Goal: Task Accomplishment & Management: Use online tool/utility

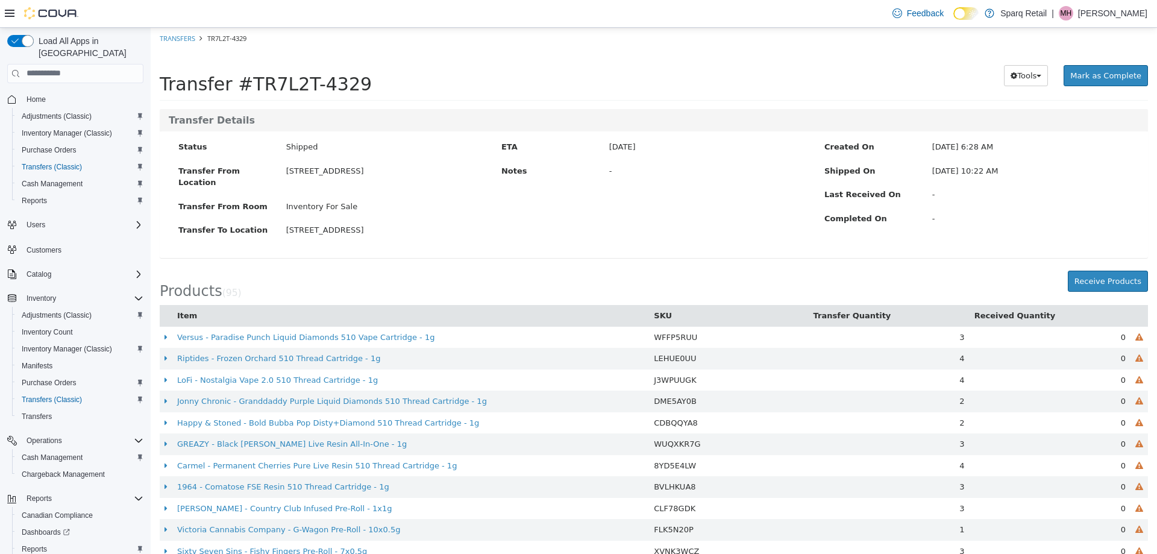
scroll to position [1504, 0]
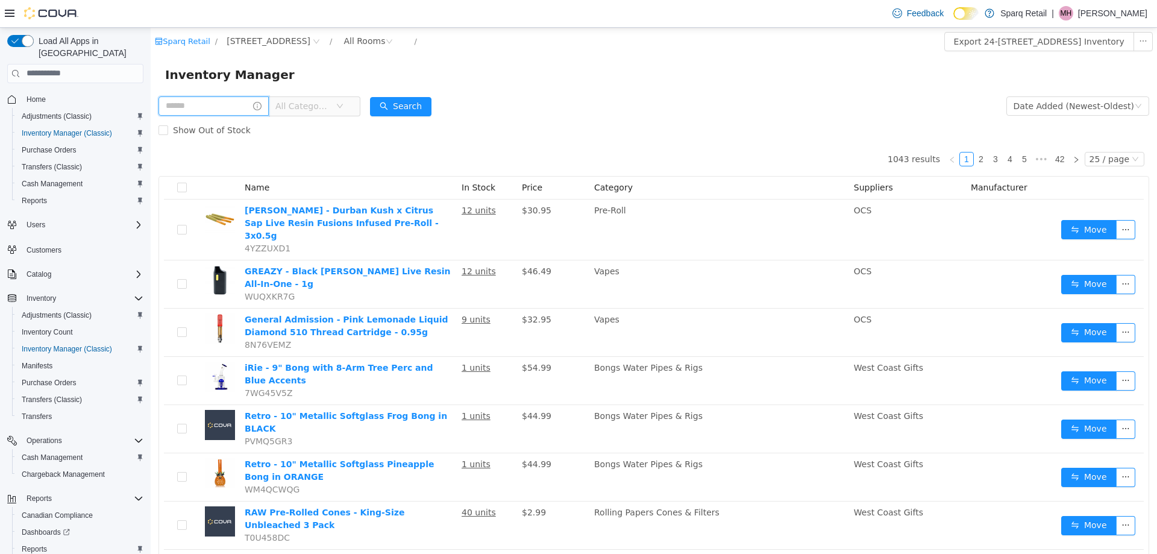
scroll to position [52, 0]
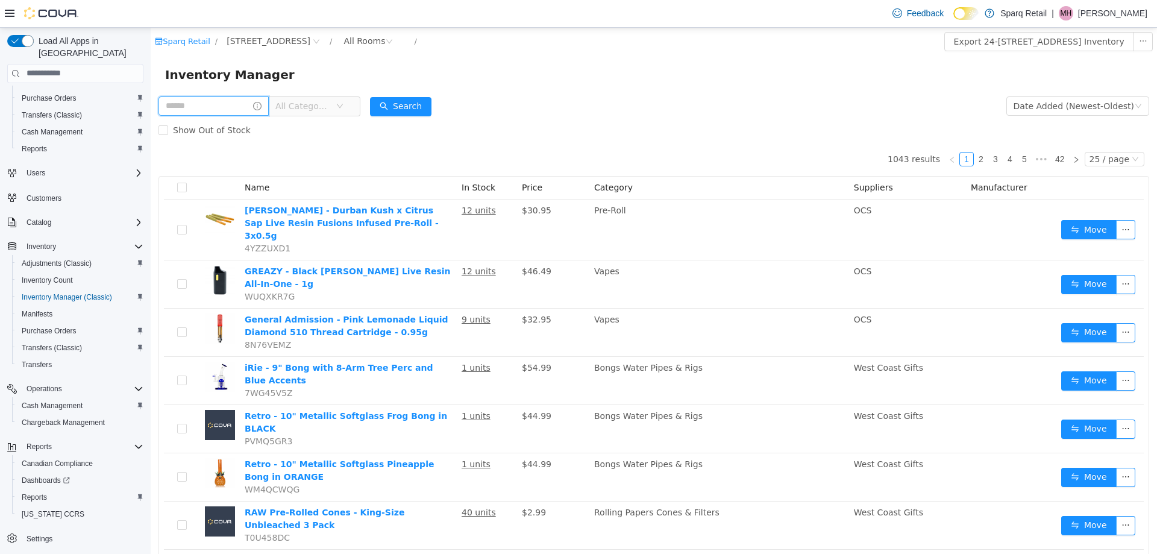
drag, startPoint x: 151, startPoint y: 27, endPoint x: 180, endPoint y: 100, distance: 78.4
click at [180, 100] on input "text" at bounding box center [213, 105] width 110 height 19
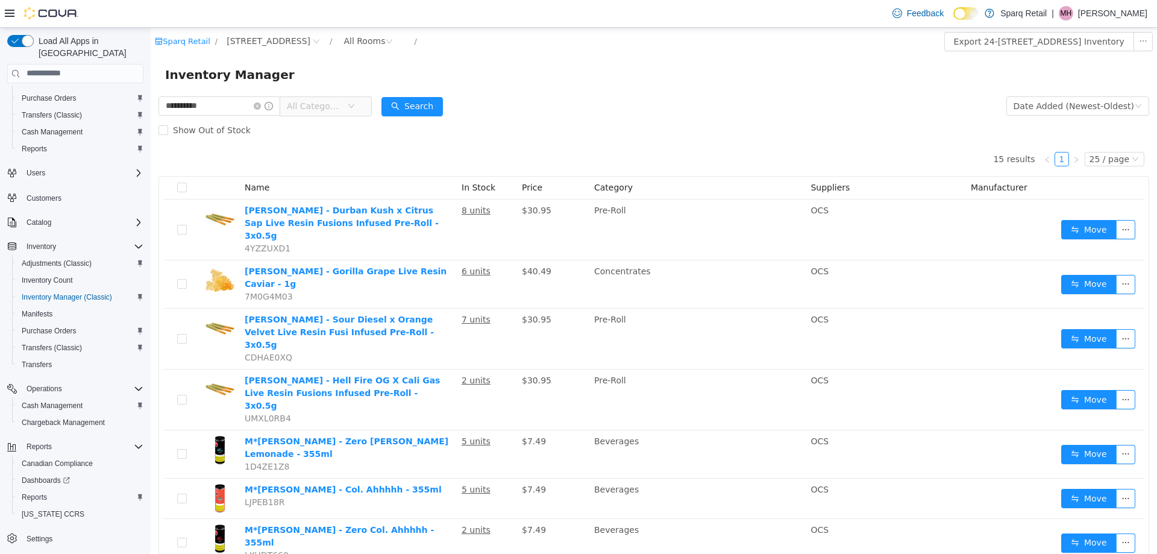
click at [396, 155] on div "15 results 1 25 / page Name In Stock Price Category Suppliers Manufacturer Lord…" at bounding box center [653, 545] width 990 height 807
drag, startPoint x: 216, startPoint y: 103, endPoint x: -52, endPoint y: 112, distance: 267.6
click at [151, 112] on html "**********" at bounding box center [654, 290] width 1006 height 526
type input "***"
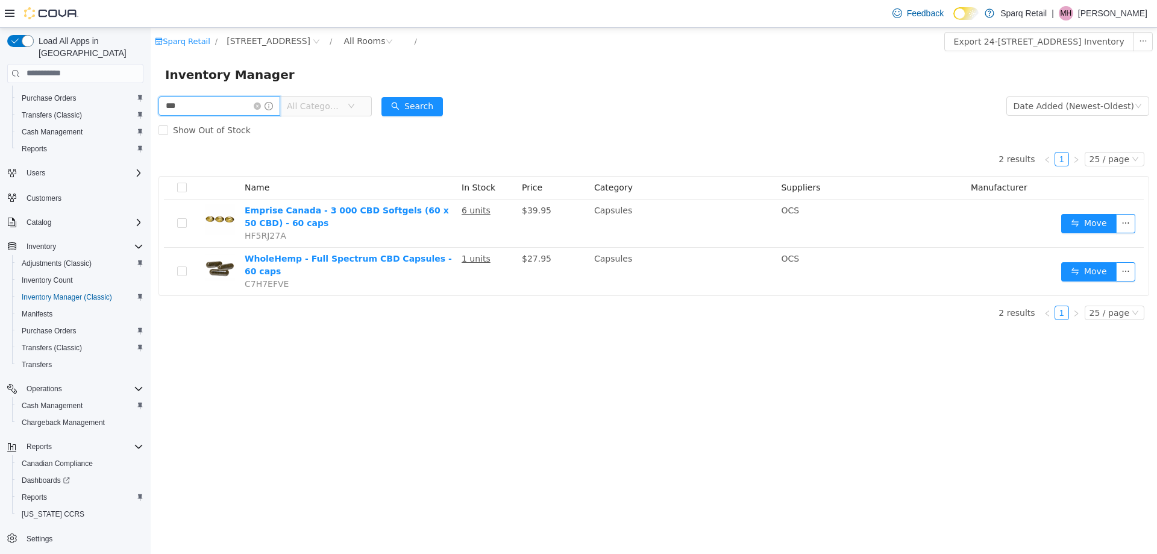
click at [231, 104] on input "***" at bounding box center [219, 105] width 122 height 19
click at [236, 143] on div "2 results 1 25 / page Name In Stock Price Category Suppliers Manufacturer Empri…" at bounding box center [653, 219] width 990 height 154
click at [195, 104] on input "***" at bounding box center [219, 105] width 122 height 19
click at [194, 106] on input "***" at bounding box center [219, 105] width 122 height 19
drag, startPoint x: 144, startPoint y: 108, endPoint x: 115, endPoint y: 114, distance: 29.4
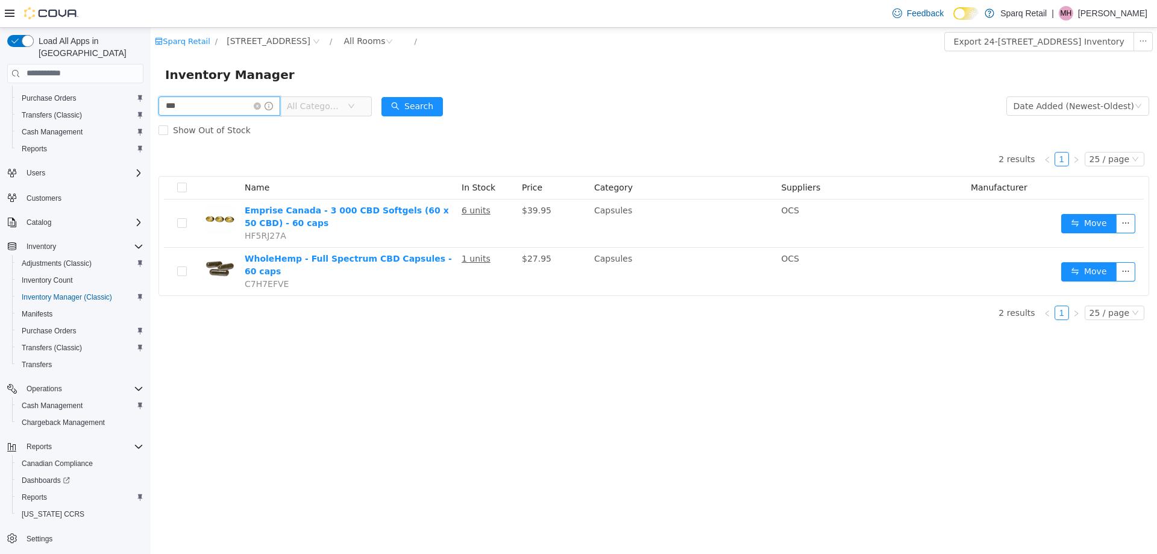
click at [151, 114] on html "Sparq Retail / 24-809 Chemong Rd. / All Rooms / Export 24-809 Chemong Rd. Inven…" at bounding box center [654, 290] width 1006 height 526
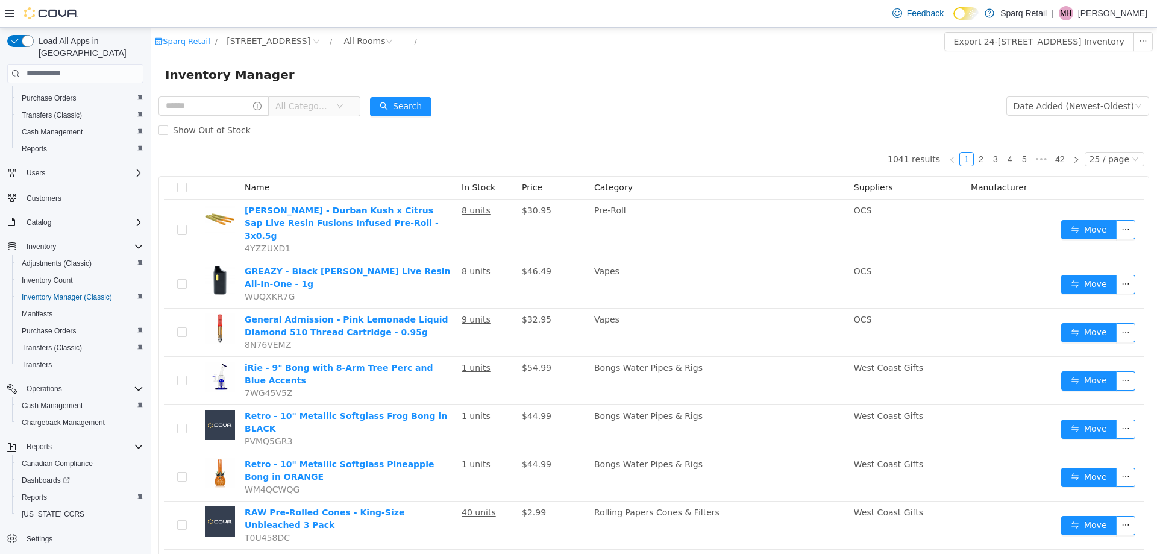
click at [204, 98] on input "text" at bounding box center [213, 105] width 110 height 19
drag, startPoint x: 527, startPoint y: 117, endPoint x: 447, endPoint y: 98, distance: 82.4
click at [527, 116] on form "All Categories Date Added (Newest-Oldest) Search Show Out of Stock" at bounding box center [653, 117] width 990 height 48
click at [347, 45] on div "All Rooms" at bounding box center [364, 40] width 42 height 18
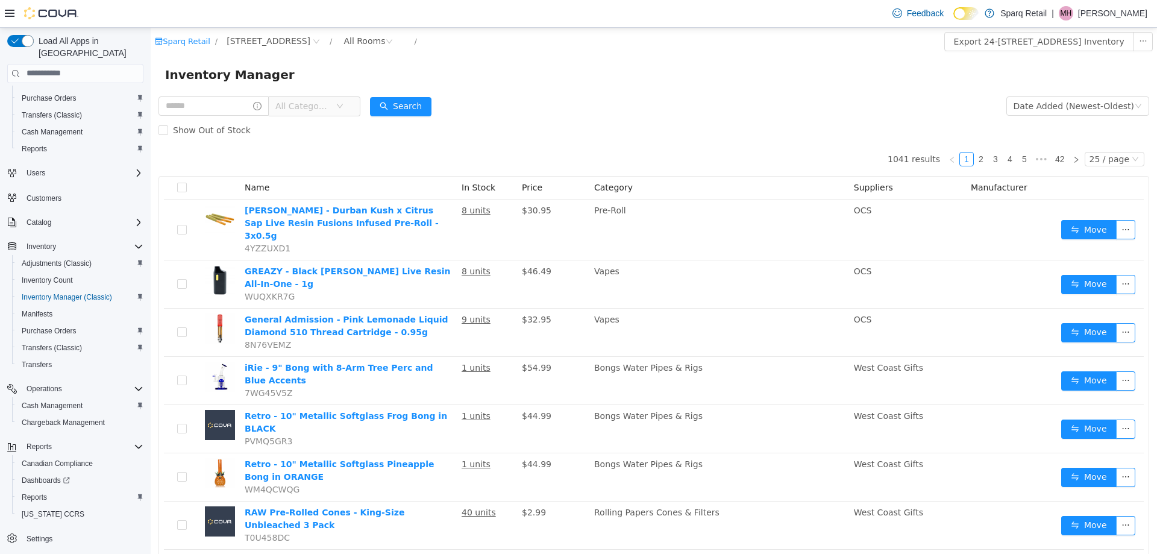
click at [687, 128] on div "Show Out of Stock" at bounding box center [653, 129] width 990 height 24
drag, startPoint x: 304, startPoint y: 113, endPoint x: 313, endPoint y: 107, distance: 11.4
click at [304, 111] on span "All Categories" at bounding box center [305, 105] width 60 height 18
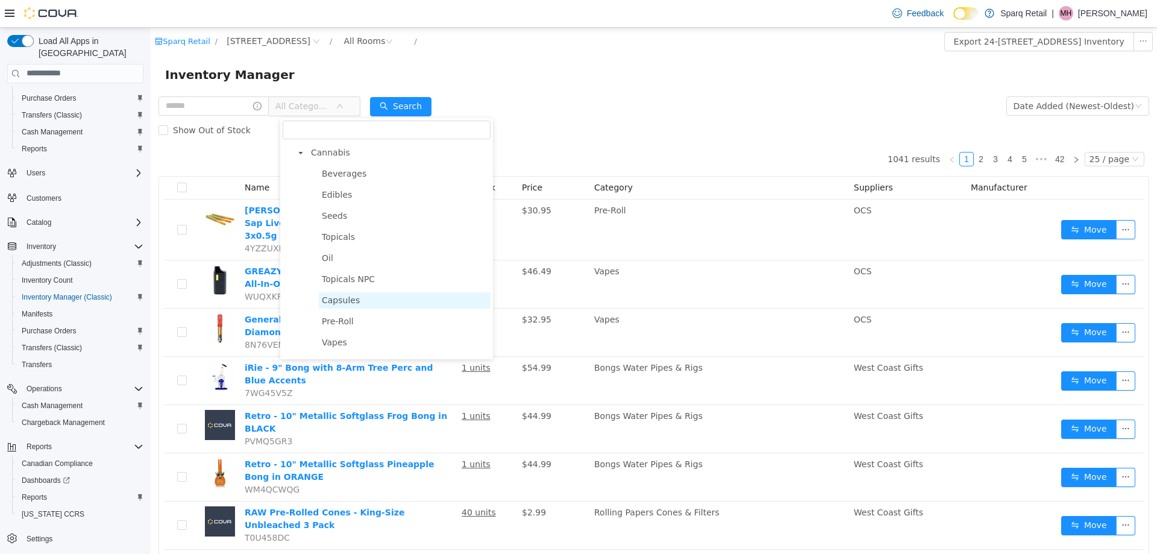
scroll to position [181, 0]
click at [331, 290] on span "Pre-Roll" at bounding box center [338, 287] width 32 height 10
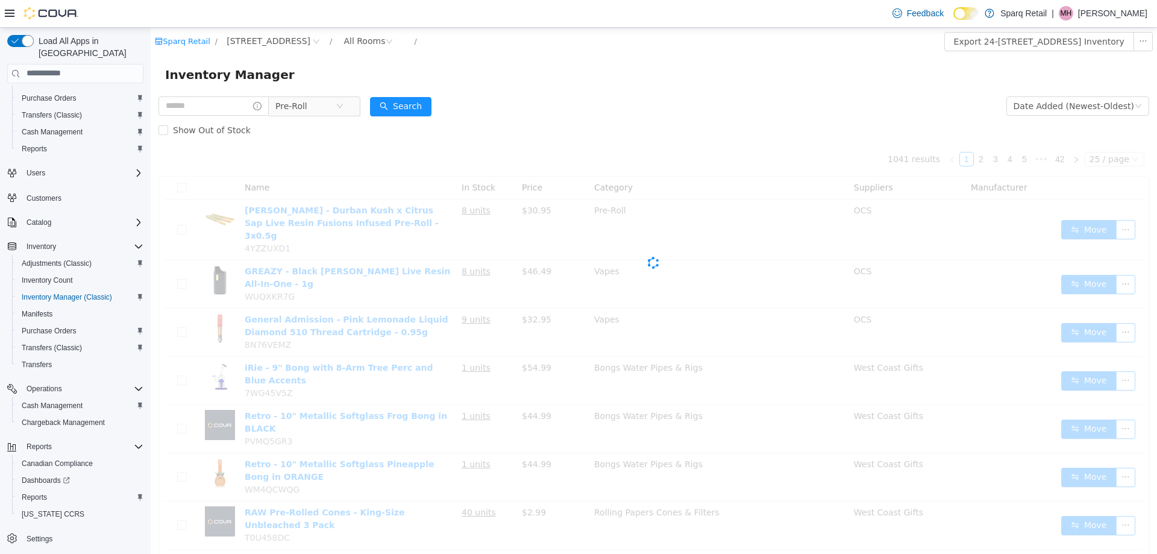
click at [583, 100] on form "Pre-Roll Date Added (Newest-Oldest) Search Show Out of Stock" at bounding box center [653, 117] width 990 height 48
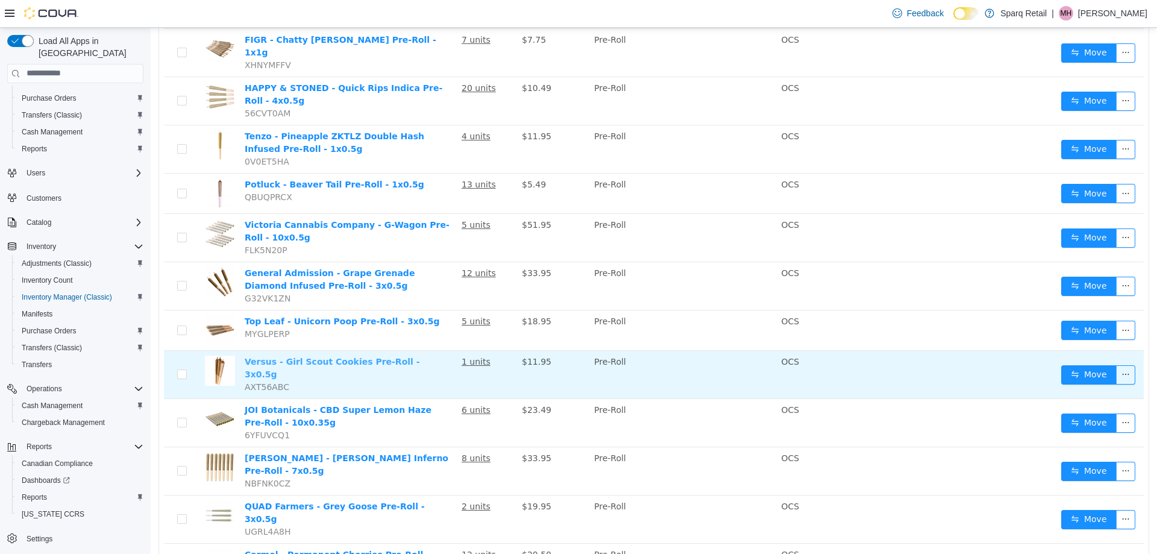
scroll to position [807, 0]
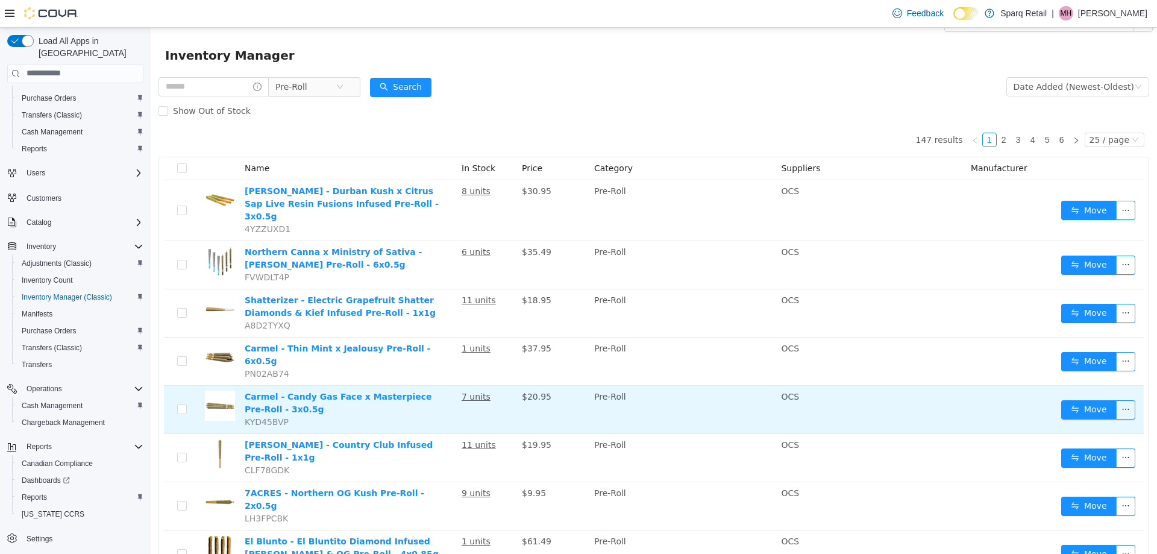
scroll to position [0, 0]
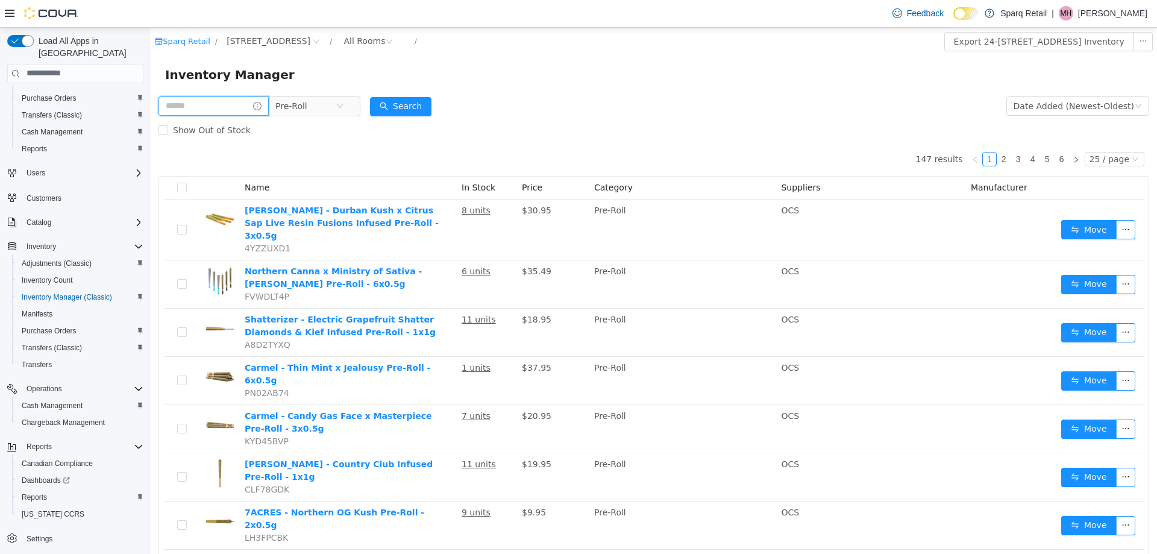
click at [199, 105] on input "text" at bounding box center [213, 105] width 110 height 19
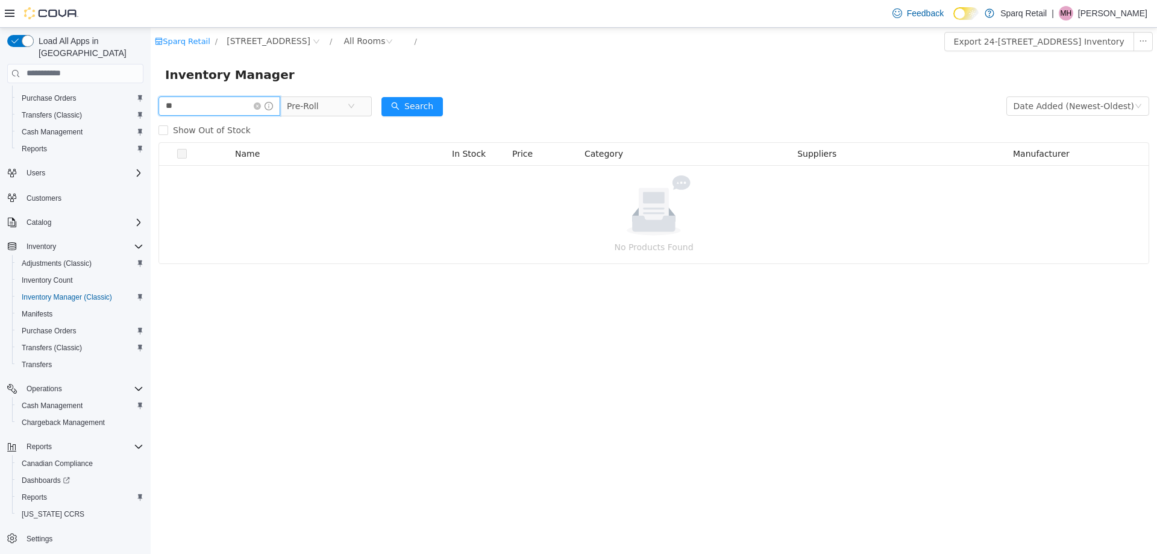
drag, startPoint x: 202, startPoint y: 105, endPoint x: 212, endPoint y: 104, distance: 10.3
click at [201, 105] on input "**" at bounding box center [219, 105] width 122 height 19
type input "*"
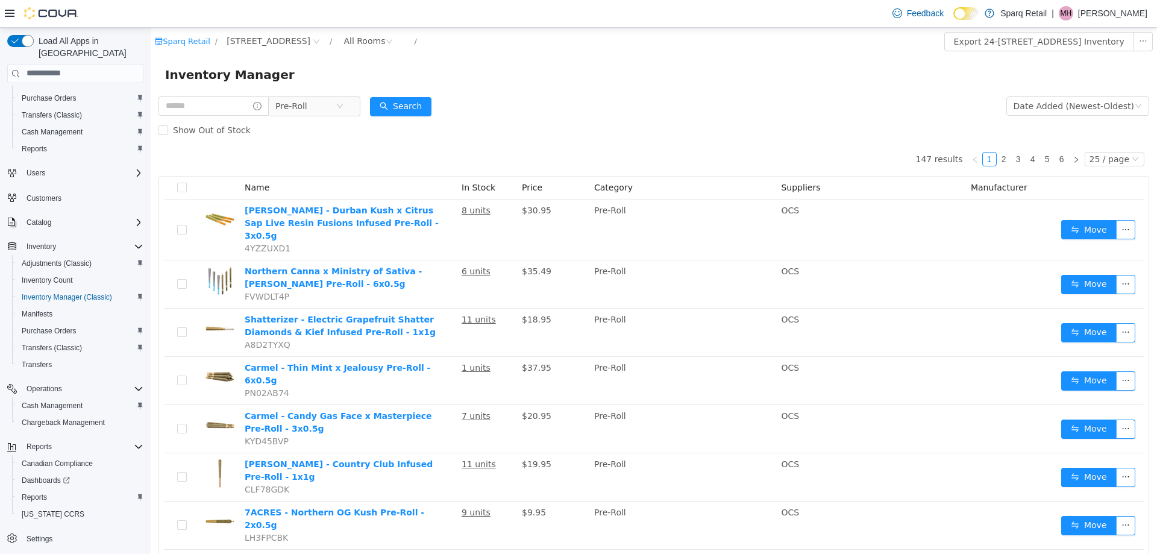
click at [560, 94] on form "Pre-Roll Date Added (Newest-Oldest) Search Show Out of Stock" at bounding box center [653, 117] width 990 height 48
click at [217, 108] on input "text" at bounding box center [213, 105] width 110 height 19
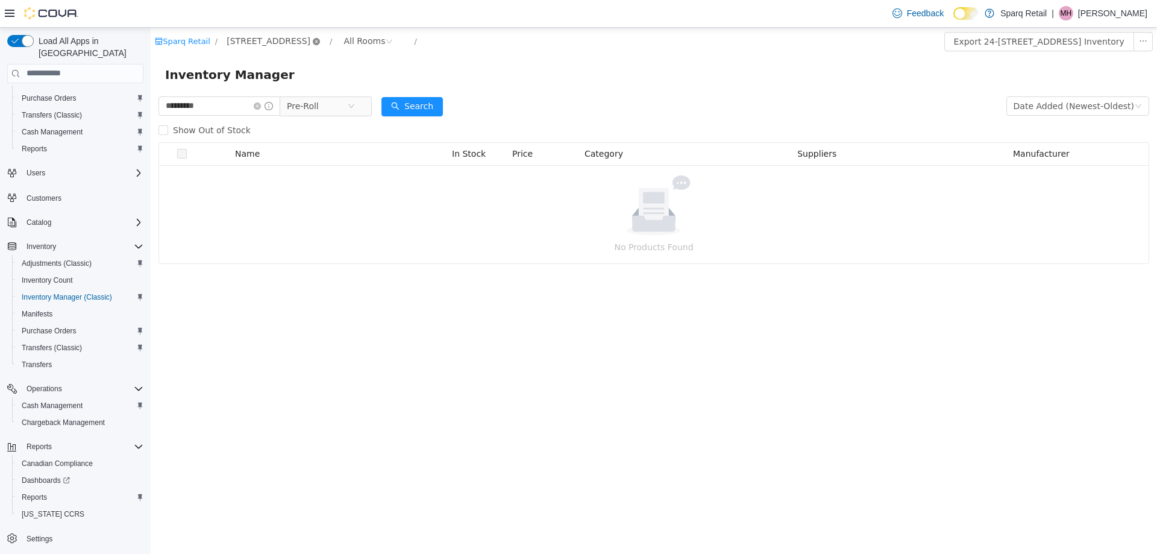
click at [313, 42] on icon "icon: close-circle" at bounding box center [316, 40] width 7 height 7
click at [343, 107] on icon "icon: close-circle" at bounding box center [339, 105] width 7 height 7
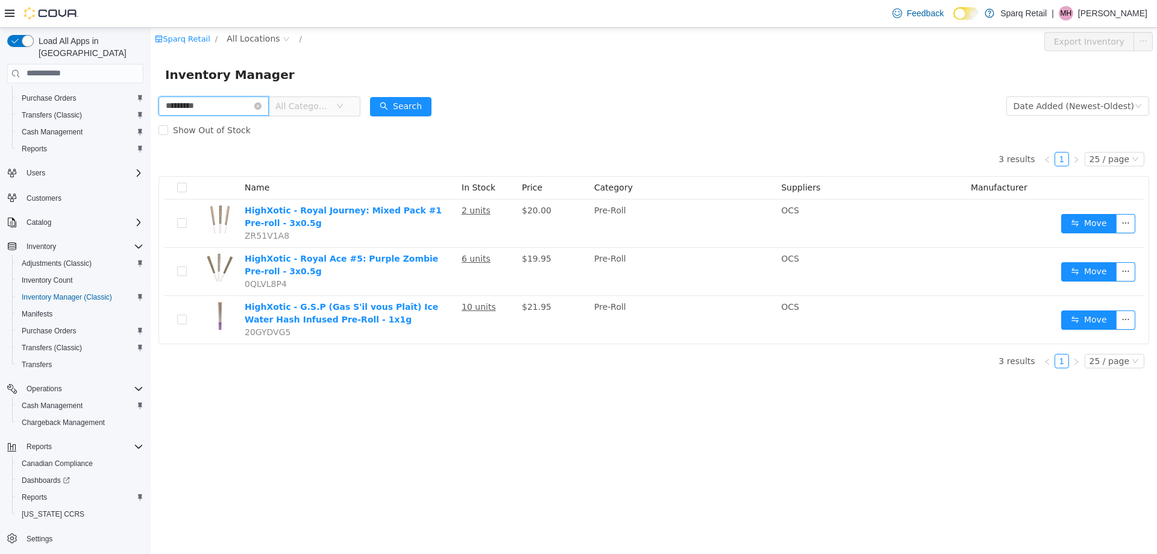
click at [214, 104] on input "*********" at bounding box center [213, 105] width 110 height 19
click at [300, 109] on span "All Categories" at bounding box center [302, 105] width 55 height 12
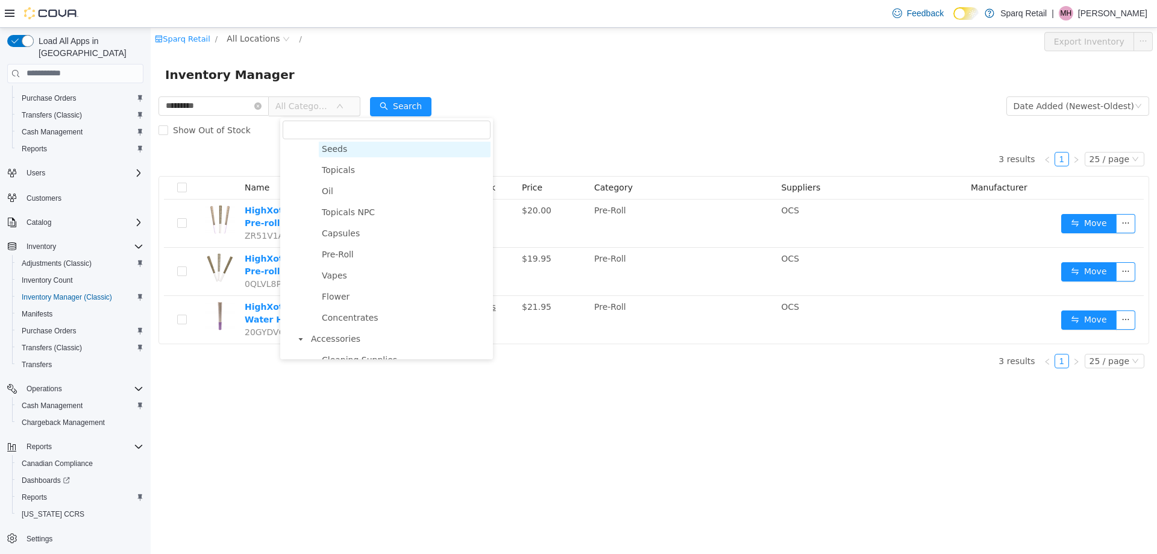
scroll to position [193, 0]
click at [342, 150] on span "Edibles" at bounding box center [337, 148] width 30 height 10
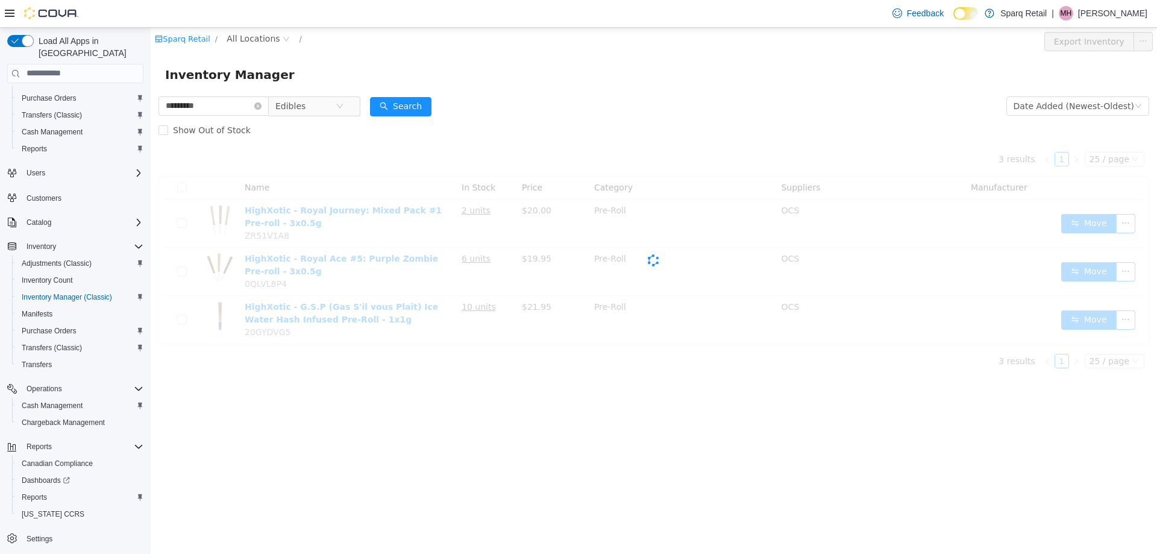
click at [554, 94] on form "********* Edibles Date Added (Newest-Oldest) Search Show Out of Stock" at bounding box center [653, 117] width 990 height 48
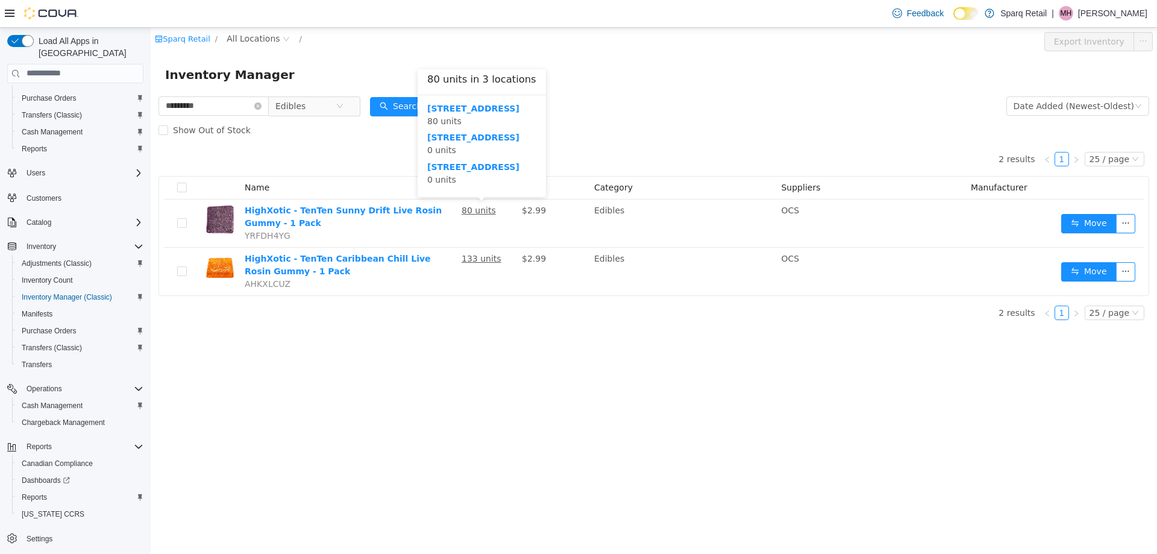
click at [629, 112] on form "********* Edibles Date Added (Newest-Oldest) Search Show Out of Stock" at bounding box center [653, 117] width 990 height 48
click at [585, 116] on form "********* Edibles Date Added (Newest-Oldest) Search Show Out of Stock" at bounding box center [653, 117] width 990 height 48
click at [599, 85] on div "Inventory Manager" at bounding box center [654, 74] width 1006 height 39
click at [580, 113] on form "********* Edibles Date Added (Newest-Oldest) Search Show Out of Stock" at bounding box center [653, 117] width 990 height 48
click at [591, 116] on form "********* Edibles Date Added (Newest-Oldest) Search Show Out of Stock" at bounding box center [653, 117] width 990 height 48
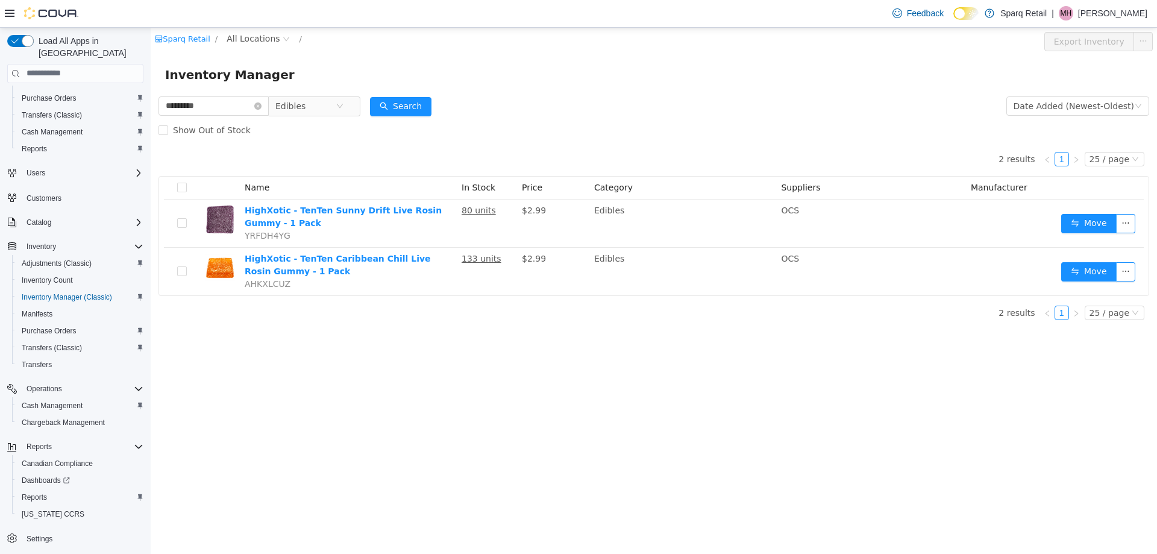
click at [633, 72] on div "Inventory Manager" at bounding box center [653, 73] width 977 height 19
drag, startPoint x: 430, startPoint y: 368, endPoint x: 435, endPoint y: 373, distance: 7.3
click at [435, 373] on div "Sparq Retail / All Locations / Export Inventory Inventory Manager ********* Edi…" at bounding box center [654, 290] width 1006 height 526
drag, startPoint x: 693, startPoint y: 18, endPoint x: 530, endPoint y: 13, distance: 163.3
click at [693, 18] on div "Feedback Dark Mode Sparq Retail | MH Maria Hartwick" at bounding box center [578, 14] width 1157 height 28
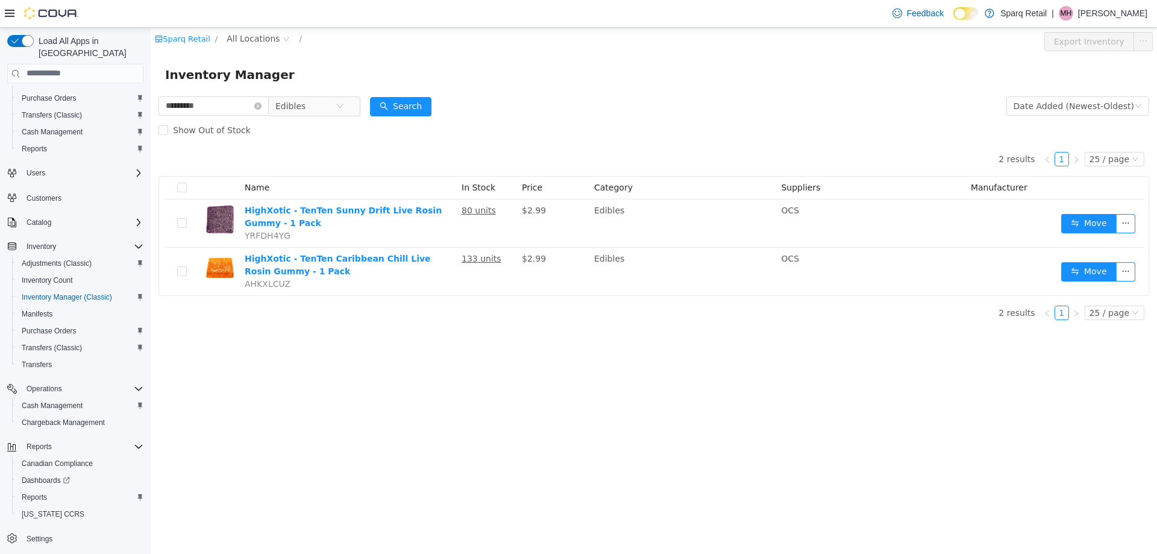
click at [546, 92] on div "Inventory Manager" at bounding box center [654, 74] width 1006 height 39
drag, startPoint x: 514, startPoint y: 107, endPoint x: 530, endPoint y: 95, distance: 19.8
click at [516, 101] on form "********* Edibles Date Added (Newest-Oldest) Search Show Out of Stock" at bounding box center [653, 117] width 990 height 48
click at [240, 39] on span "All Locations" at bounding box center [253, 37] width 53 height 13
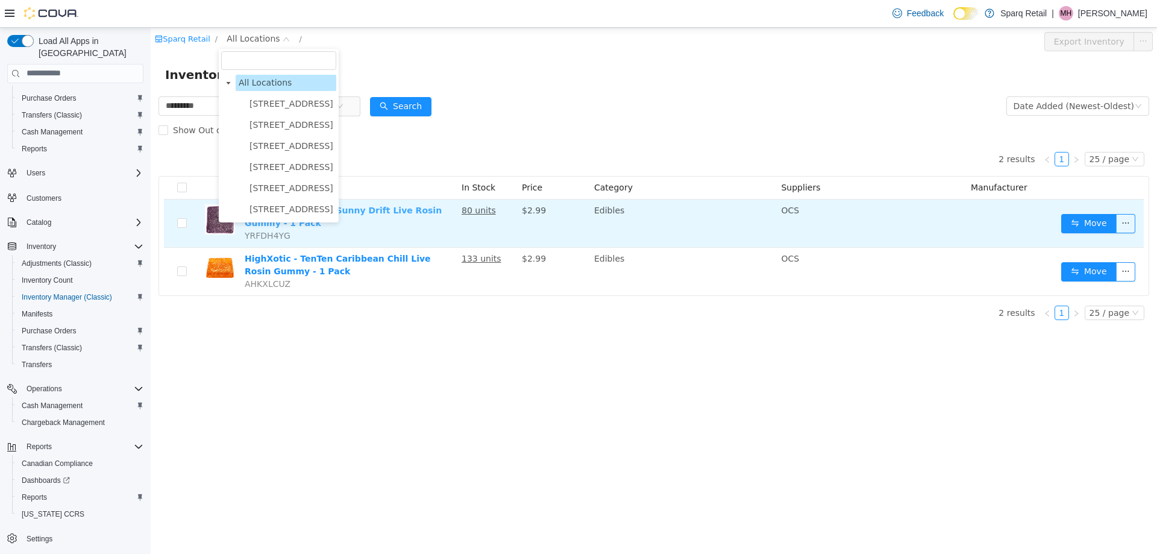
click at [270, 216] on span "4-861 Lansdowne St W." at bounding box center [291, 209] width 90 height 16
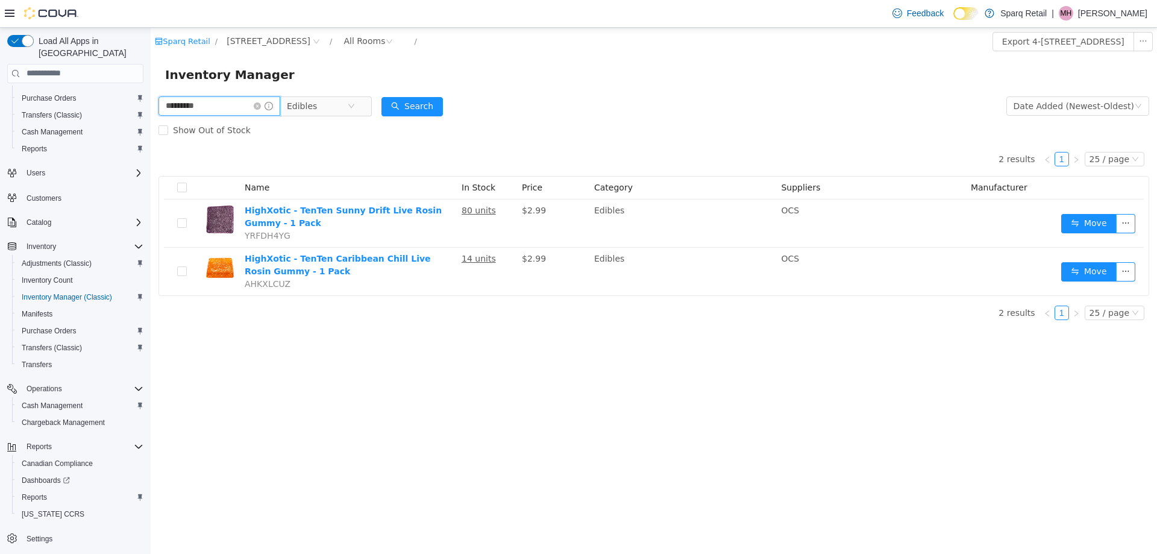
drag, startPoint x: 213, startPoint y: 104, endPoint x: 142, endPoint y: 105, distance: 71.7
click at [151, 105] on html "Sparq Retail / 4-861 Lansdowne St W. / All Rooms / Export 4-861 Lansdowne St W.…" at bounding box center [654, 290] width 1006 height 526
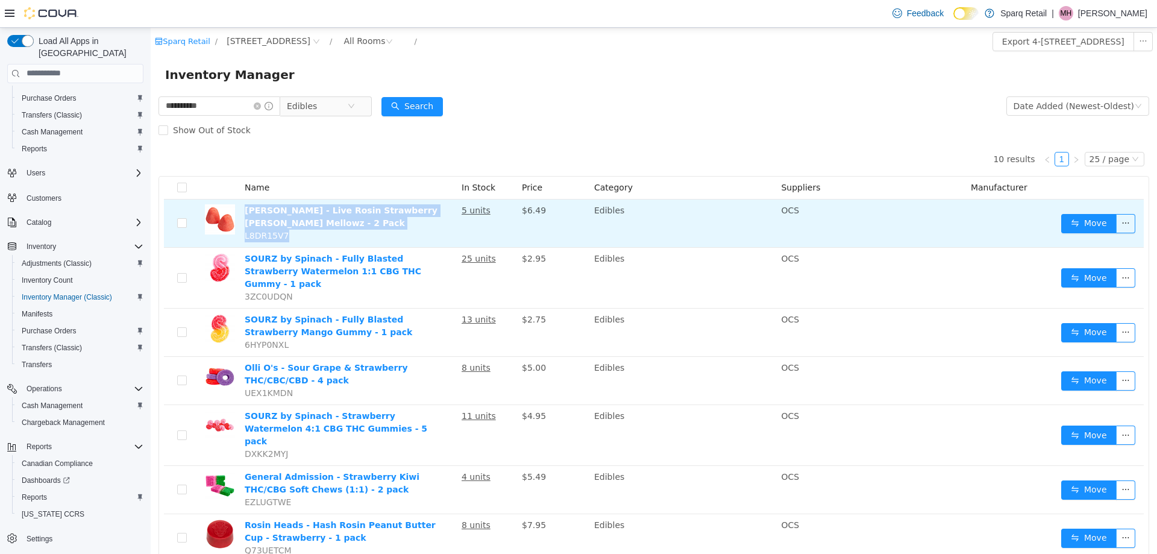
drag, startPoint x: 242, startPoint y: 208, endPoint x: 427, endPoint y: 231, distance: 186.4
click at [428, 231] on td "Bud Lafleur - Live Rosin Strawberry Marsh Mellowz - 2 Pack L8DR15V7" at bounding box center [348, 223] width 217 height 48
click at [419, 231] on td "Bud Lafleur - Live Rosin Strawberry Marsh Mellowz - 2 Pack L8DR15V7" at bounding box center [348, 223] width 217 height 48
drag, startPoint x: 240, startPoint y: 209, endPoint x: 401, endPoint y: 220, distance: 160.7
click at [401, 220] on td "Bud Lafleur - Live Rosin Strawberry Marsh Mellowz - 2 Pack L8DR15V7" at bounding box center [348, 223] width 217 height 48
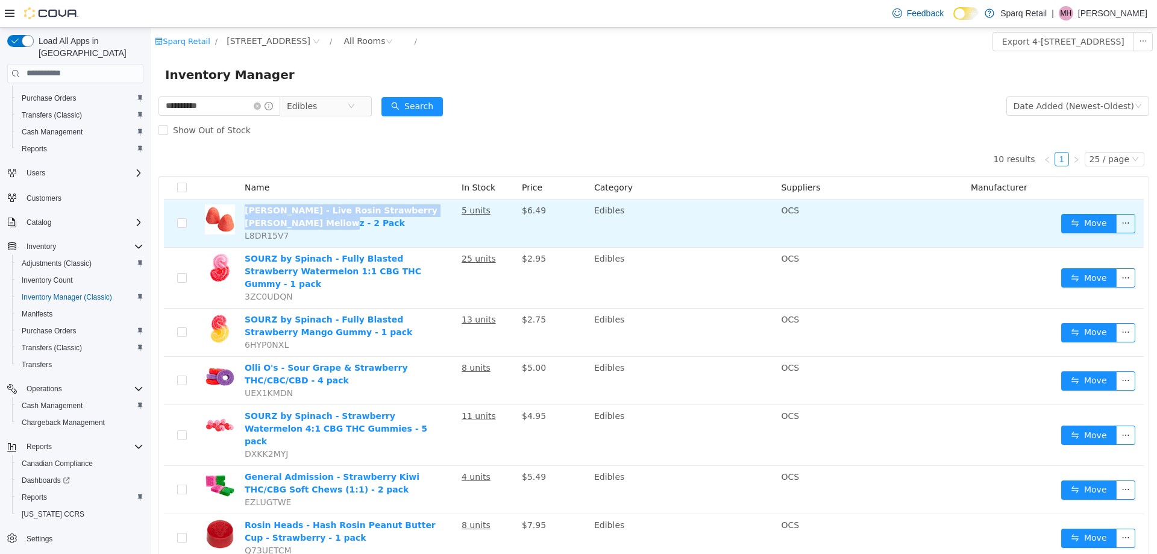
click at [295, 224] on td "Bud Lafleur - Live Rosin Strawberry Marsh Mellowz - 2 Pack L8DR15V7" at bounding box center [348, 223] width 217 height 48
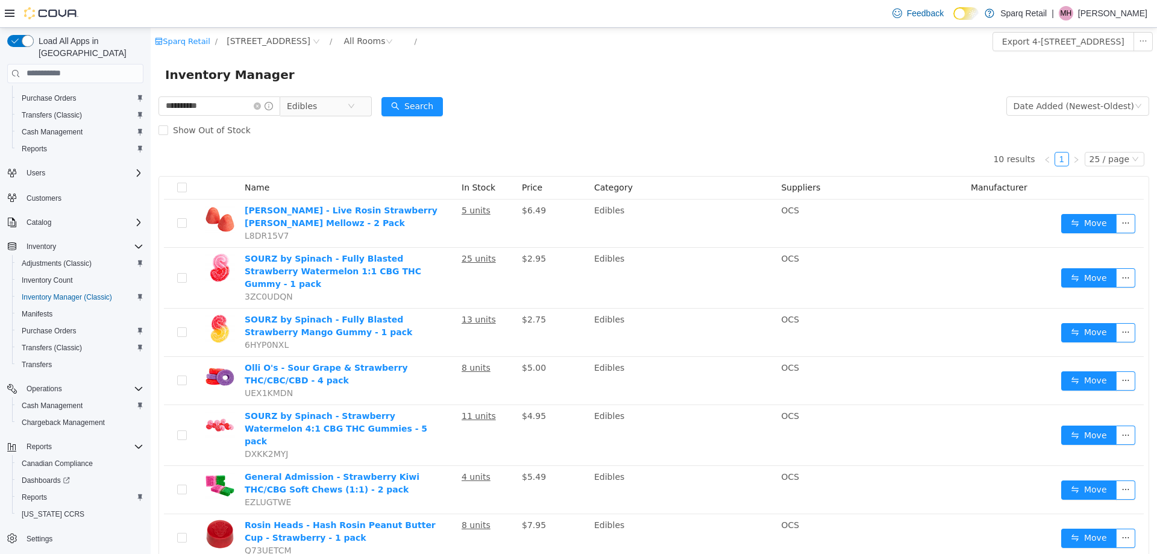
click at [339, 161] on div "10 results 1 25 / page Name In Stock Price Category Suppliers Manufacturer Bud …" at bounding box center [653, 424] width 990 height 564
click at [358, 163] on div "10 results 1 25 / page Name In Stock Price Category Suppliers Manufacturer Bud …" at bounding box center [653, 424] width 990 height 564
drag, startPoint x: 203, startPoint y: 102, endPoint x: 34, endPoint y: 93, distance: 169.5
click at [151, 93] on html "**********" at bounding box center [654, 290] width 1006 height 526
type input "*"
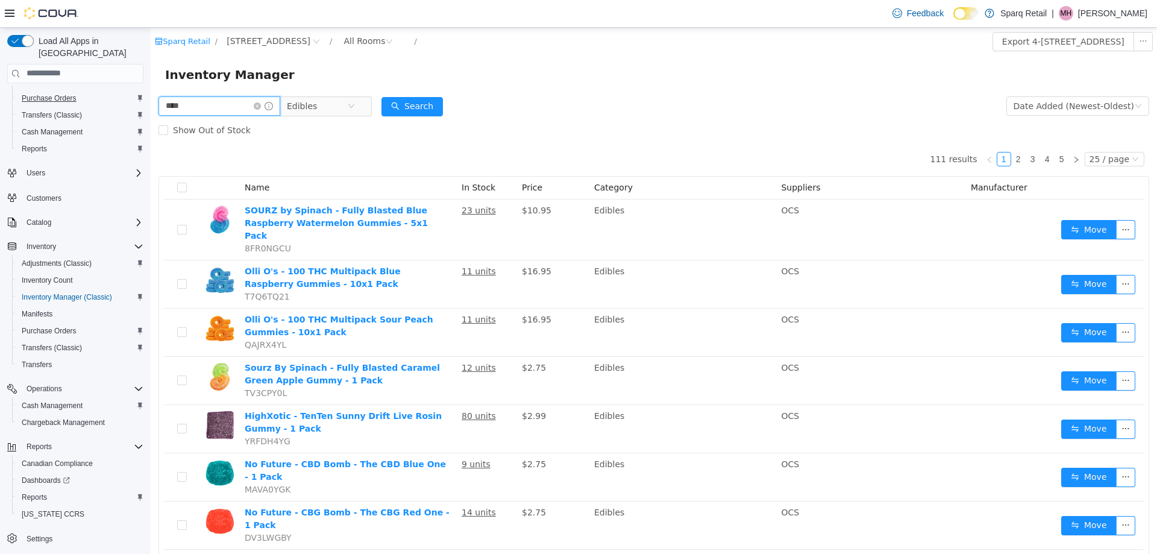
type input "****"
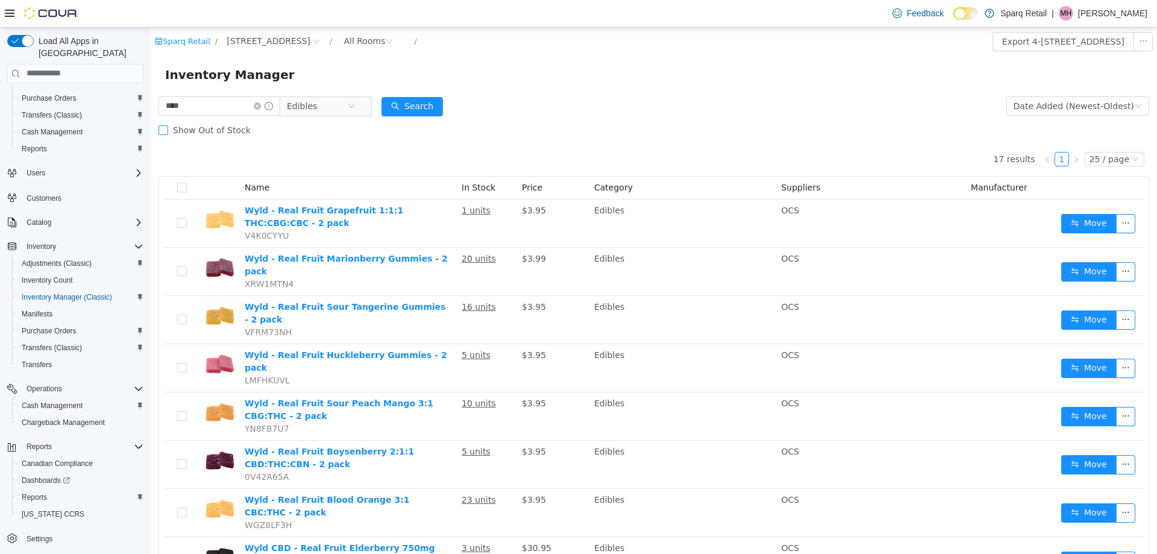
click at [245, 140] on div "Show Out of Stock" at bounding box center [653, 129] width 990 height 24
drag, startPoint x: 163, startPoint y: 110, endPoint x: 7, endPoint y: 107, distance: 155.5
click at [151, 107] on html "Sparq Retail / 4-861 Lansdowne St W. / All Rooms / Export 4-861 Lansdowne St W.…" at bounding box center [654, 290] width 1006 height 526
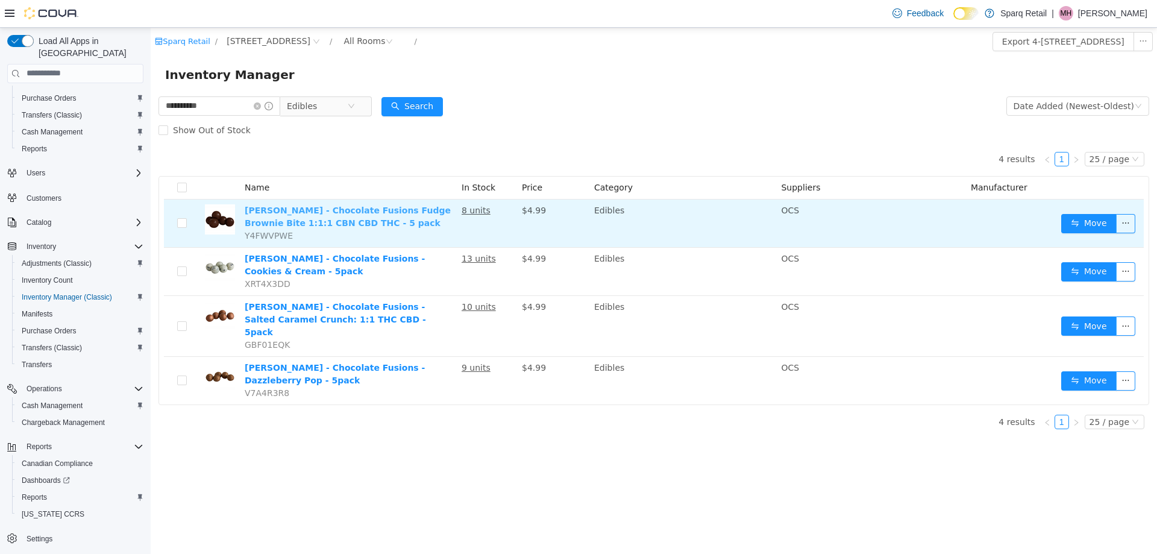
click at [325, 217] on link "Lord Jones - Chocolate Fusions Fudge Brownie Bite 1:1:1 CBN CBD THC - 5 pack" at bounding box center [348, 216] width 206 height 22
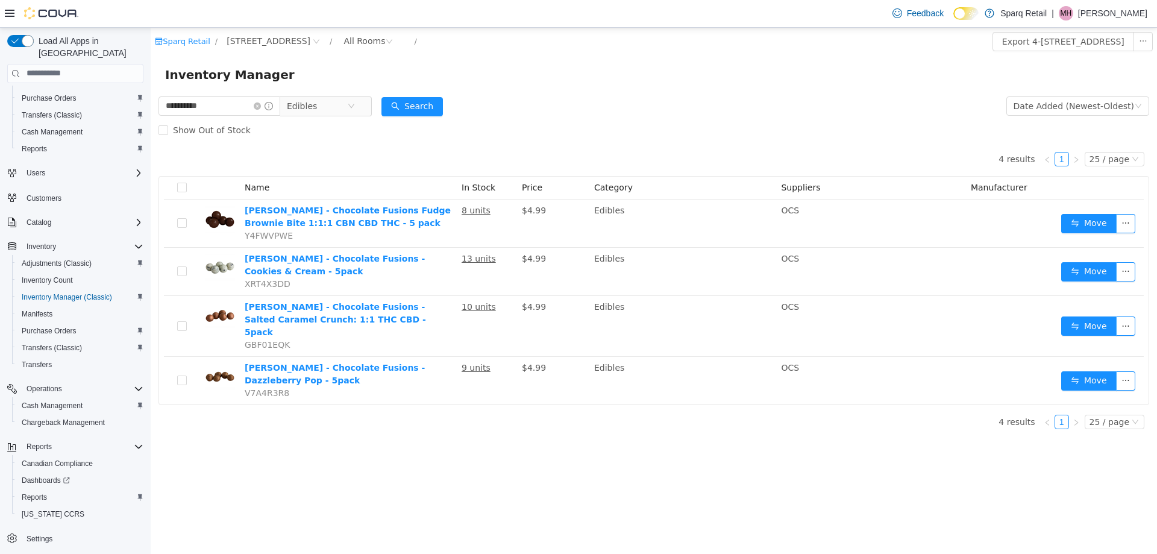
click at [388, 456] on div "**********" at bounding box center [654, 290] width 1006 height 526
drag, startPoint x: 331, startPoint y: 154, endPoint x: 252, endPoint y: 126, distance: 84.4
click at [331, 153] on div "4 results 1 25 / page Name In Stock Price Category Suppliers Manufacturer Lord …" at bounding box center [653, 273] width 990 height 263
drag, startPoint x: 226, startPoint y: 102, endPoint x: 53, endPoint y: 105, distance: 172.9
click at [151, 105] on html "**********" at bounding box center [654, 290] width 1006 height 526
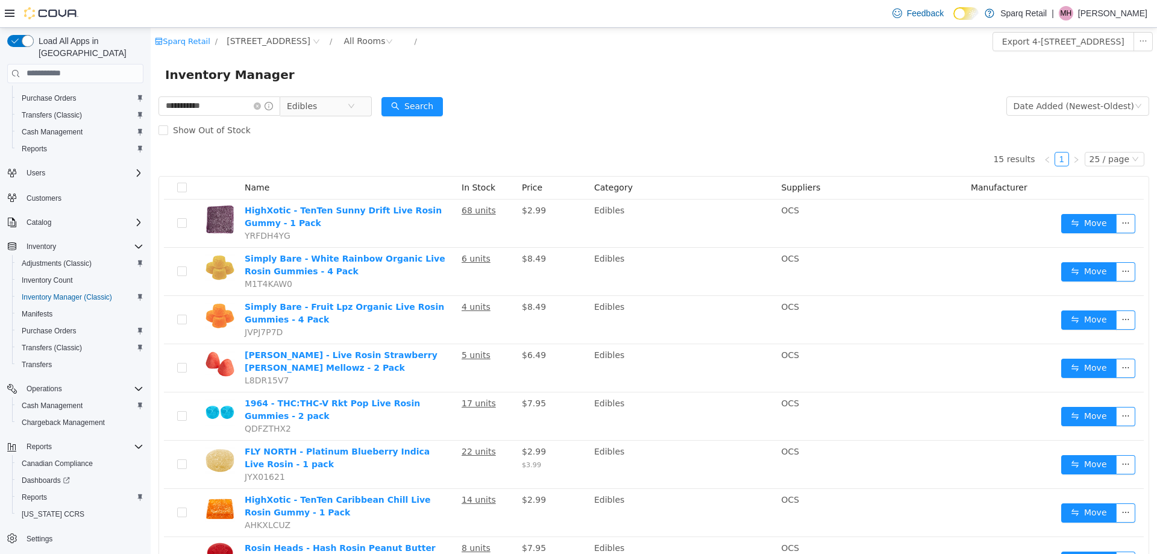
click at [240, 158] on div "15 results 1 25 / page Name In Stock Price Category Suppliers Manufacturer High…" at bounding box center [653, 528] width 990 height 772
click at [284, 37] on span "4-861 Lansdowne St W." at bounding box center [269, 40] width 84 height 13
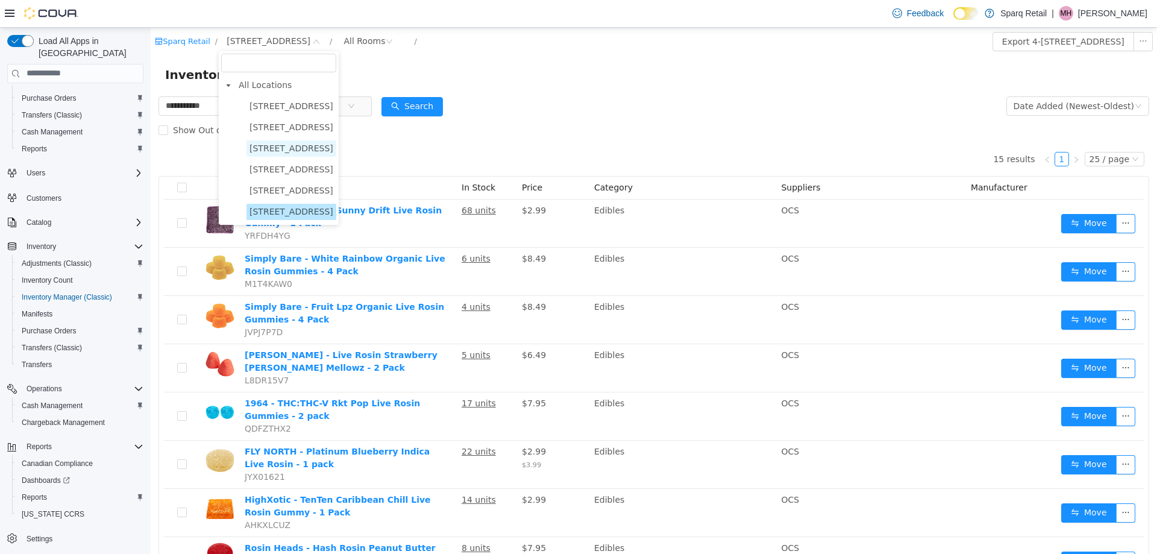
click at [287, 143] on span "24-809 Chemong Rd." at bounding box center [291, 148] width 84 height 10
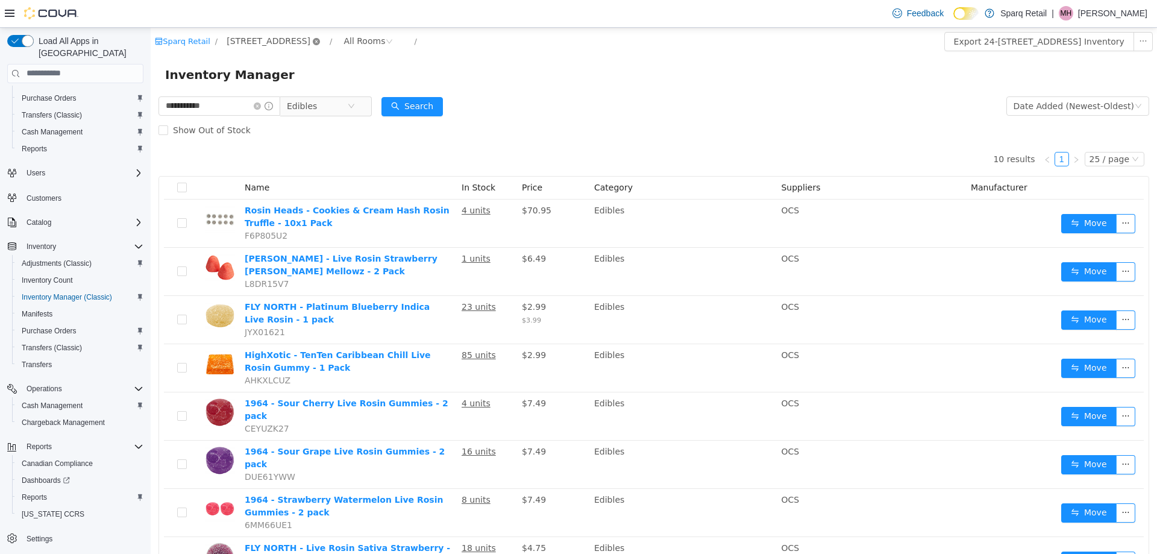
click at [313, 39] on icon "icon: close-circle" at bounding box center [316, 40] width 7 height 7
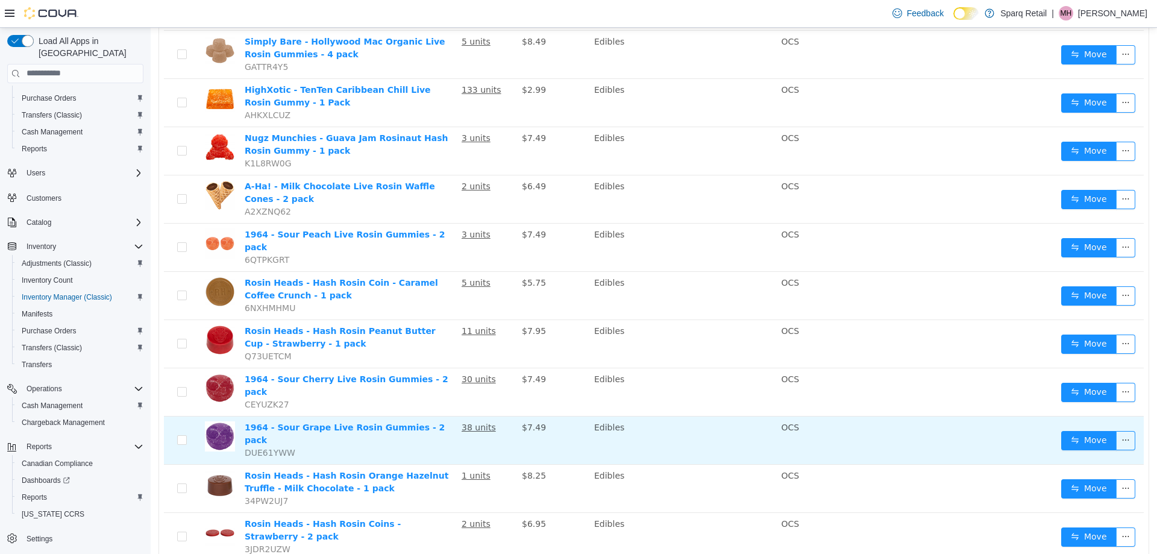
scroll to position [838, 0]
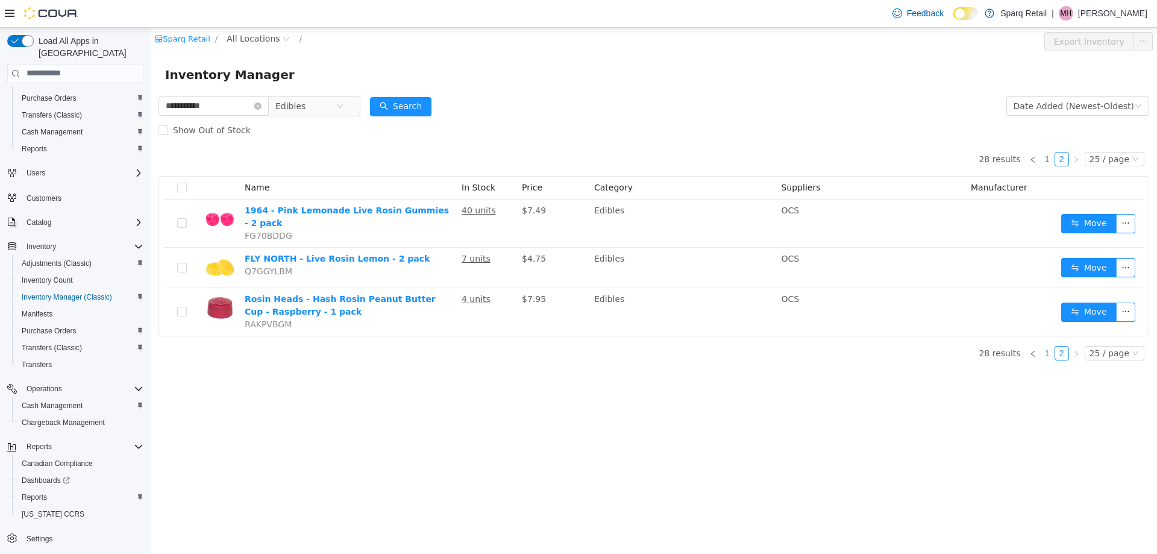
click at [1051, 346] on link "1" at bounding box center [1046, 352] width 13 height 13
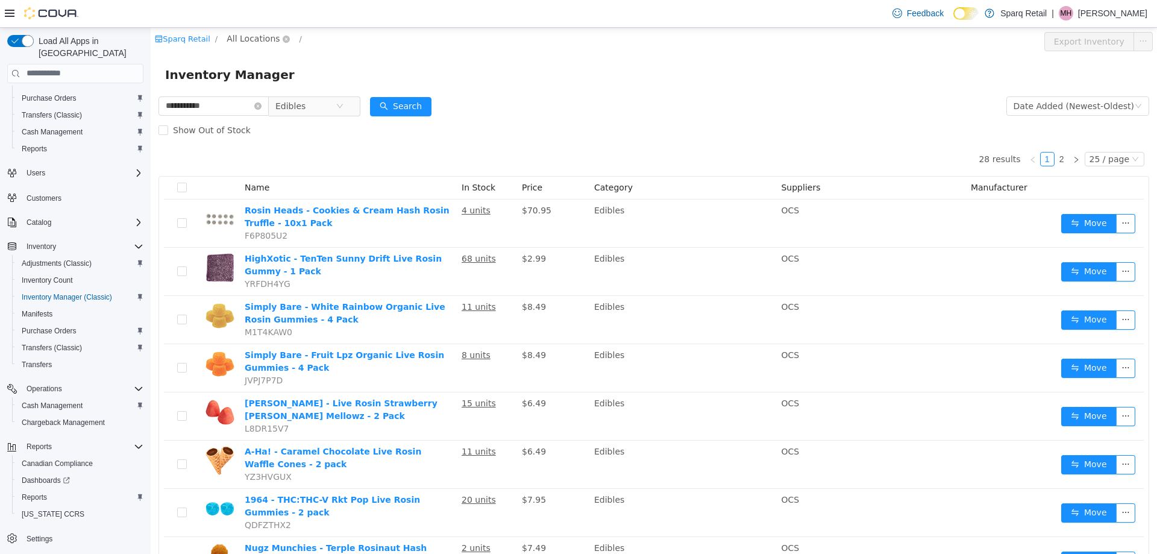
click at [245, 42] on span "All Locations" at bounding box center [253, 37] width 53 height 13
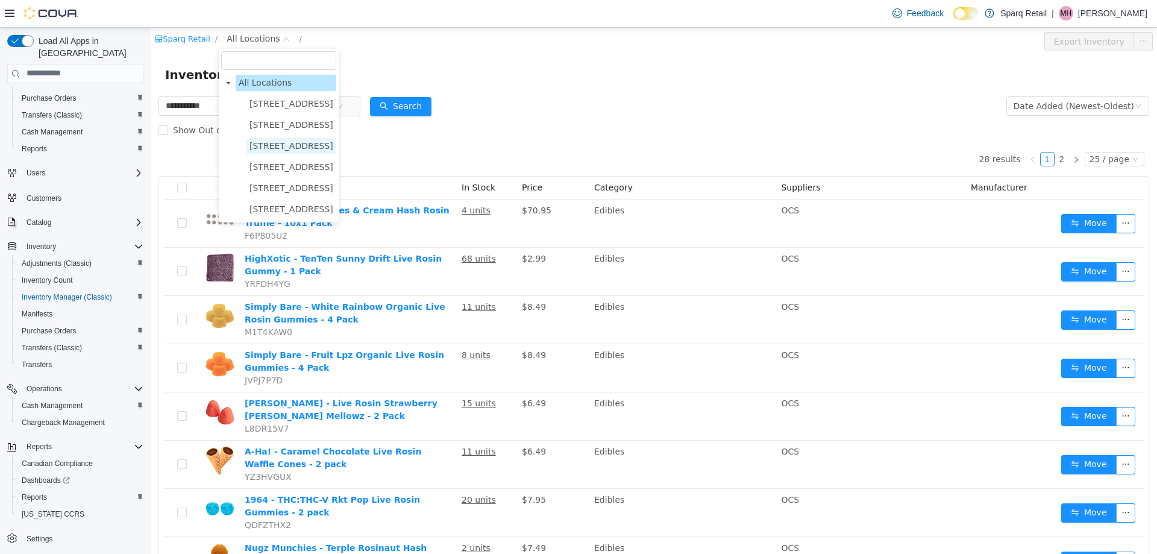
click at [277, 142] on span "24-809 Chemong Rd." at bounding box center [291, 145] width 84 height 10
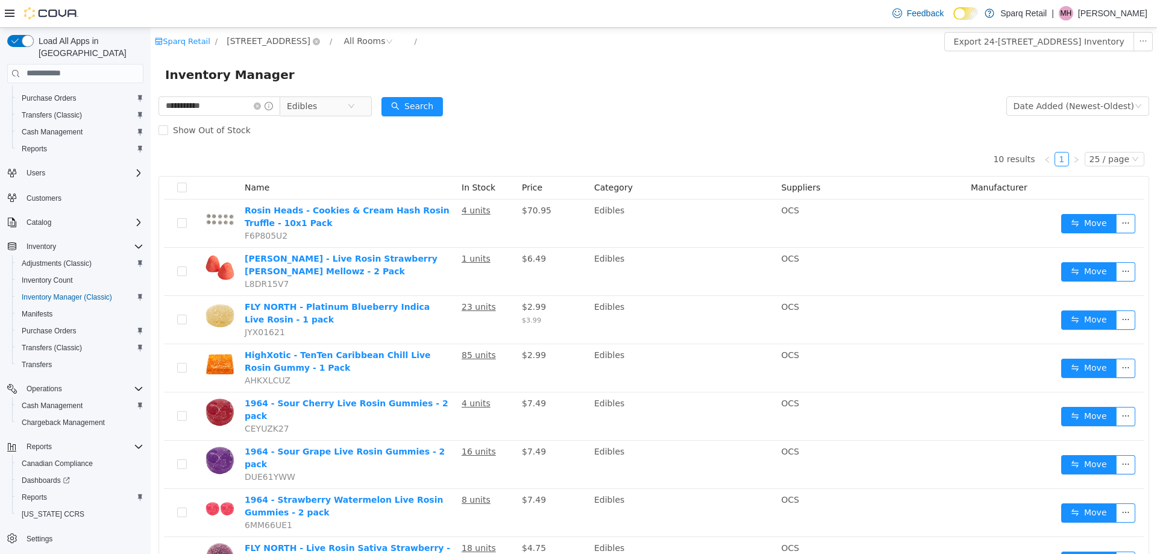
click at [269, 45] on span "24-809 Chemong Rd." at bounding box center [269, 40] width 84 height 13
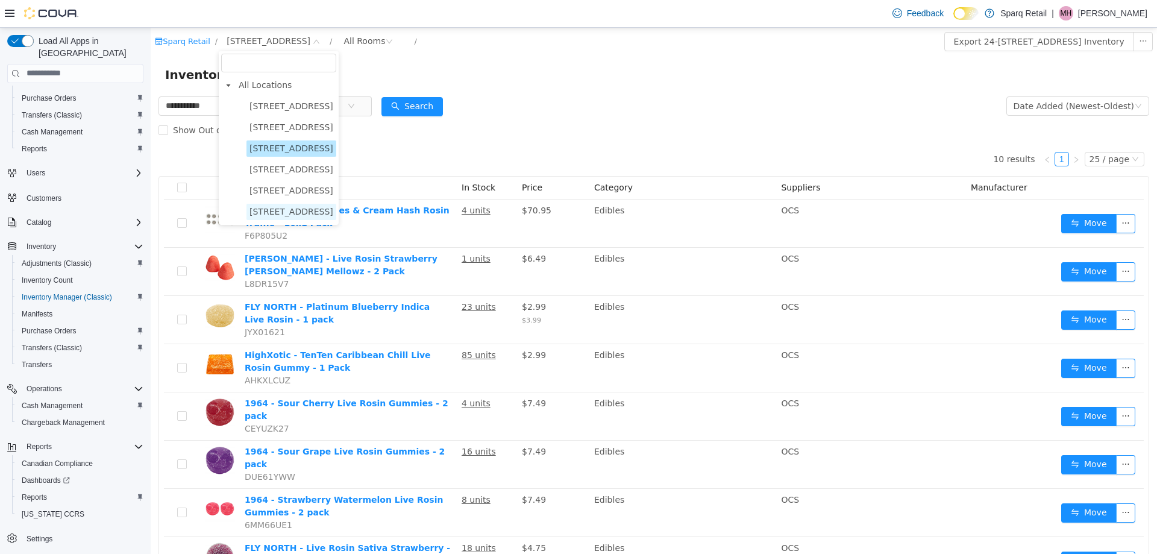
click at [285, 214] on span "4-861 Lansdowne St W." at bounding box center [291, 211] width 84 height 10
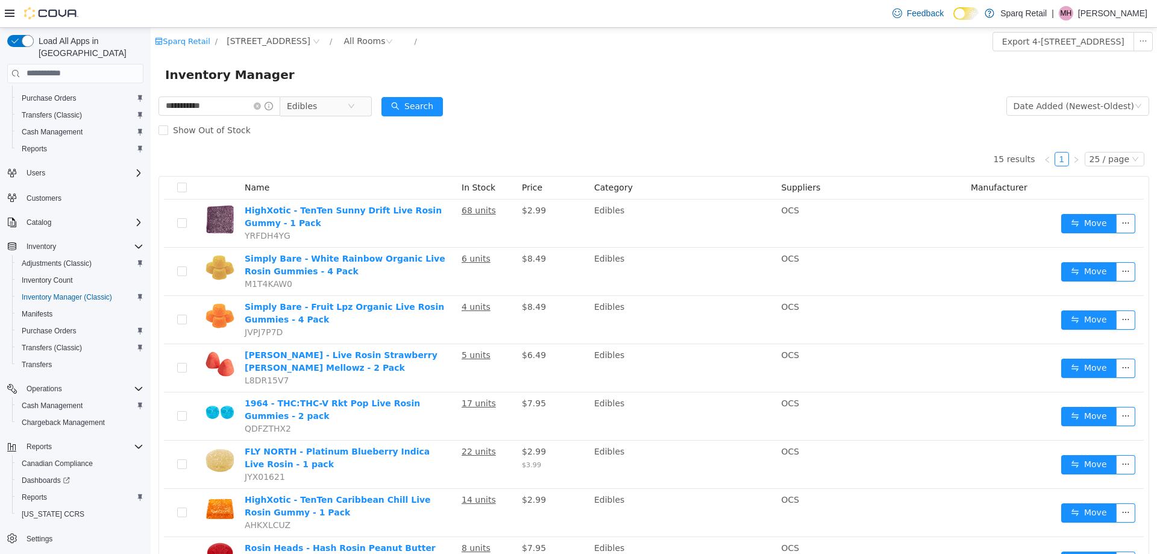
click at [608, 99] on form "**********" at bounding box center [653, 117] width 990 height 48
click at [344, 151] on div "15 results 1 25 / page Name In Stock Price Category Suppliers Manufacturer High…" at bounding box center [653, 528] width 990 height 772
click at [282, 135] on div "Show Out of Stock" at bounding box center [653, 129] width 990 height 24
drag, startPoint x: 283, startPoint y: 153, endPoint x: 230, endPoint y: 147, distance: 54.0
click at [283, 154] on div "15 results 1 25 / page Name In Stock Price Category Suppliers Manufacturer High…" at bounding box center [653, 528] width 990 height 772
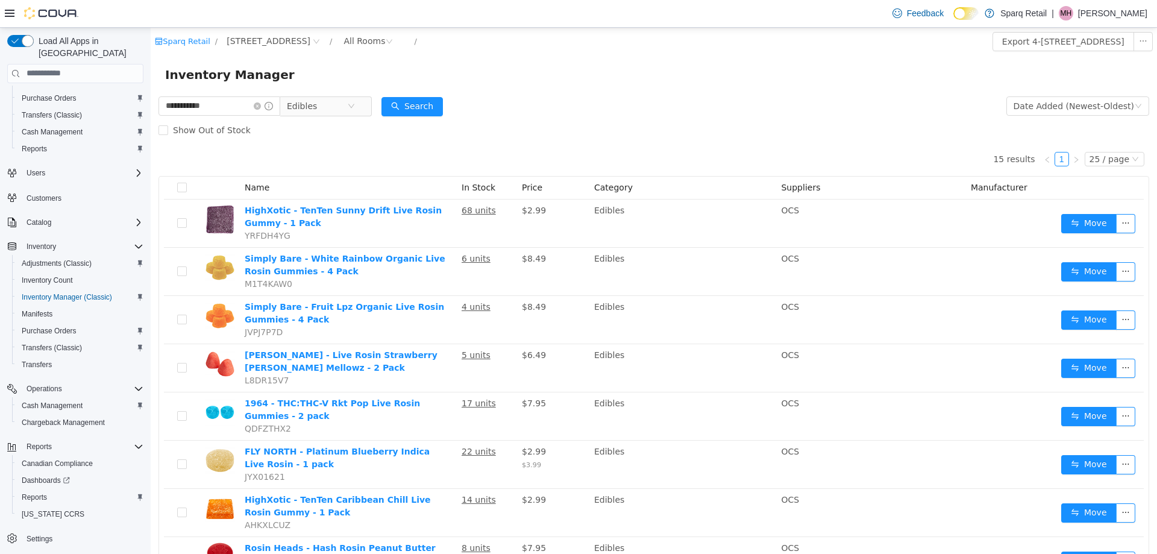
click at [246, 146] on div "15 results 1 25 / page Name In Stock Price Category Suppliers Manufacturer High…" at bounding box center [653, 528] width 990 height 772
click at [231, 149] on div "15 results 1 25 / page Name In Stock Price Category Suppliers Manufacturer High…" at bounding box center [653, 528] width 990 height 772
drag, startPoint x: 236, startPoint y: 151, endPoint x: 236, endPoint y: 141, distance: 9.7
click at [236, 151] on div "15 results 1 25 / page Name In Stock Price Category Suppliers Manufacturer High…" at bounding box center [653, 528] width 990 height 772
drag, startPoint x: 251, startPoint y: 128, endPoint x: 152, endPoint y: 104, distance: 101.7
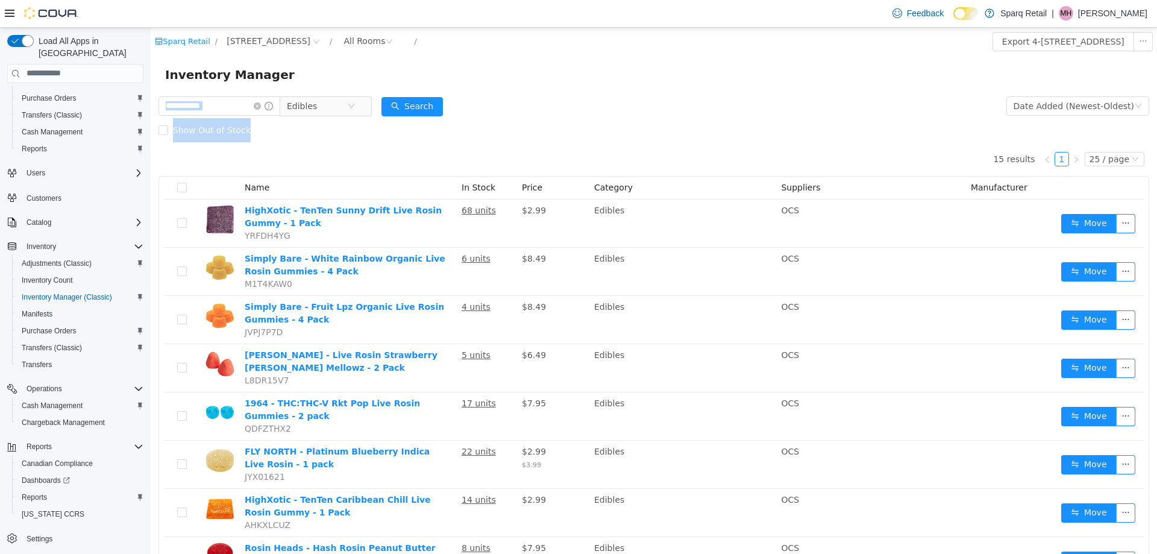
click at [152, 104] on div "**********" at bounding box center [654, 520] width 1006 height 854
drag, startPoint x: 299, startPoint y: 154, endPoint x: 299, endPoint y: 145, distance: 9.0
click at [299, 154] on div "15 results 1 25 / page Name In Stock Price Category Suppliers Manufacturer High…" at bounding box center [653, 528] width 990 height 772
click at [286, 133] on div "Show Out of Stock" at bounding box center [653, 129] width 990 height 24
click at [586, 124] on div "Show Out of Stock" at bounding box center [653, 129] width 990 height 24
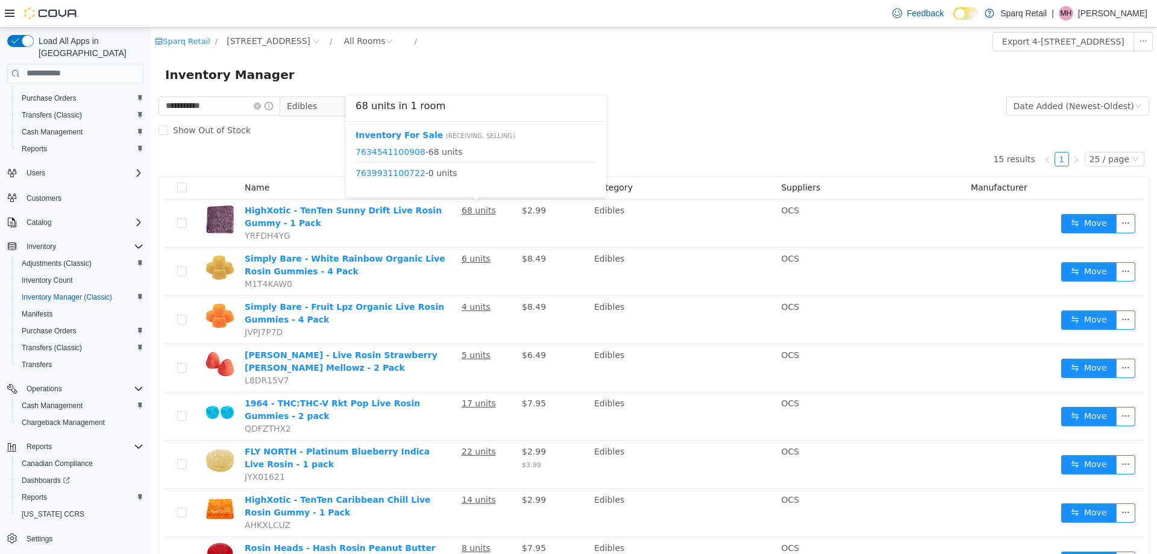
click at [725, 116] on form "**********" at bounding box center [653, 117] width 990 height 48
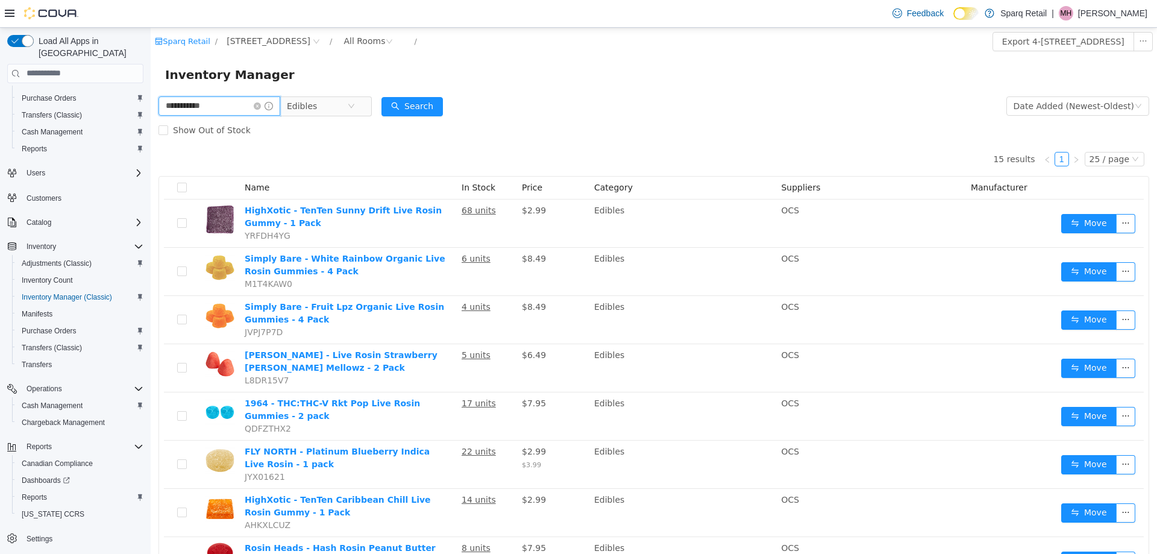
click at [214, 105] on input "**********" at bounding box center [219, 105] width 122 height 19
drag, startPoint x: 142, startPoint y: 105, endPoint x: 98, endPoint y: 109, distance: 44.1
click at [151, 109] on html "Sparq Retail / 4-861 Lansdowne St W. / All Rooms / Export 4-861 Lansdowne St W.…" at bounding box center [654, 290] width 1006 height 526
type input "*"
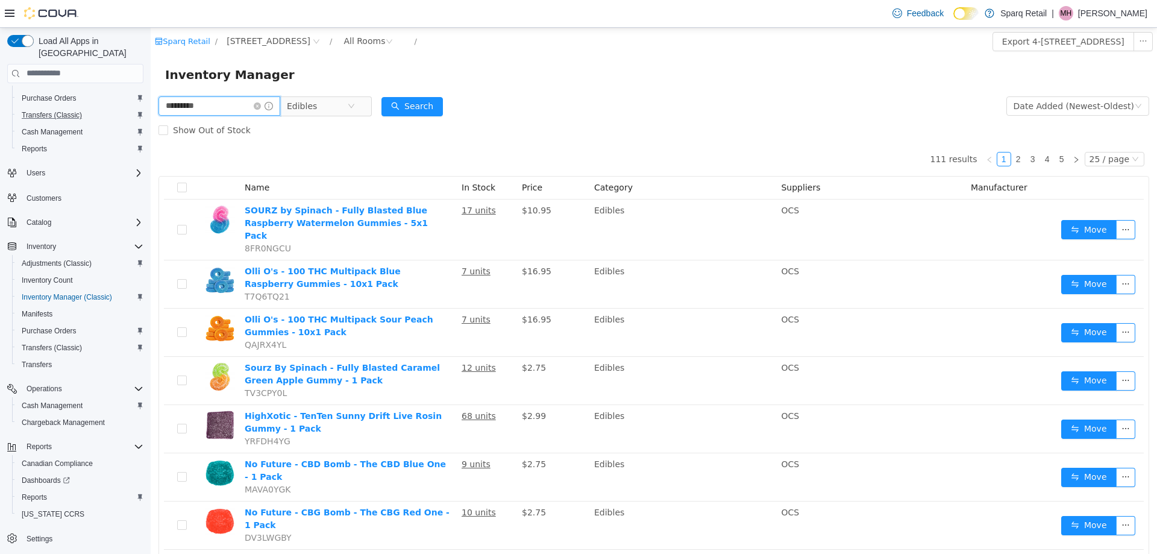
type input "*********"
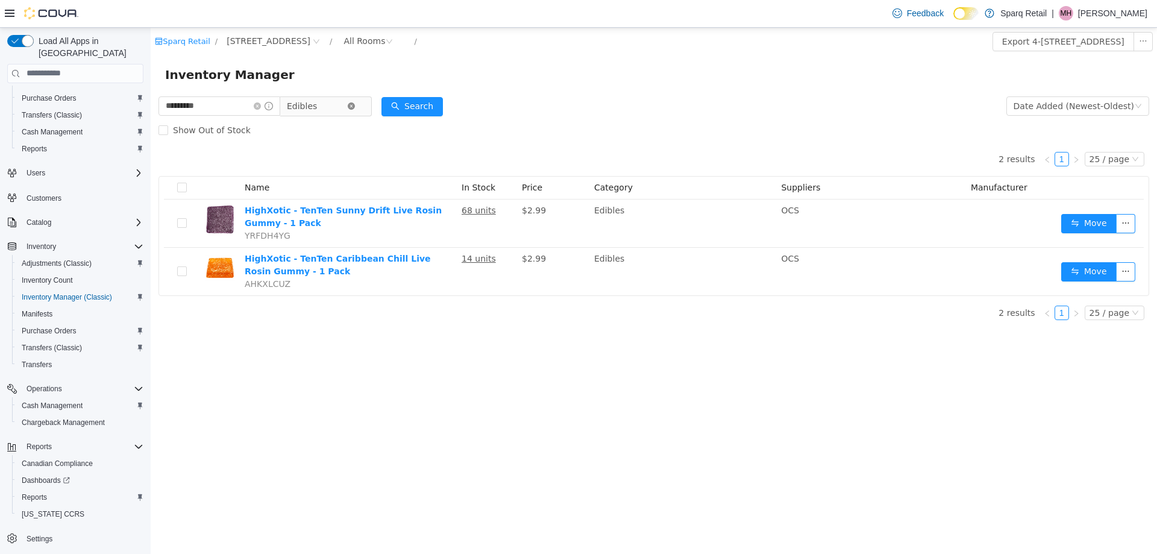
click at [355, 105] on icon "icon: close-circle" at bounding box center [351, 105] width 7 height 7
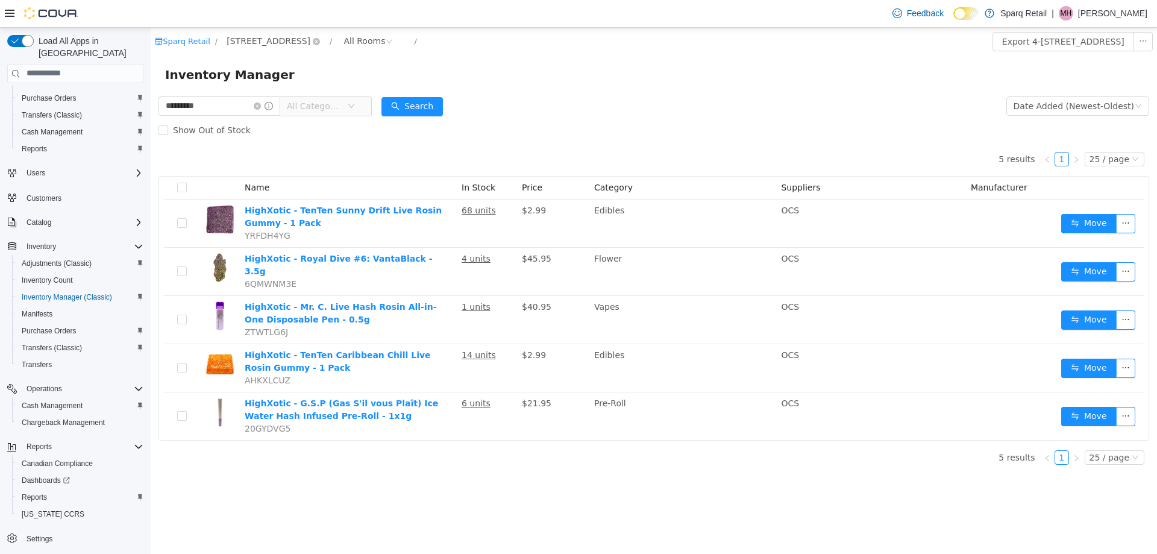
click at [267, 39] on span "4-861 Lansdowne St W." at bounding box center [269, 40] width 84 height 13
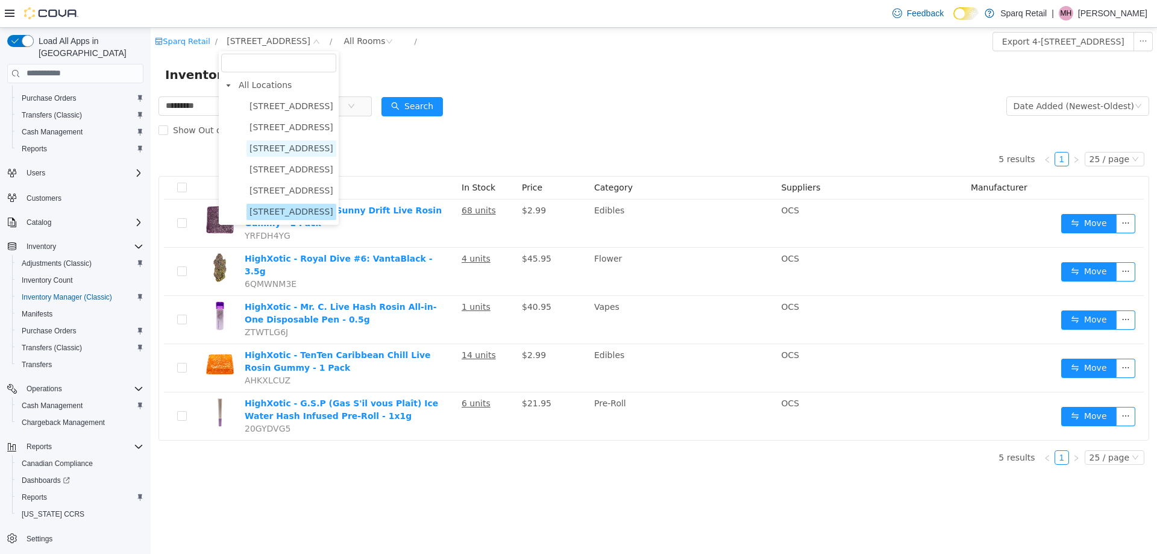
click at [277, 150] on span "24-809 Chemong Rd." at bounding box center [291, 148] width 84 height 10
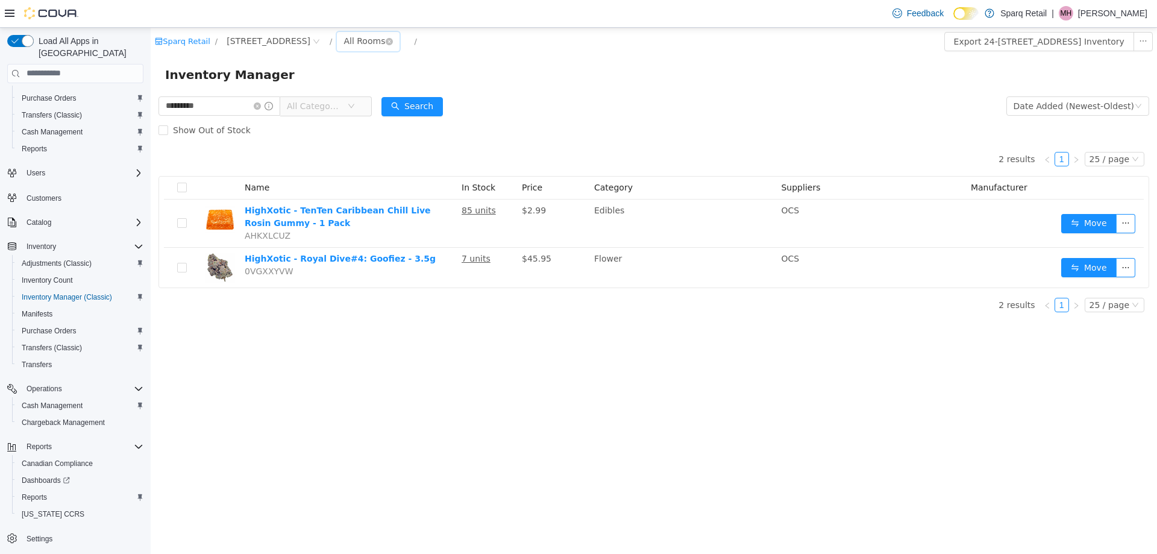
click at [351, 42] on div "All Rooms" at bounding box center [364, 40] width 42 height 18
click at [251, 33] on div "Sparq Retail / 24-809 Chemong Rd. / All Rooms /" at bounding box center [570, 40] width 831 height 19
click at [249, 43] on span "24-809 Chemong Rd." at bounding box center [269, 40] width 84 height 13
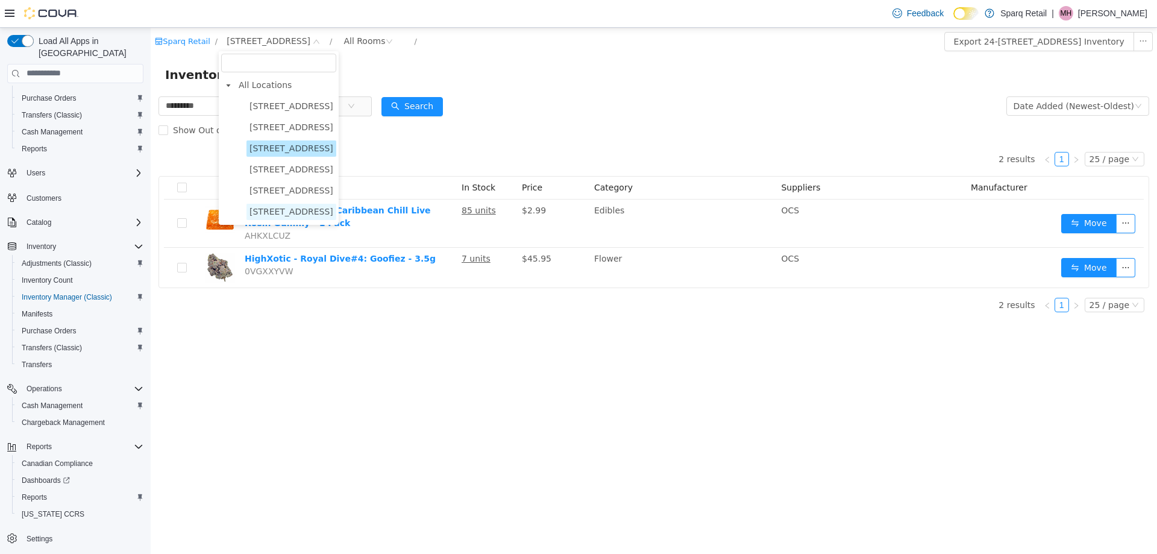
click at [289, 207] on span "4-861 Lansdowne St W." at bounding box center [291, 211] width 84 height 10
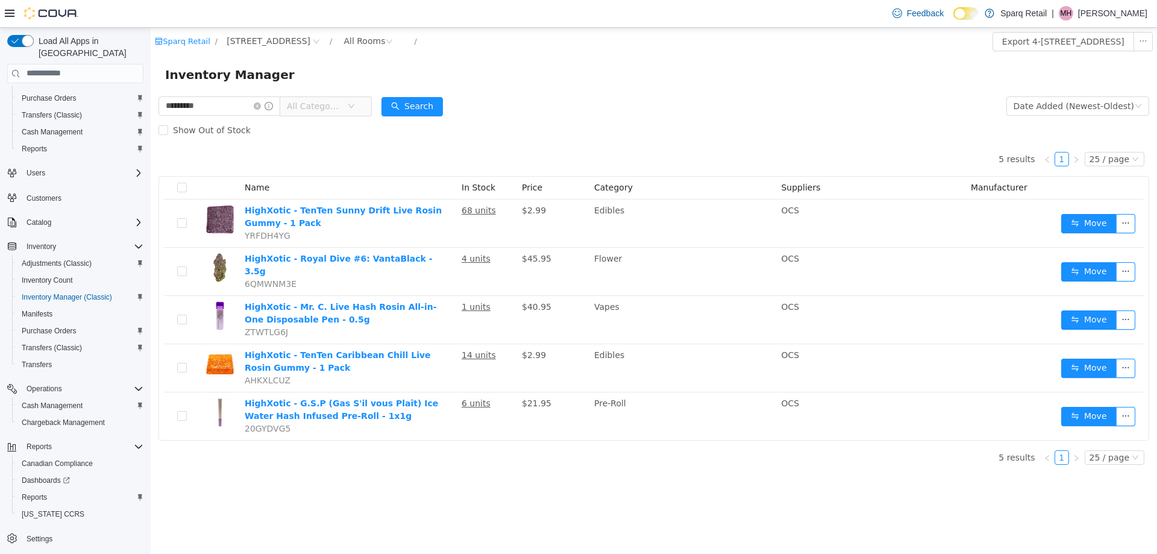
click at [496, 105] on form "********* All Categories Date Added (Newest-Oldest) Search Show Out of Stock" at bounding box center [653, 117] width 990 height 48
click at [514, 108] on form "********* All Categories Date Added (Newest-Oldest) Search Show Out of Stock" at bounding box center [653, 117] width 990 height 48
click at [571, 110] on form "********* All Categories Date Added (Newest-Oldest) Search Show Out of Stock" at bounding box center [653, 117] width 990 height 48
click at [593, 114] on form "********* All Categories Date Added (Newest-Oldest) Search Show Out of Stock" at bounding box center [653, 117] width 990 height 48
click at [591, 114] on form "********* All Categories Date Added (Newest-Oldest) Search Show Out of Stock" at bounding box center [653, 117] width 990 height 48
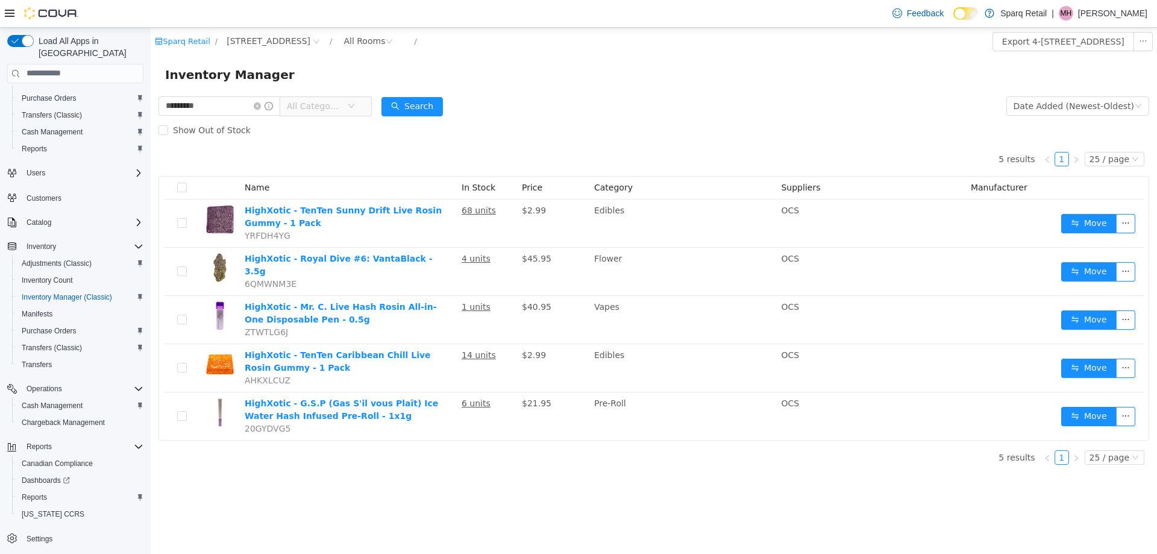
drag, startPoint x: 537, startPoint y: 66, endPoint x: 229, endPoint y: 67, distance: 307.8
click at [522, 67] on div "Inventory Manager" at bounding box center [653, 73] width 977 height 19
click at [261, 104] on icon "icon: close-circle" at bounding box center [257, 105] width 7 height 7
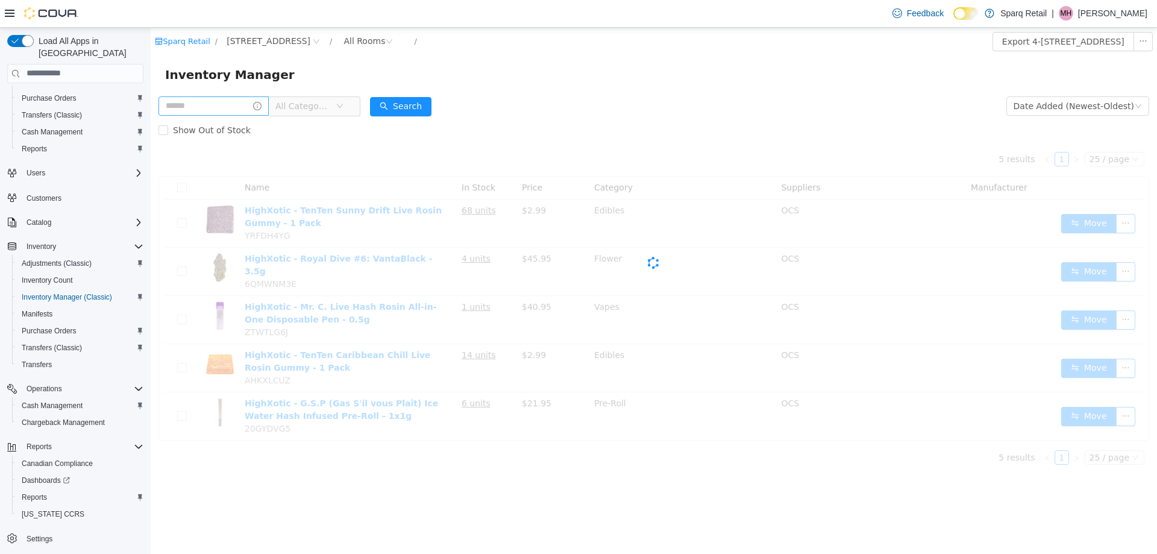
click at [600, 97] on form "All Categories Date Added (Newest-Oldest) Search Show Out of Stock" at bounding box center [653, 117] width 990 height 48
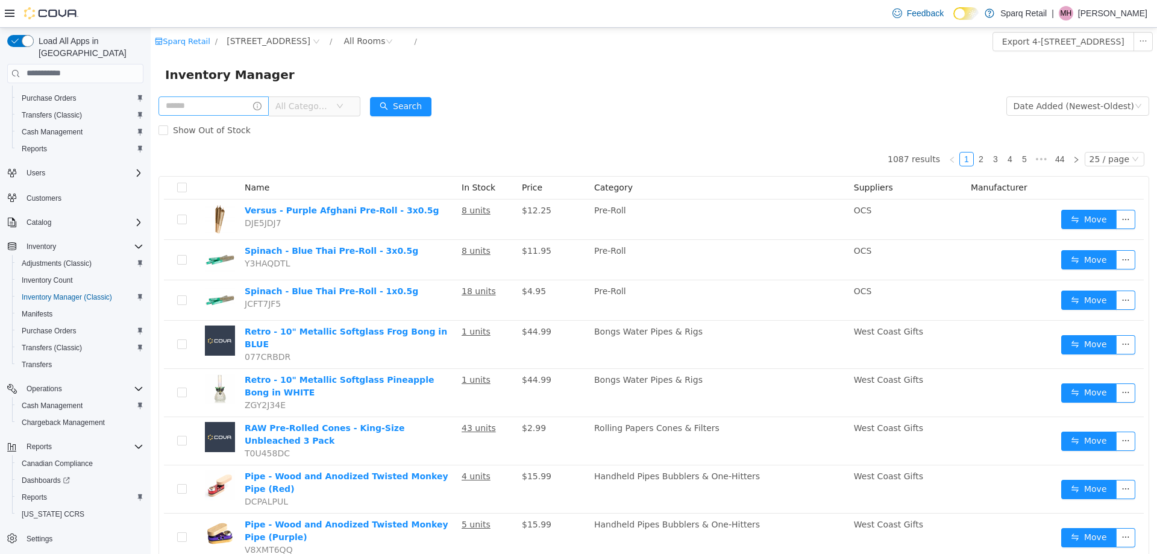
click at [483, 113] on form "All Categories Date Added (Newest-Oldest) Search Show Out of Stock" at bounding box center [653, 117] width 990 height 48
click at [607, 117] on div "Show Out of Stock" at bounding box center [653, 129] width 990 height 24
click at [549, 90] on div "Inventory Manager" at bounding box center [654, 74] width 1006 height 39
click at [566, 92] on div "Inventory Manager" at bounding box center [654, 74] width 1006 height 39
click at [571, 93] on div "Inventory Manager" at bounding box center [654, 74] width 1006 height 39
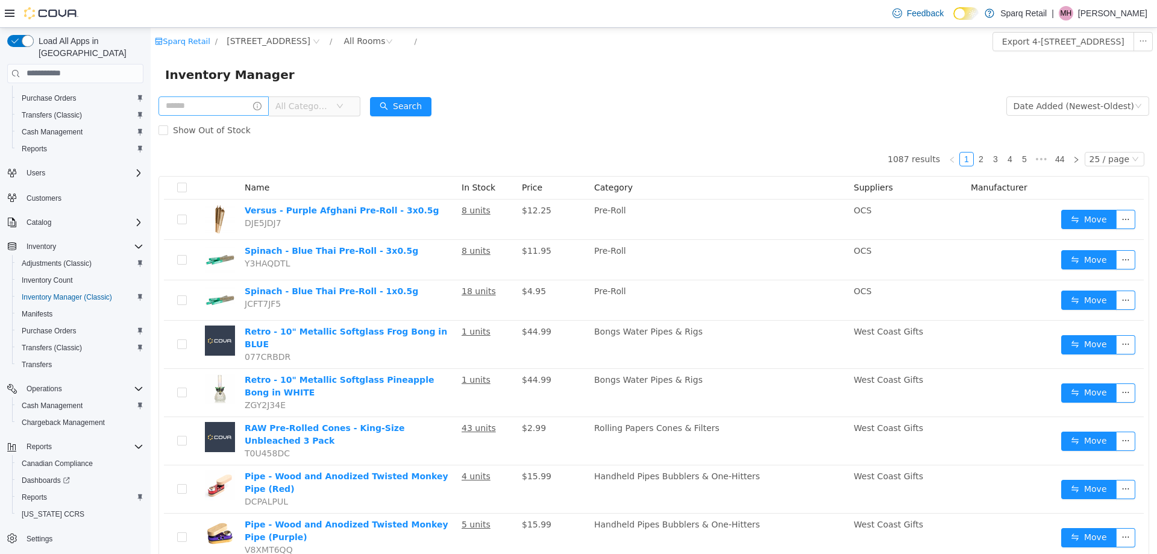
click at [608, 106] on form "All Categories Date Added (Newest-Oldest) Search Show Out of Stock" at bounding box center [653, 117] width 990 height 48
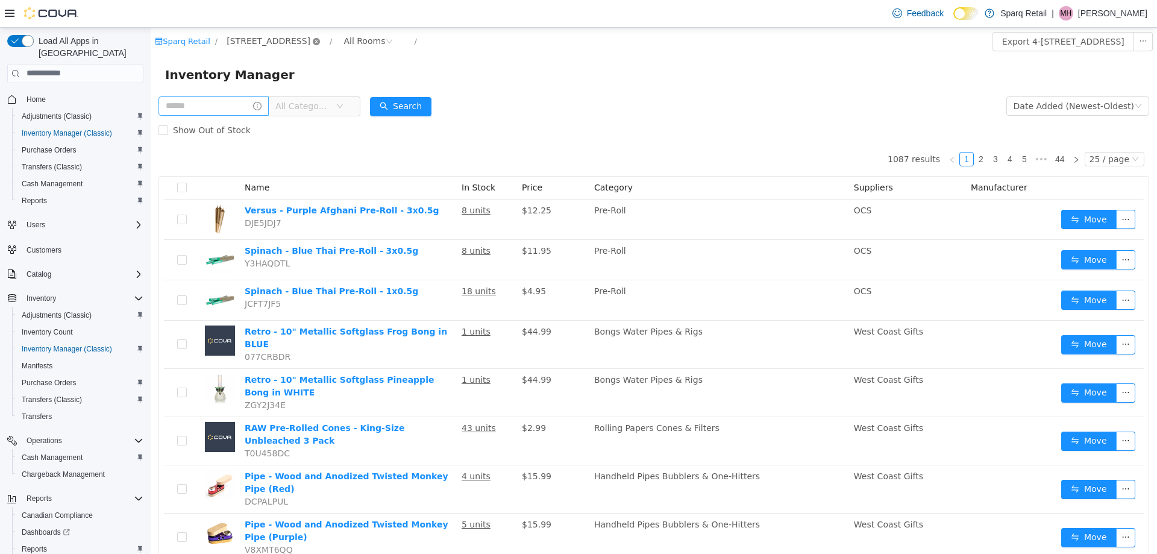
click at [317, 41] on icon "icon: close-circle" at bounding box center [316, 40] width 7 height 7
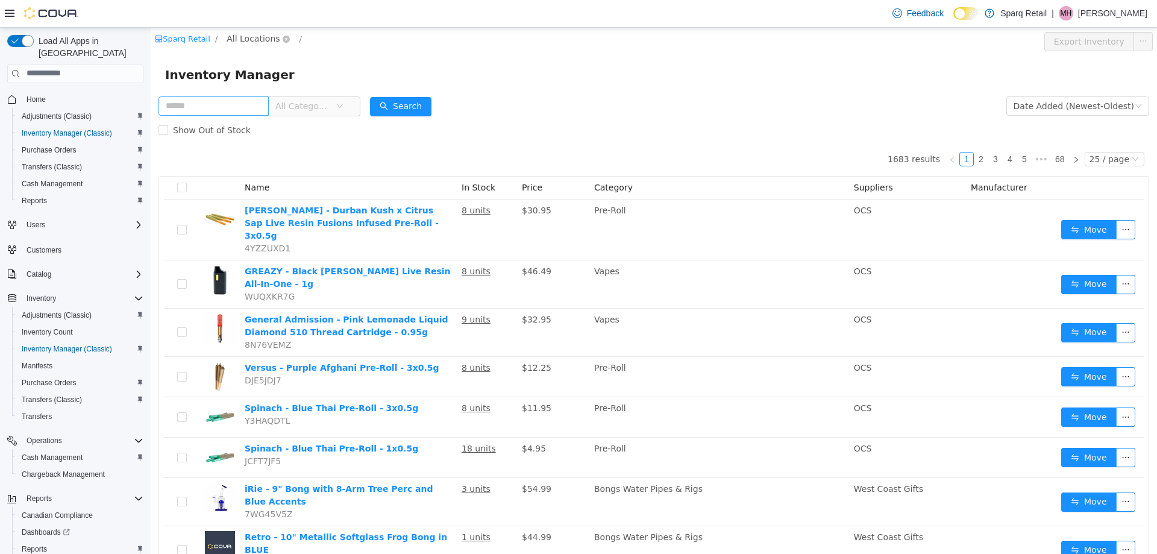
click at [233, 40] on span "All Locations" at bounding box center [253, 37] width 53 height 13
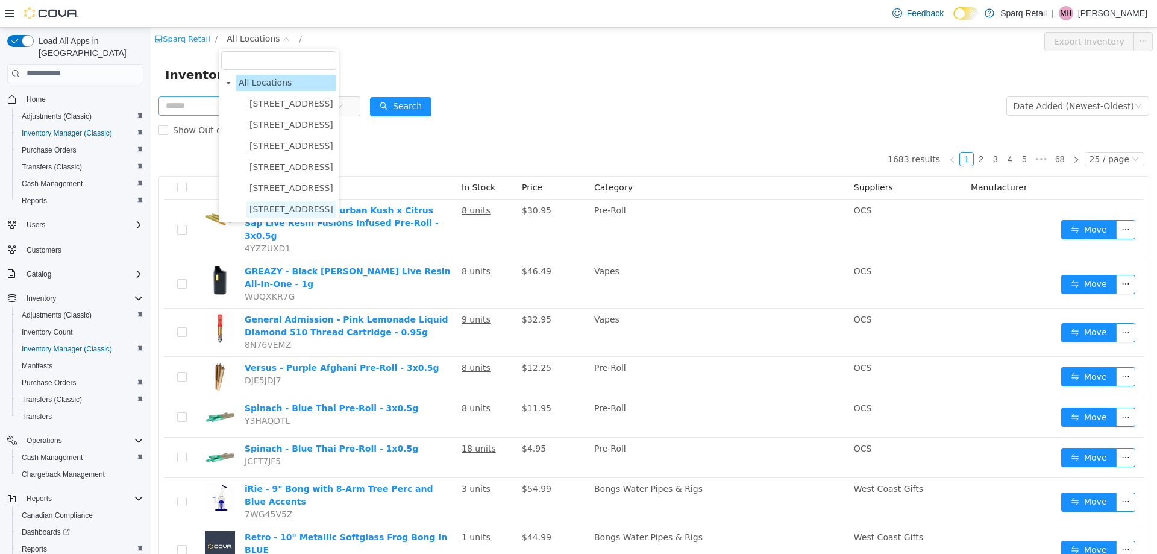
click at [269, 204] on span "4-861 Lansdowne St W." at bounding box center [291, 209] width 90 height 16
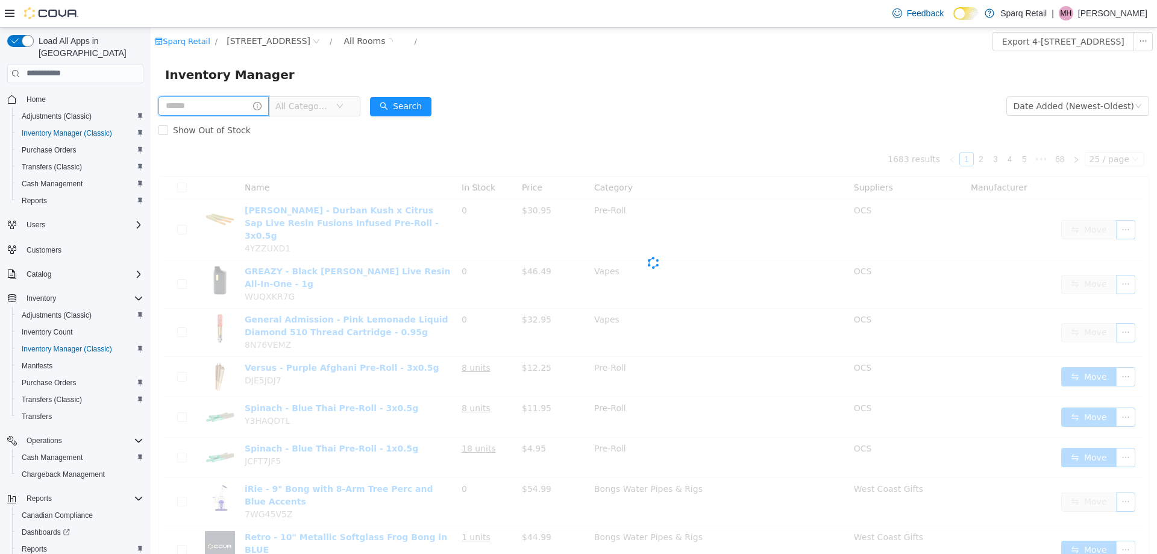
click at [187, 102] on input "text" at bounding box center [213, 105] width 110 height 19
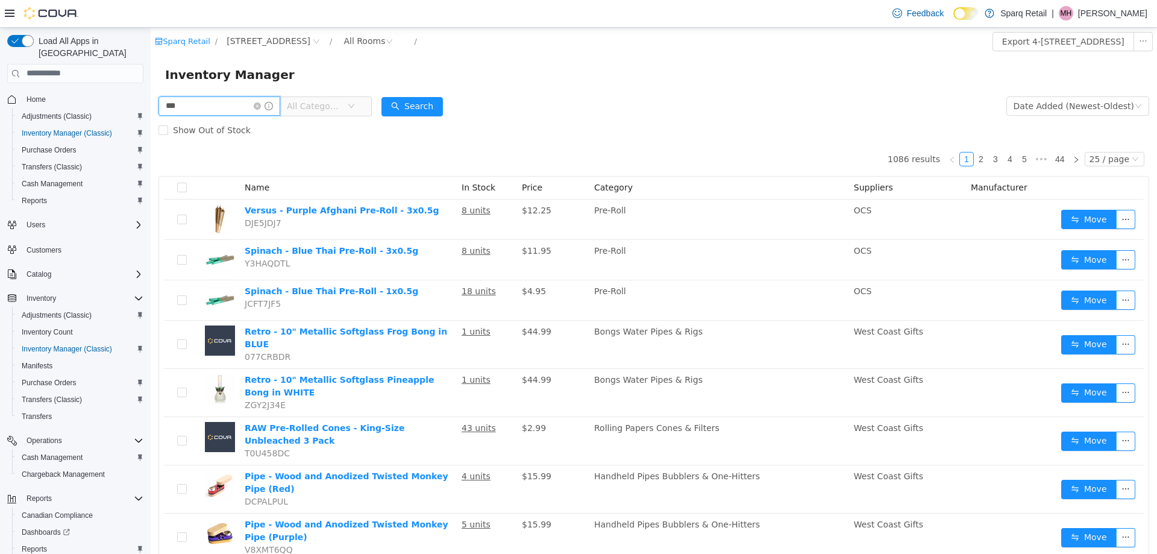
type input "***"
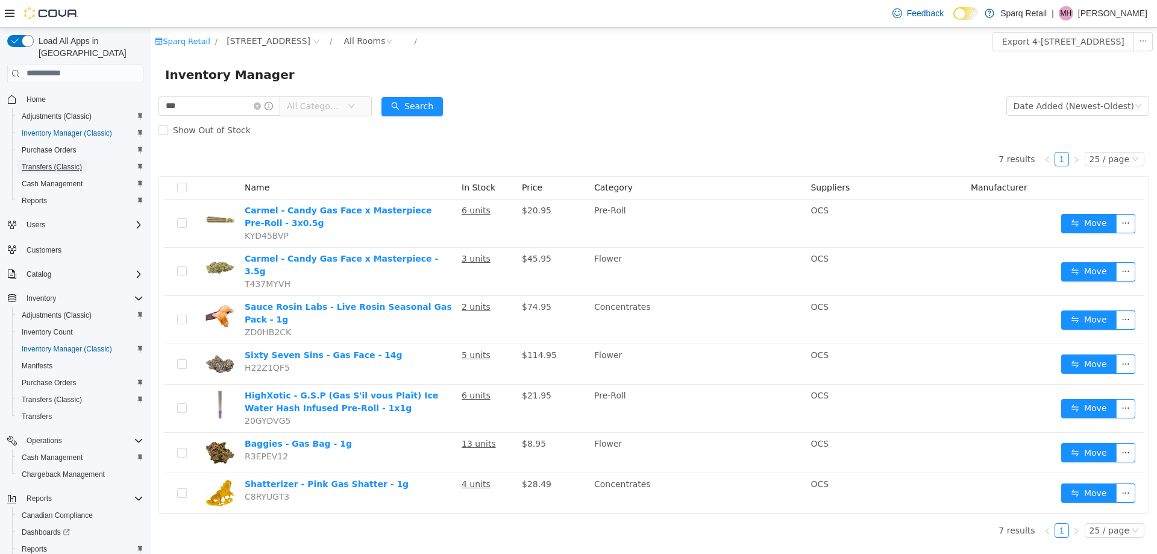
click at [32, 162] on span "Transfers (Classic)" at bounding box center [52, 167] width 60 height 10
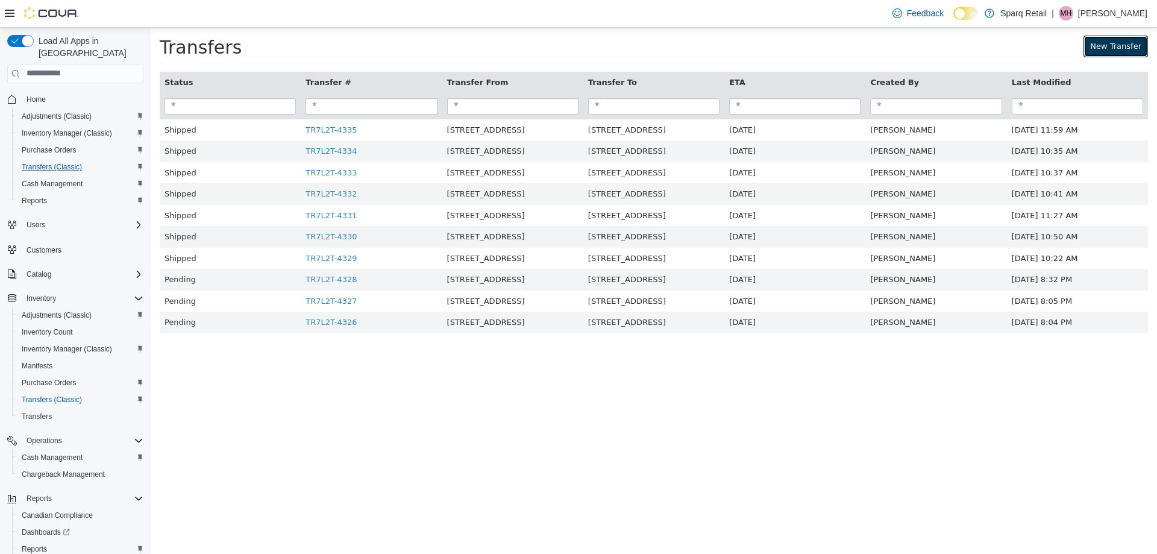
click at [1109, 48] on link "New Transfer" at bounding box center [1115, 46] width 64 height 22
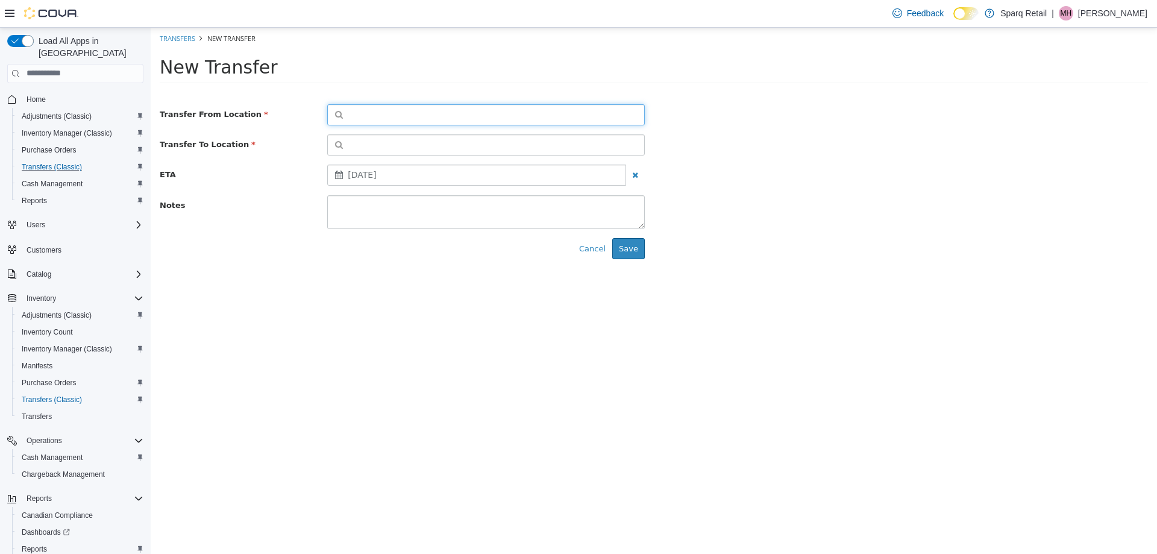
click at [378, 117] on button "button" at bounding box center [485, 114] width 317 height 21
drag, startPoint x: 572, startPoint y: 140, endPoint x: 616, endPoint y: 134, distance: 44.3
click at [576, 139] on div "Type 3 or more characters or browse" at bounding box center [485, 136] width 317 height 22
click at [628, 132] on span "or browse" at bounding box center [614, 135] width 59 height 20
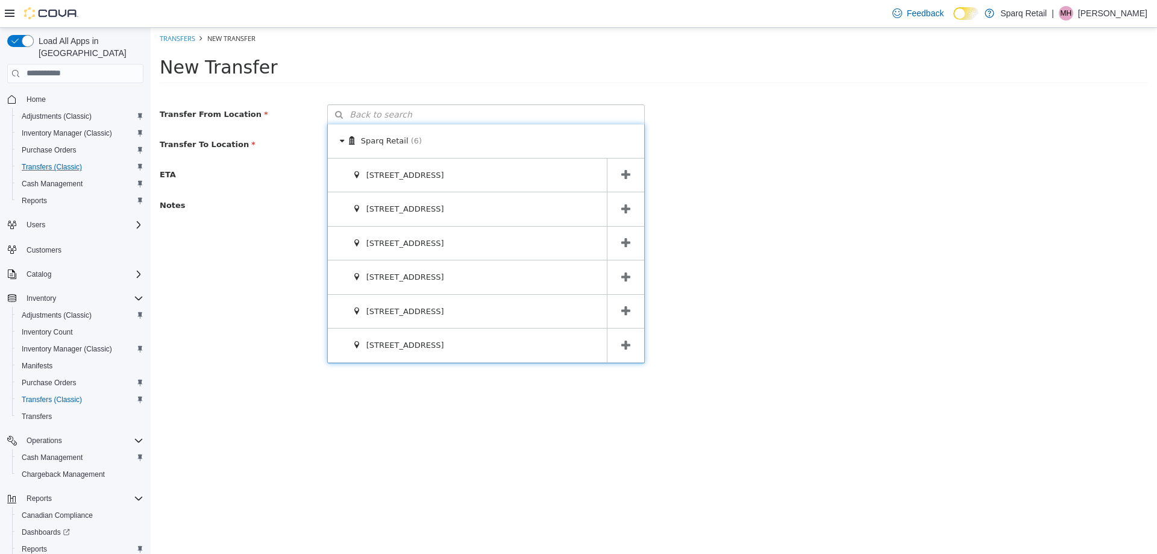
click at [625, 338] on span at bounding box center [625, 345] width 37 height 34
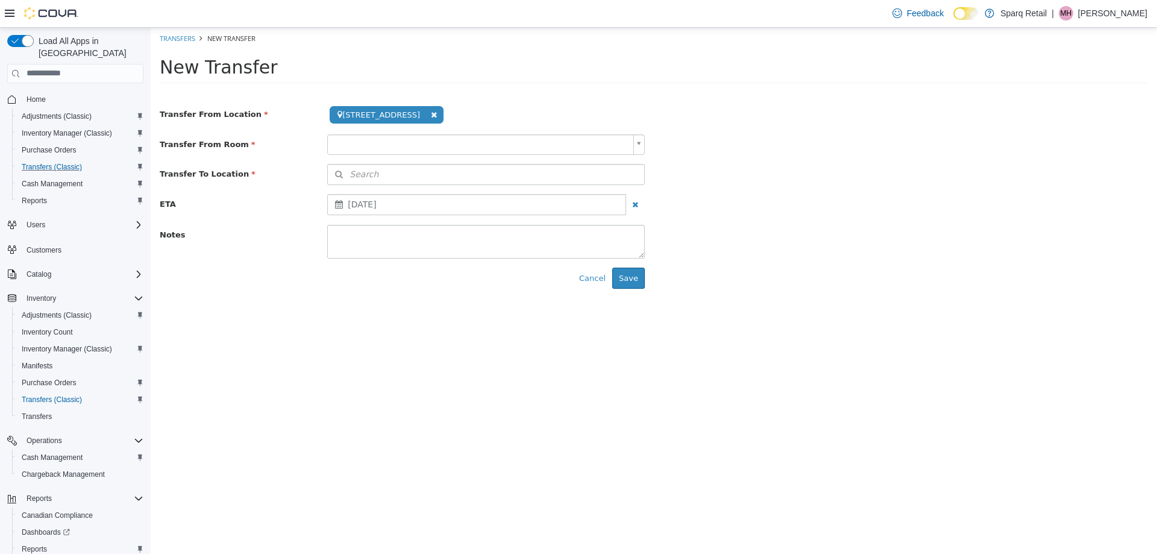
drag, startPoint x: 422, startPoint y: 337, endPoint x: 393, endPoint y: 145, distance: 194.3
click at [421, 297] on html "**********" at bounding box center [654, 162] width 1006 height 270
click at [367, 146] on body "**********" at bounding box center [654, 162] width 1006 height 270
click at [368, 175] on span "Search" at bounding box center [353, 173] width 51 height 13
click at [617, 193] on span "or browse" at bounding box center [614, 195] width 59 height 20
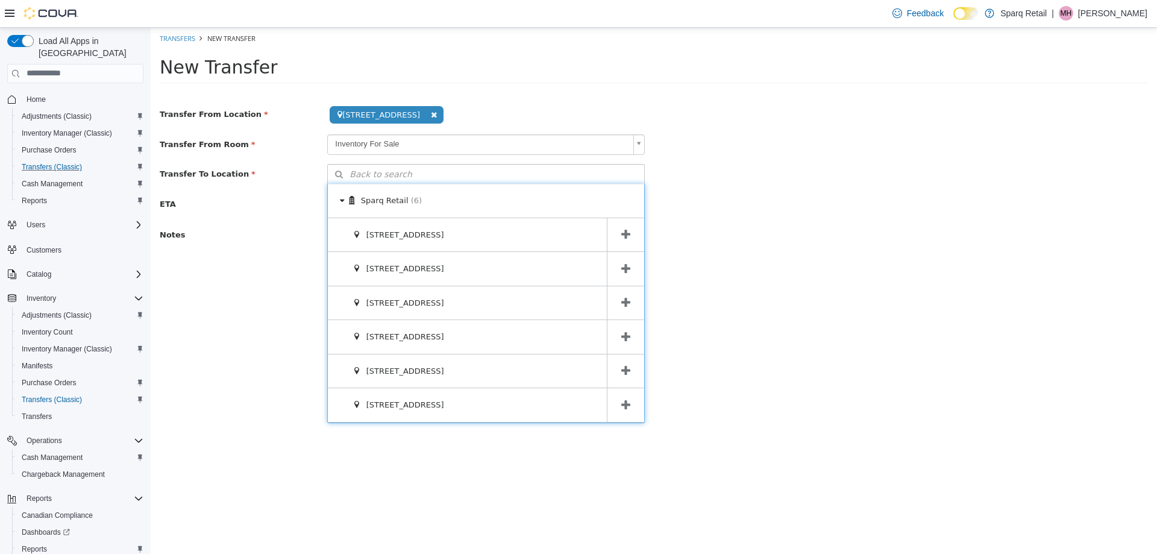
click at [621, 293] on span at bounding box center [625, 303] width 37 height 34
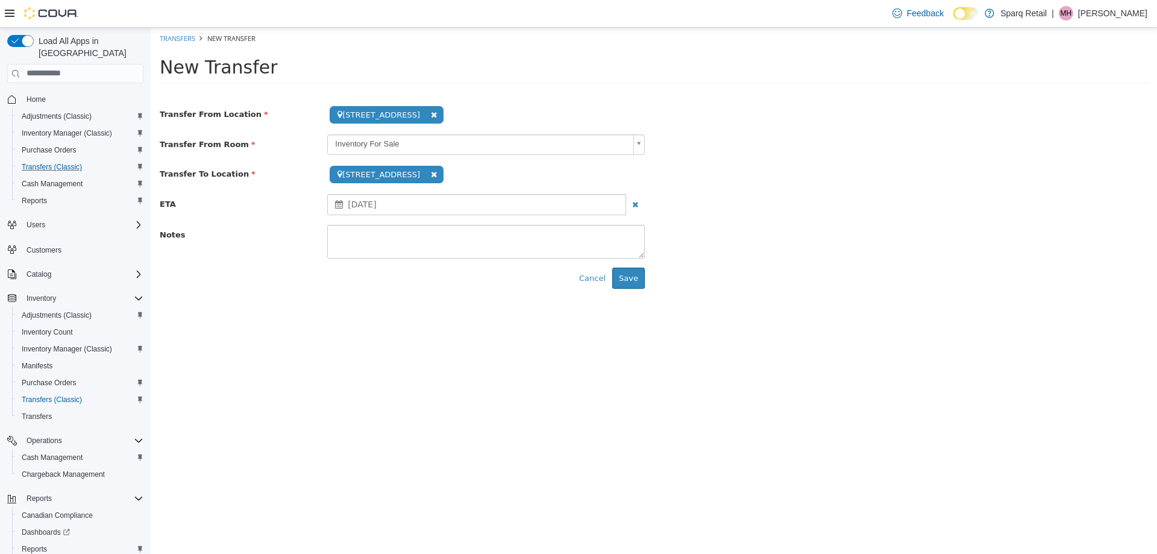
drag, startPoint x: 211, startPoint y: 280, endPoint x: 264, endPoint y: 268, distance: 55.0
click at [224, 280] on div "Cancel Save" at bounding box center [402, 278] width 503 height 22
click at [647, 286] on div "Cancel Save" at bounding box center [402, 278] width 503 height 22
click at [639, 283] on button "Save" at bounding box center [628, 278] width 33 height 22
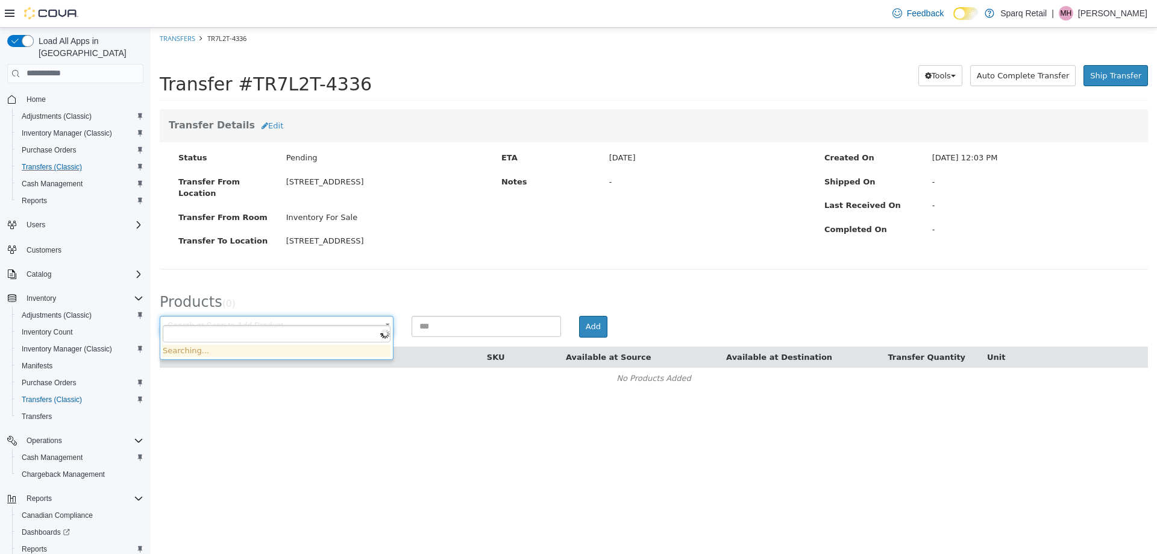
click at [302, 311] on body "× Save successful. Transfers TR7L2T-4336 Transfer #TR7L2T-4336 Preparing Downlo…" at bounding box center [654, 214] width 1006 height 374
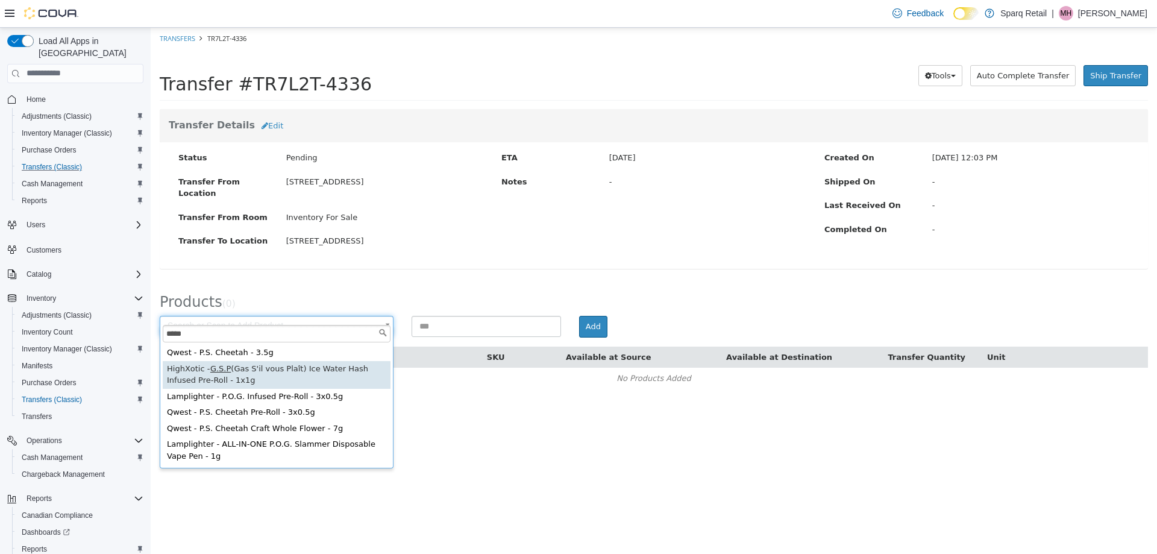
type input "*****"
type input "**********"
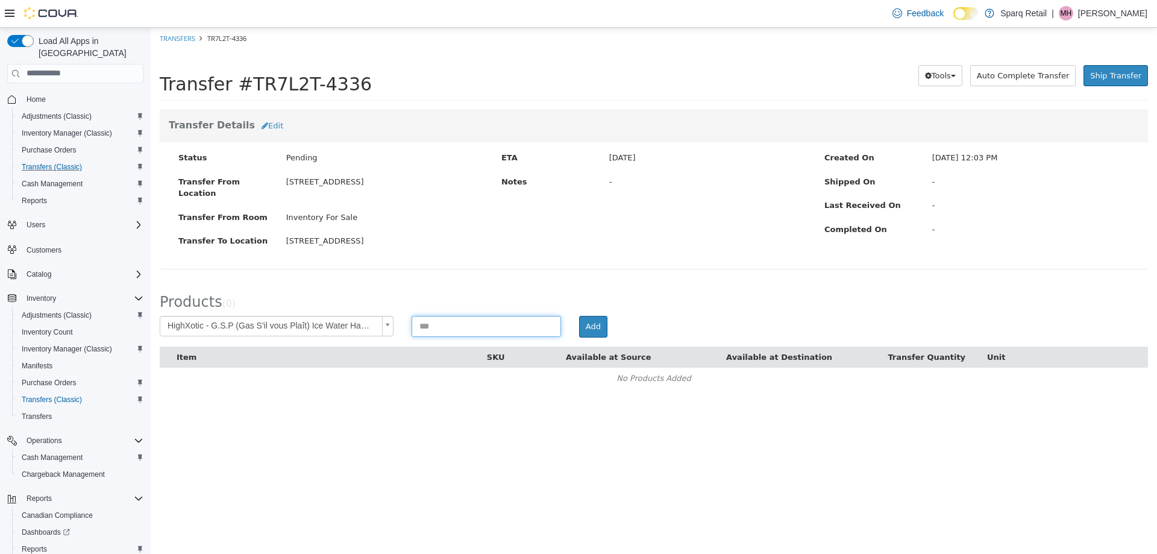
click at [444, 315] on input at bounding box center [485, 325] width 149 height 21
type input "*"
click at [592, 315] on button "Add" at bounding box center [593, 326] width 28 height 22
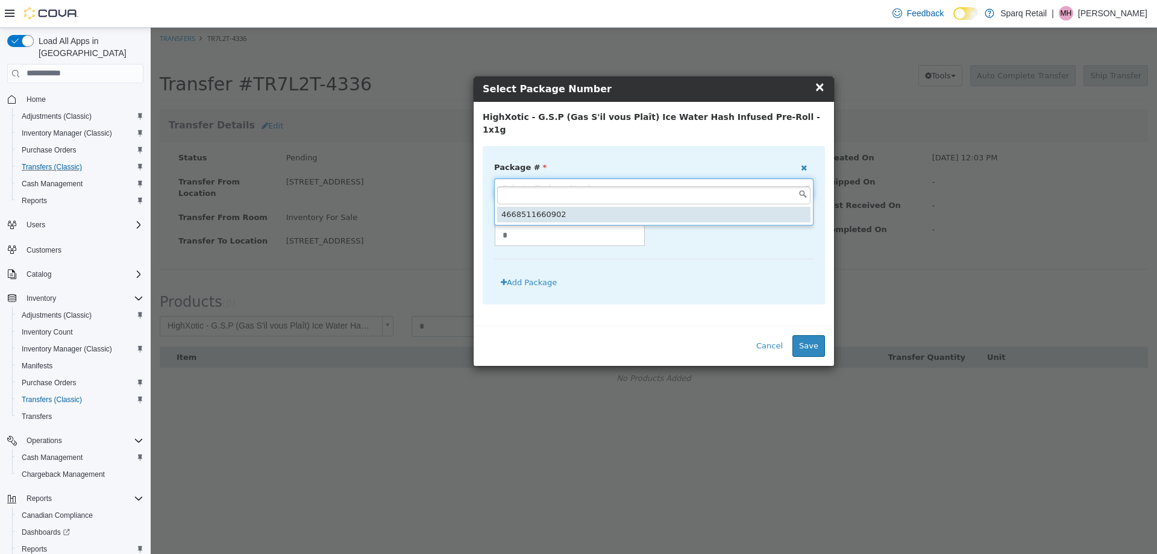
click at [533, 175] on body "**********" at bounding box center [654, 214] width 1006 height 374
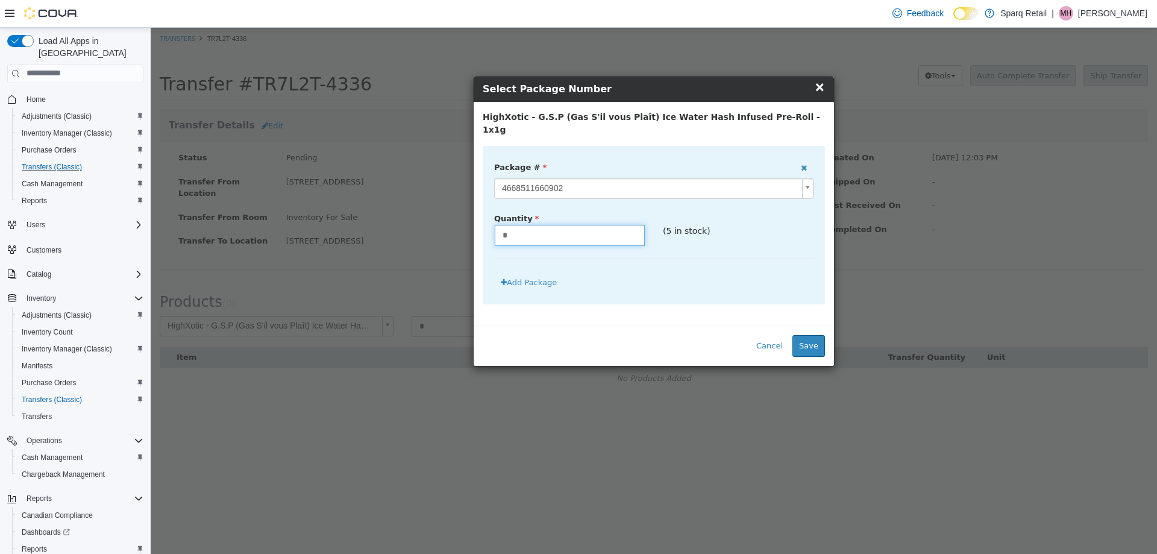
drag, startPoint x: 553, startPoint y: 225, endPoint x: 449, endPoint y: 240, distance: 104.7
click at [414, 231] on div "× Close Select Package Number HighXotic - G.S.P (Gas S'il vous Plaît) Ice Water…" at bounding box center [654, 220] width 1006 height 290
click at [829, 334] on div "Cancel Save" at bounding box center [654, 345] width 360 height 40
click at [817, 334] on button "Save" at bounding box center [808, 345] width 33 height 22
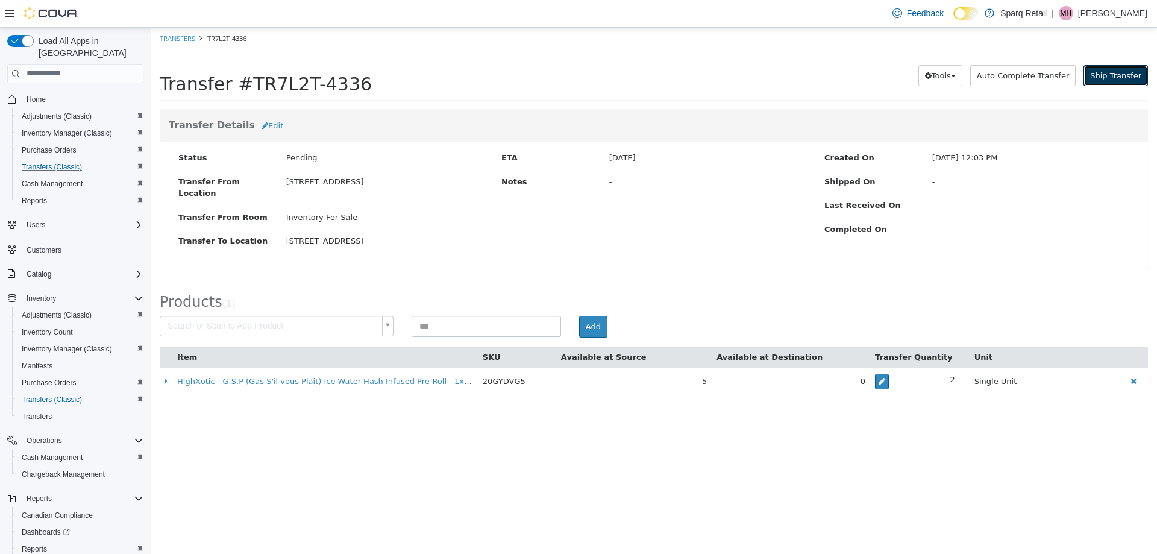
click at [1115, 74] on span "Ship Transfer" at bounding box center [1115, 74] width 51 height 9
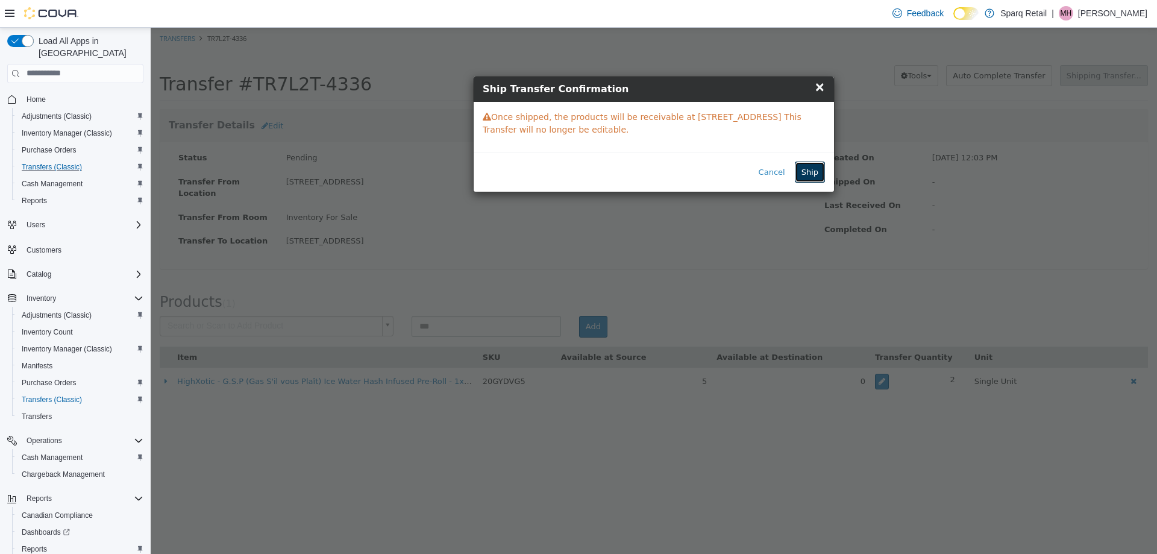
click at [801, 172] on button "Ship" at bounding box center [810, 172] width 30 height 22
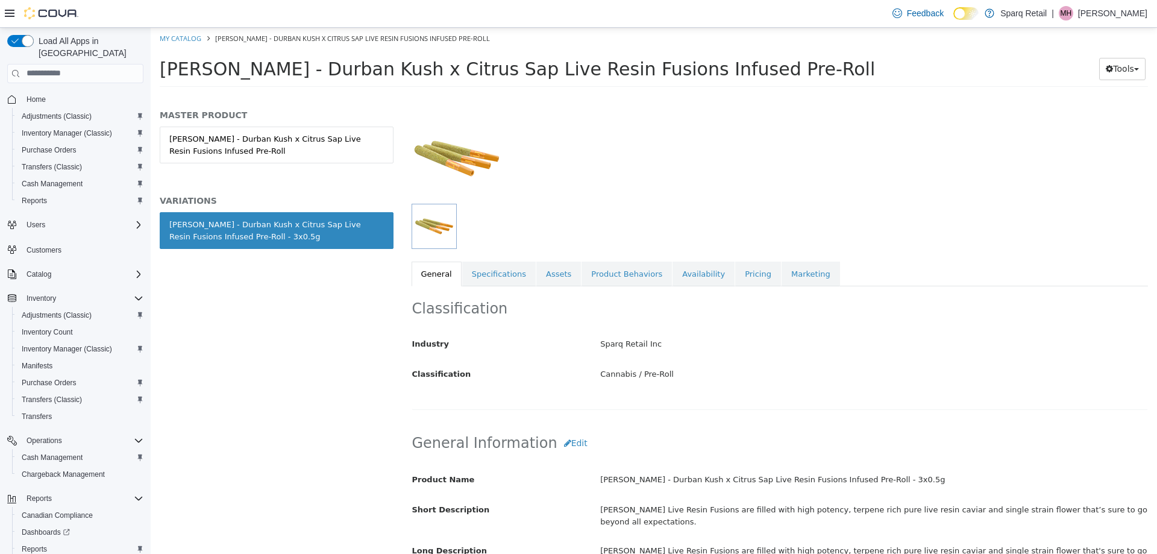
scroll to position [181, 0]
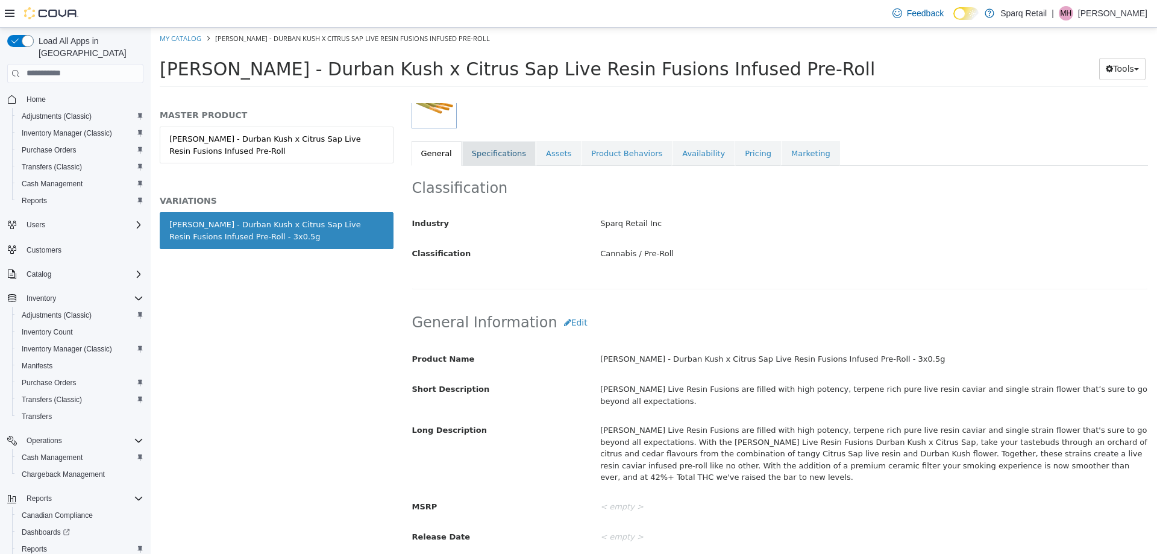
click at [483, 155] on link "Specifications" at bounding box center [498, 152] width 73 height 25
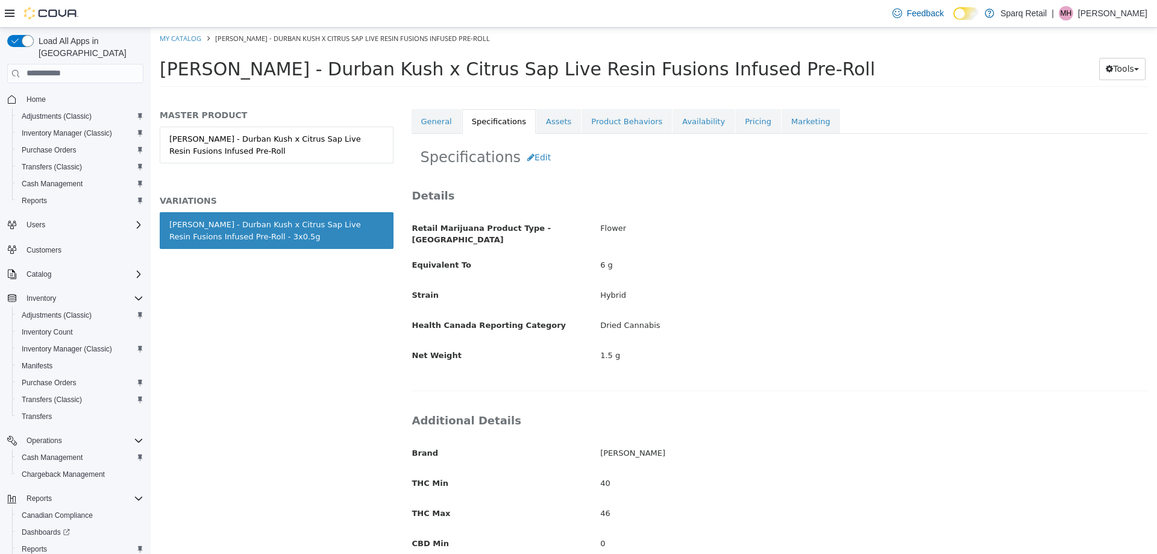
scroll to position [122, 0]
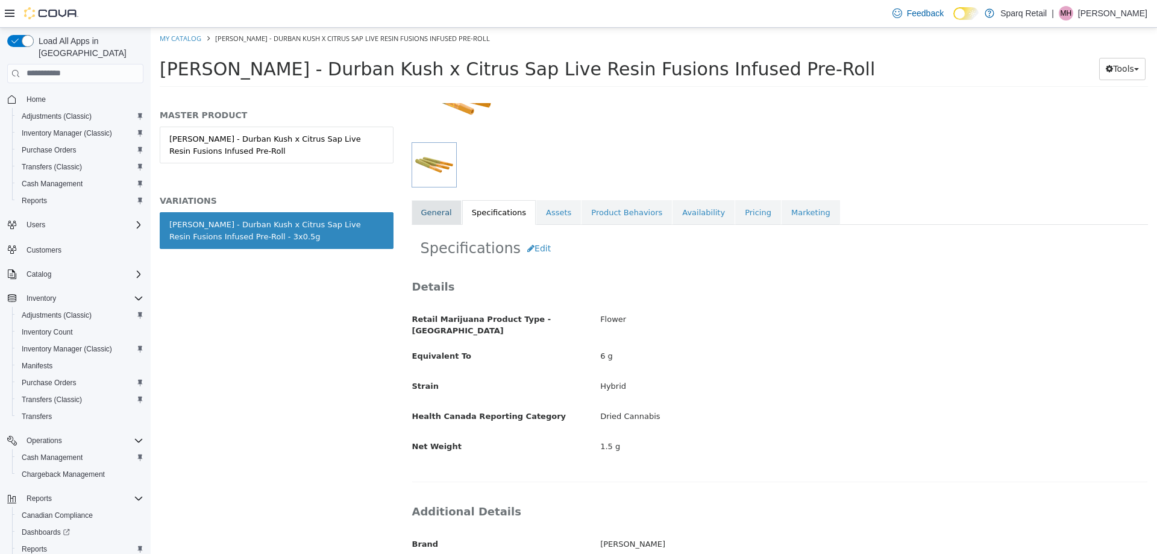
click at [444, 210] on link "General" at bounding box center [436, 211] width 50 height 25
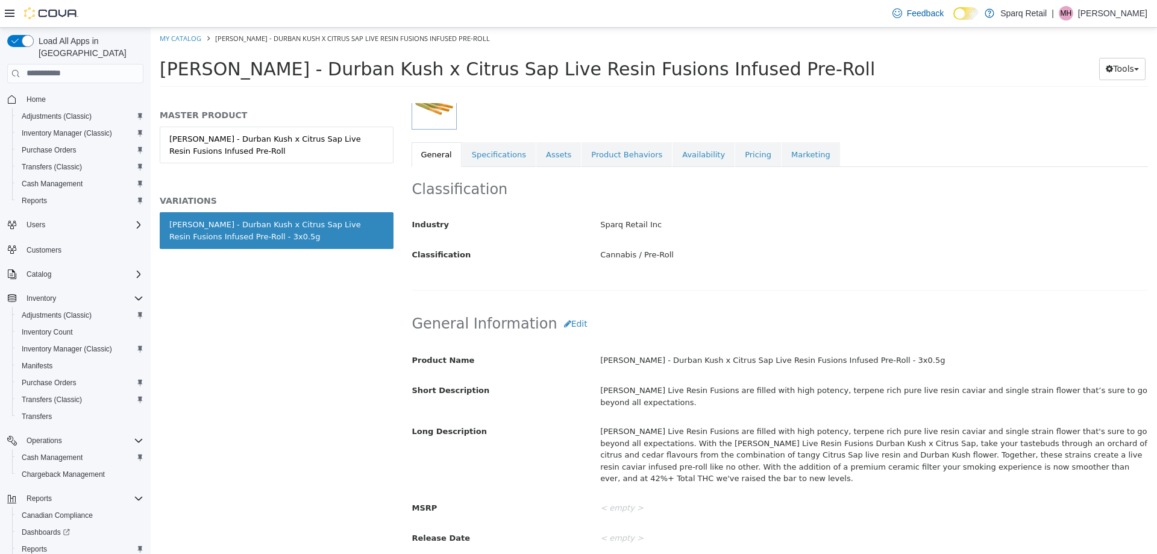
scroll to position [242, 0]
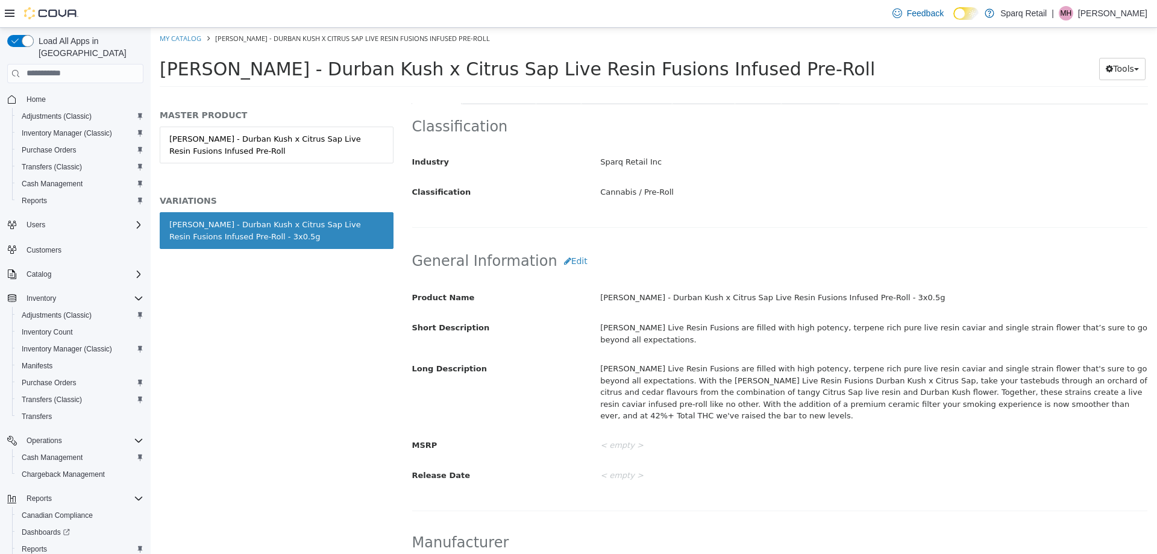
click at [1038, 375] on div "Lord Jones Live Resin Fusions are filled with high potency, terpene rich pure l…" at bounding box center [873, 391] width 565 height 67
drag, startPoint x: 1055, startPoint y: 378, endPoint x: 1063, endPoint y: 379, distance: 7.3
click at [1058, 378] on div "Lord Jones Live Resin Fusions are filled with high potency, terpene rich pure l…" at bounding box center [873, 391] width 565 height 67
click at [1064, 380] on div "Lord Jones Live Resin Fusions are filled with high potency, terpene rich pure l…" at bounding box center [873, 391] width 565 height 67
click at [1065, 380] on div "Lord Jones Live Resin Fusions are filled with high potency, terpene rich pure l…" at bounding box center [873, 391] width 565 height 67
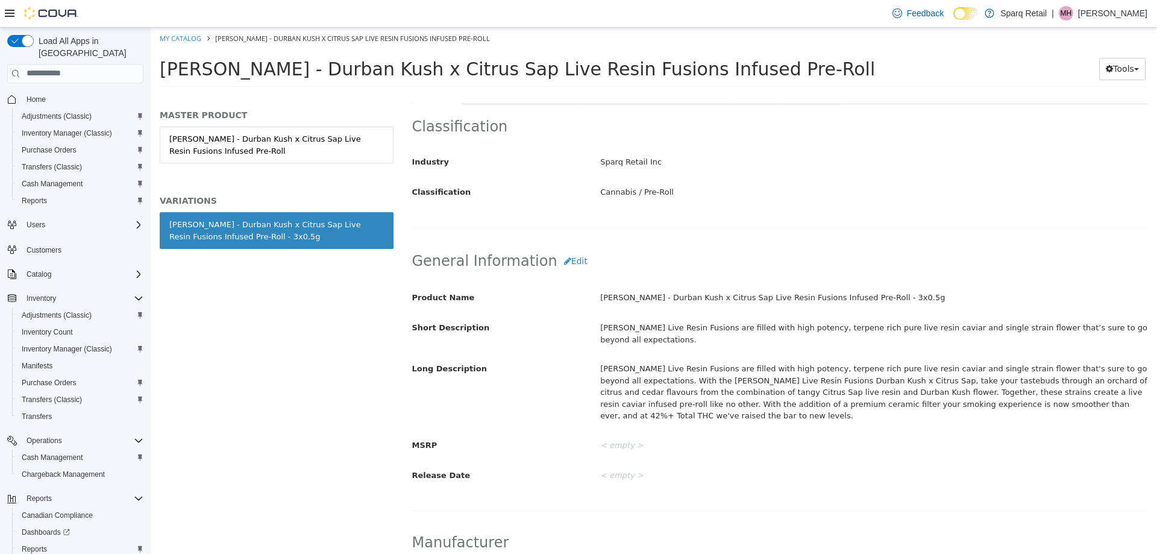
click at [943, 384] on div "Lord Jones Live Resin Fusions are filled with high potency, terpene rich pure l…" at bounding box center [873, 391] width 565 height 67
click at [246, 398] on div "MASTER PRODUCT Lord Jones - Durban Kush x Citrus Sap Live Resin Fusions Infused…" at bounding box center [277, 327] width 252 height 451
click at [190, 38] on link "My Catalog" at bounding box center [181, 37] width 42 height 9
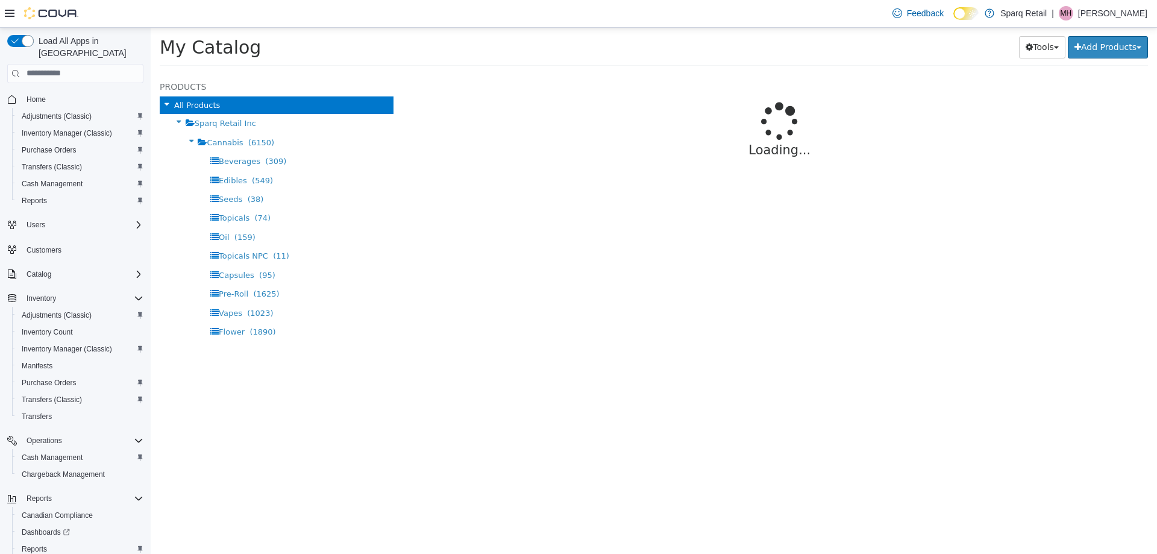
select select "**********"
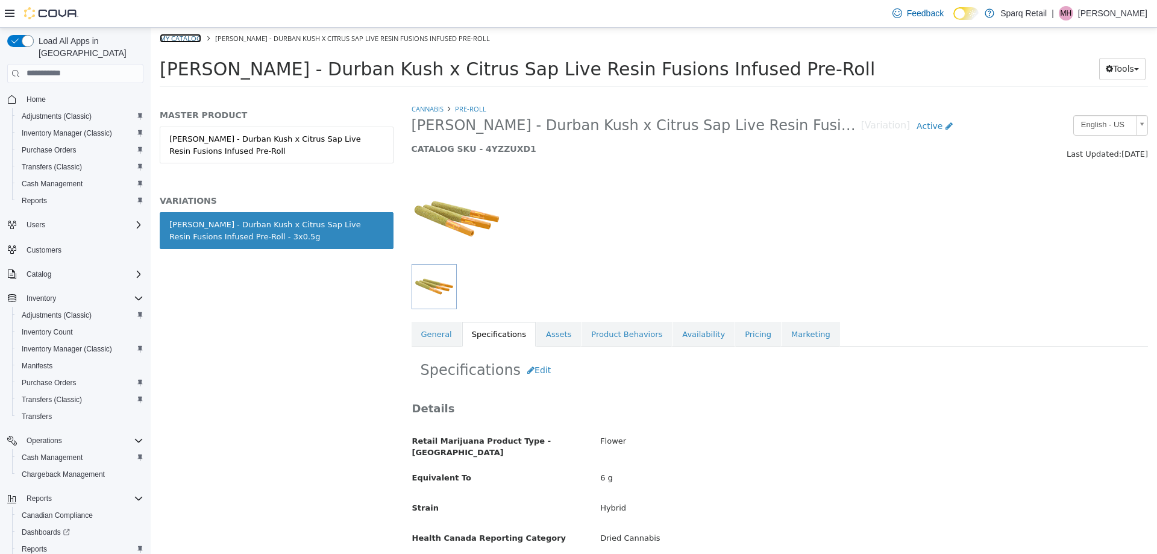
click at [172, 36] on link "My Catalog" at bounding box center [181, 37] width 42 height 9
select select "**********"
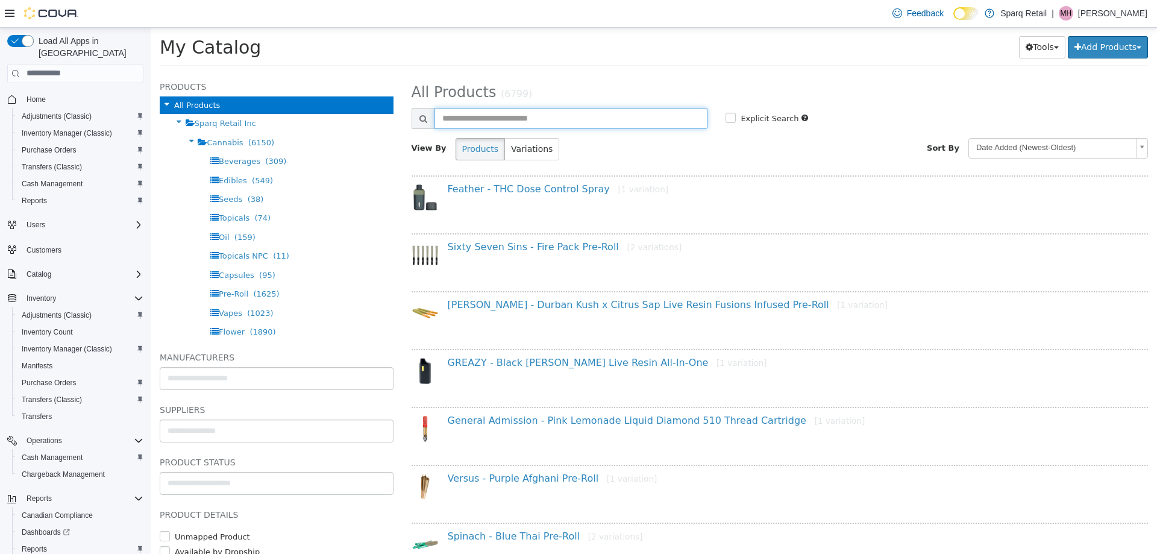
click at [481, 113] on input "text" at bounding box center [571, 117] width 274 height 21
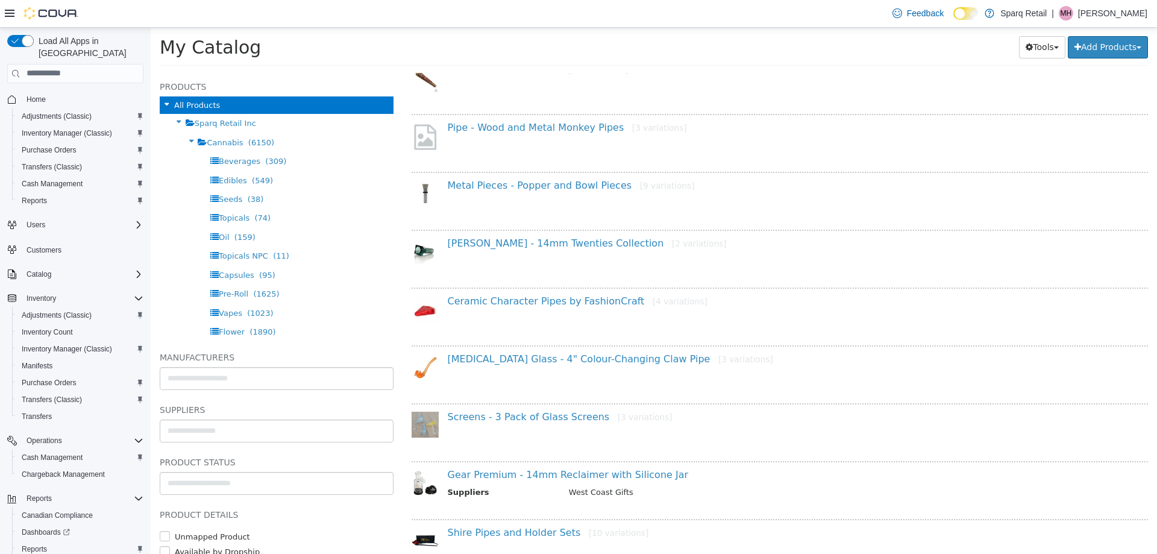
scroll to position [858, 0]
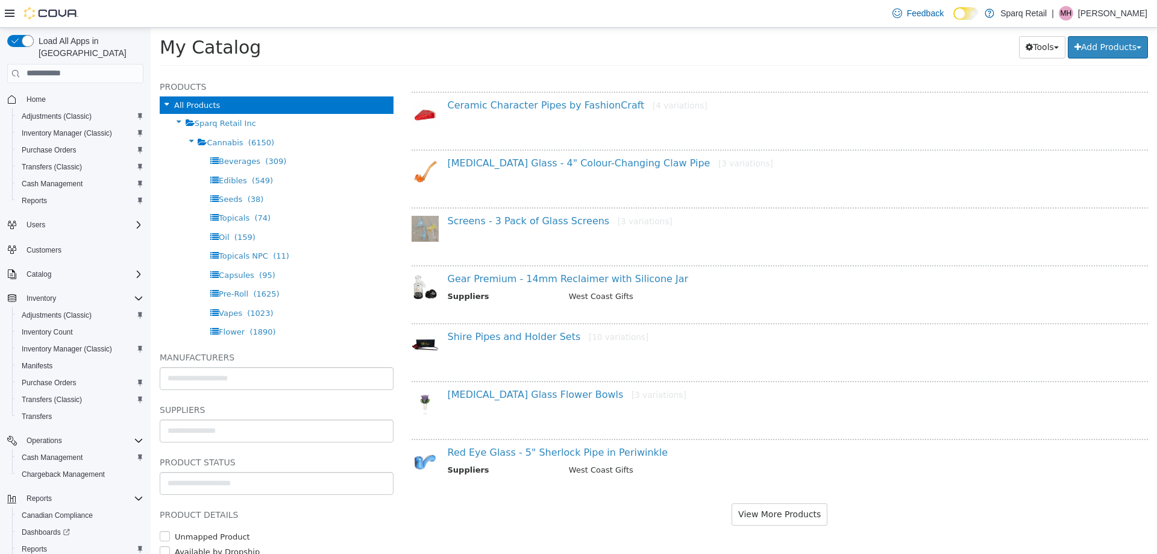
type input "********"
click at [766, 517] on button "View More Products" at bounding box center [779, 513] width 96 height 22
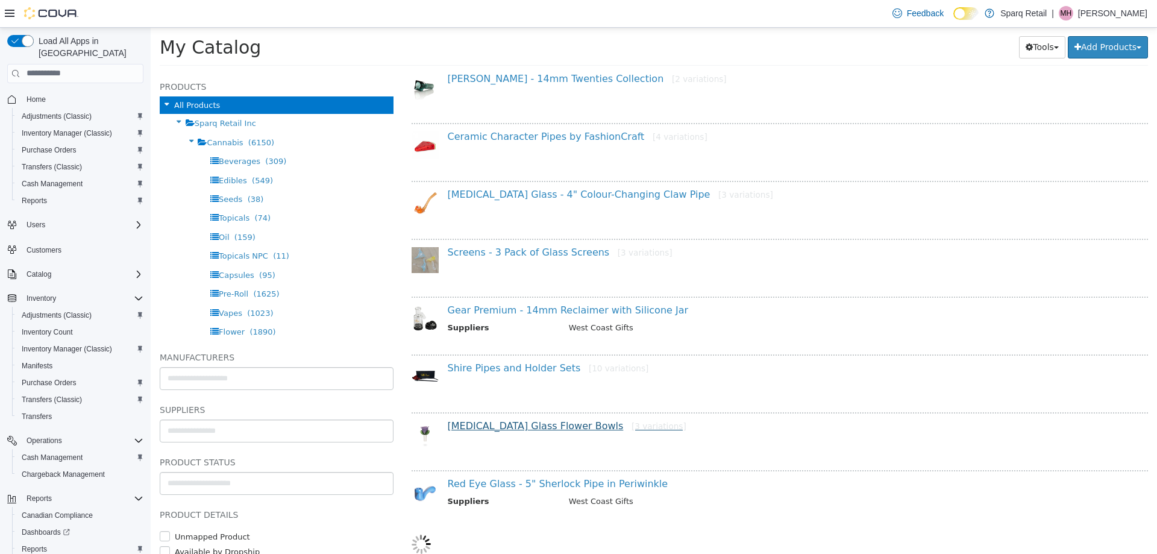
select select "**********"
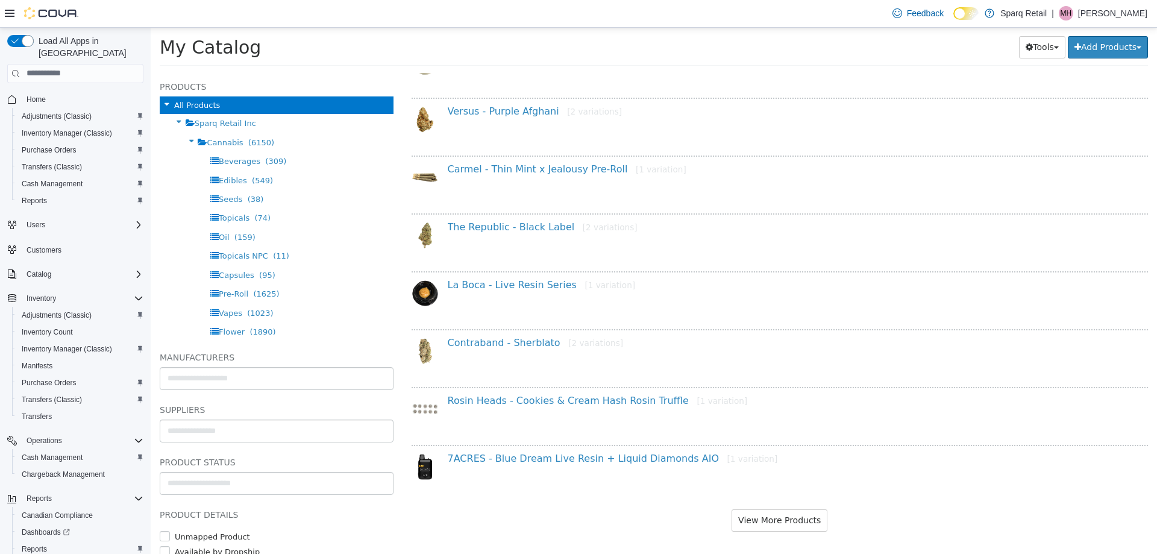
scroll to position [2015, 0]
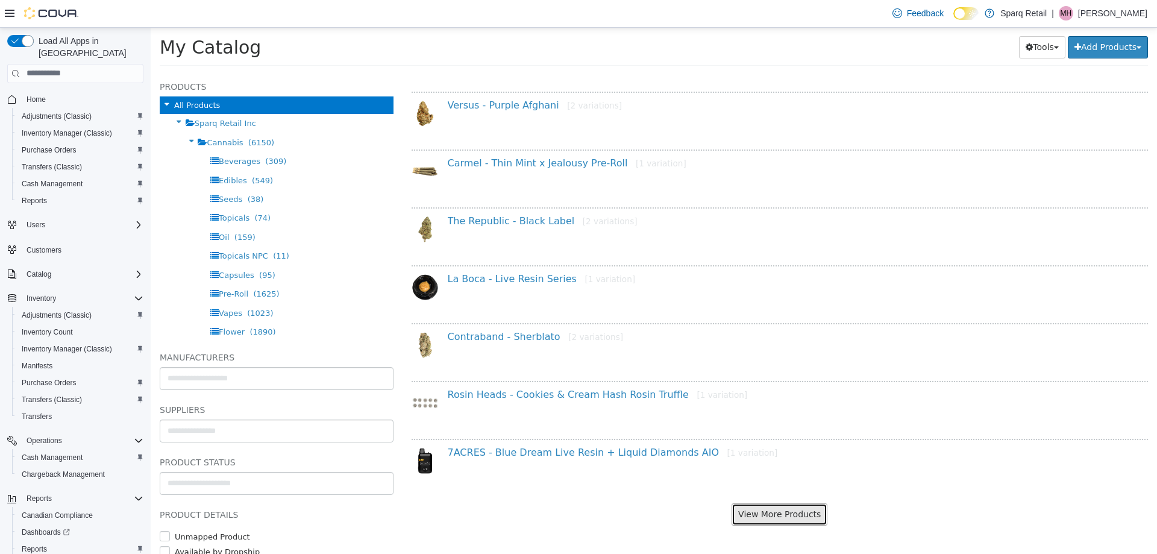
click at [752, 511] on button "View More Products" at bounding box center [779, 513] width 96 height 22
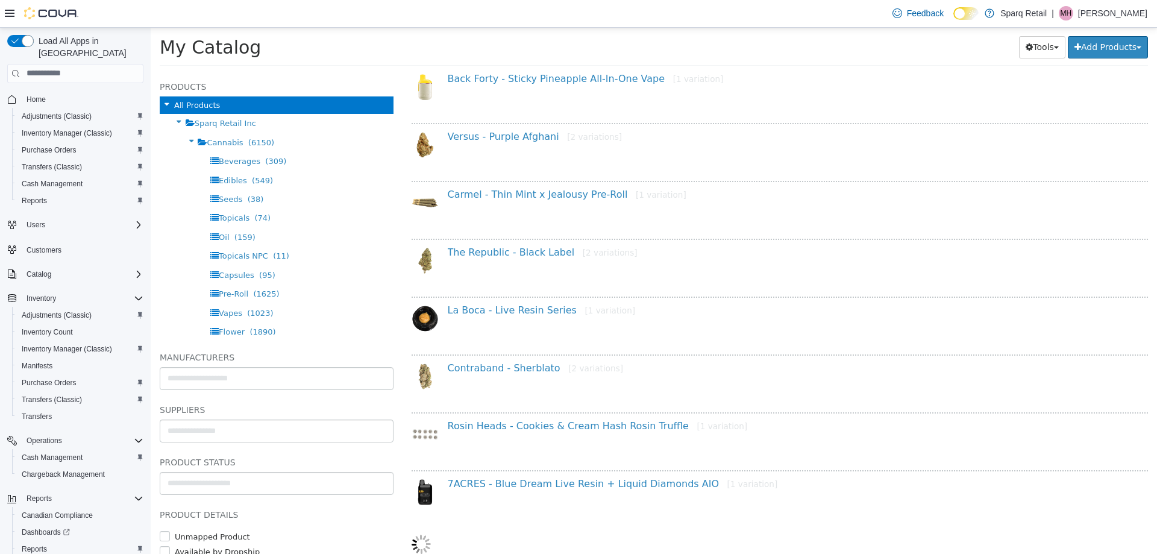
select select "**********"
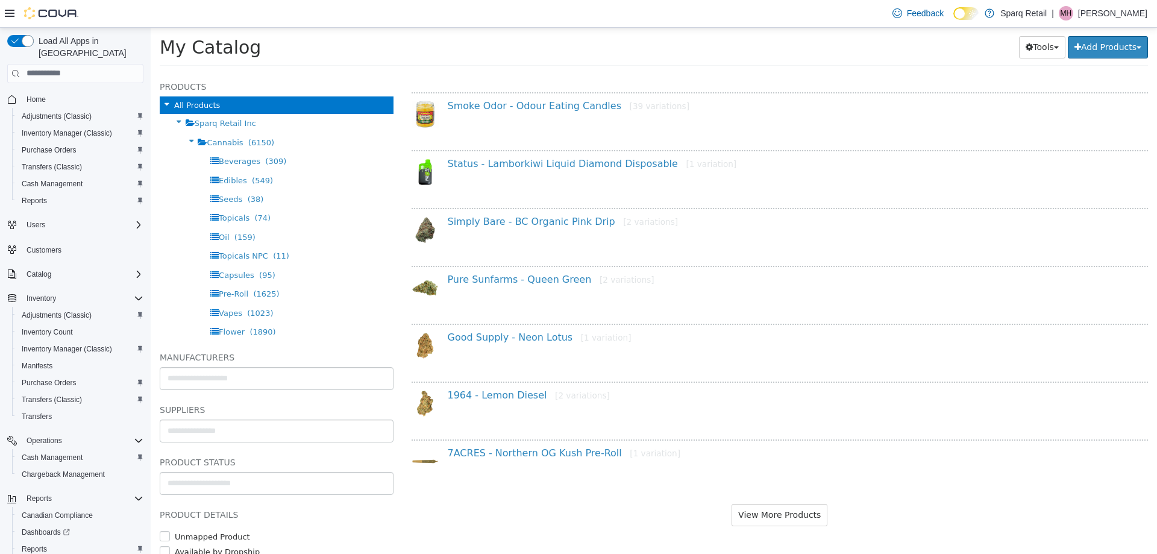
scroll to position [3172, 0]
click at [769, 514] on button "View More Products" at bounding box center [779, 513] width 96 height 22
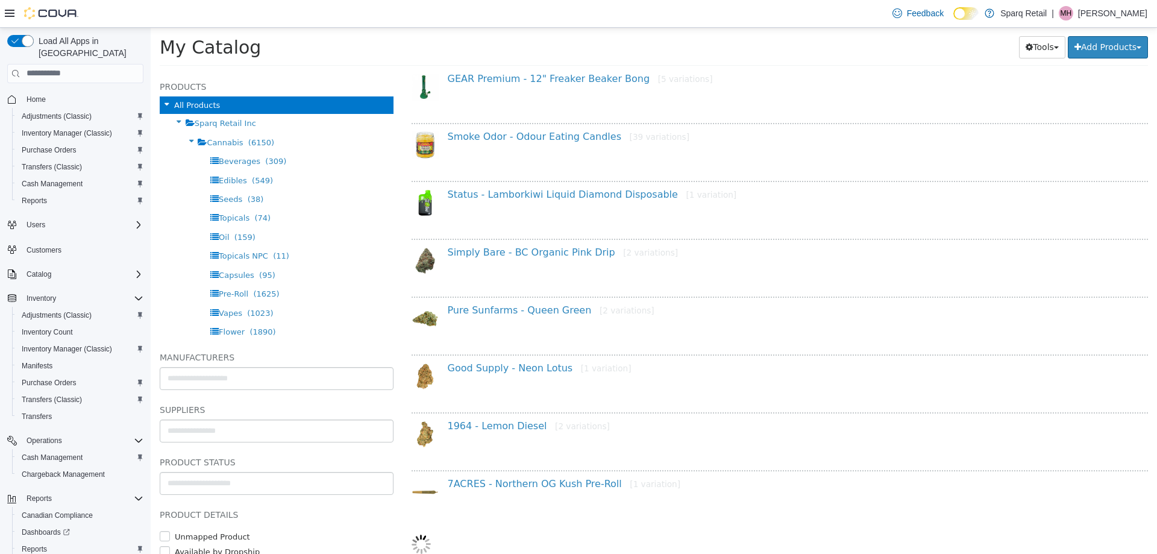
scroll to position [3140, 0]
select select "**********"
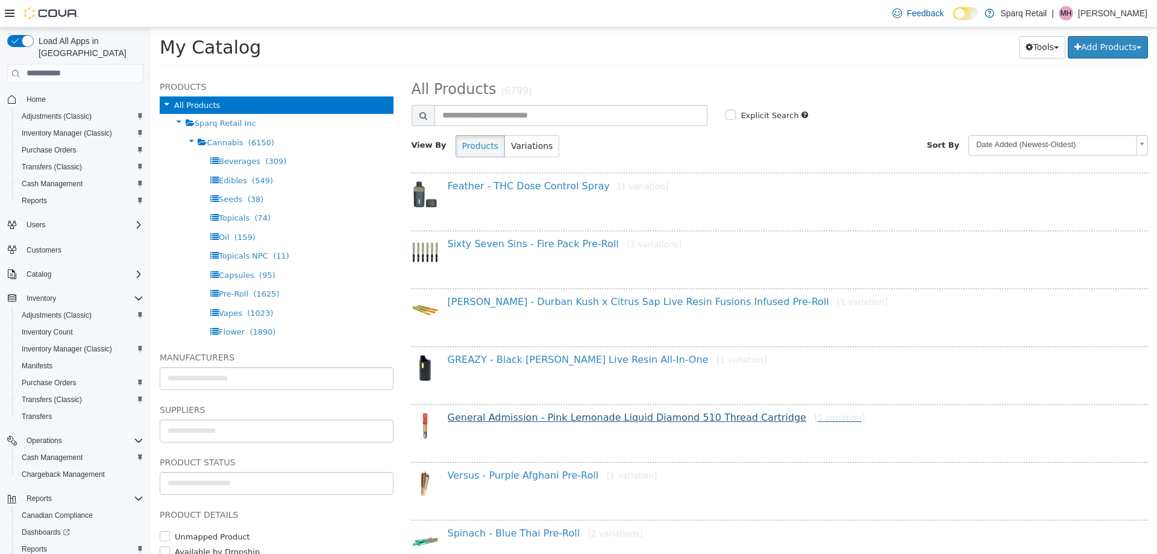
scroll to position [0, 0]
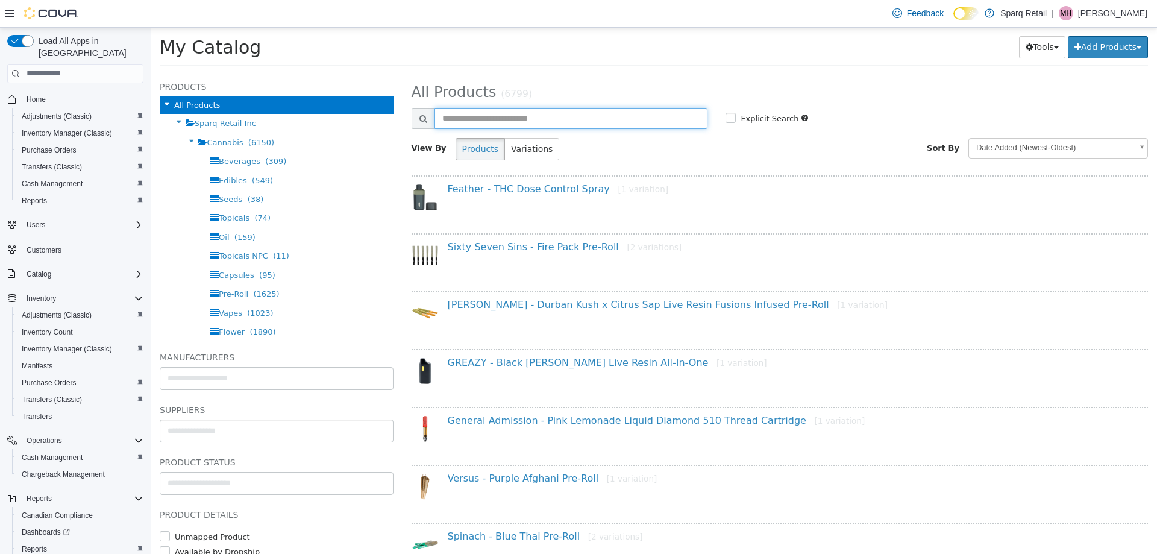
click at [499, 113] on input "text" at bounding box center [571, 117] width 274 height 21
click at [472, 114] on input "text" at bounding box center [571, 117] width 274 height 21
drag, startPoint x: 472, startPoint y: 114, endPoint x: 431, endPoint y: 97, distance: 44.3
click at [472, 113] on input "text" at bounding box center [571, 117] width 274 height 21
drag, startPoint x: 408, startPoint y: 84, endPoint x: 529, endPoint y: 99, distance: 121.9
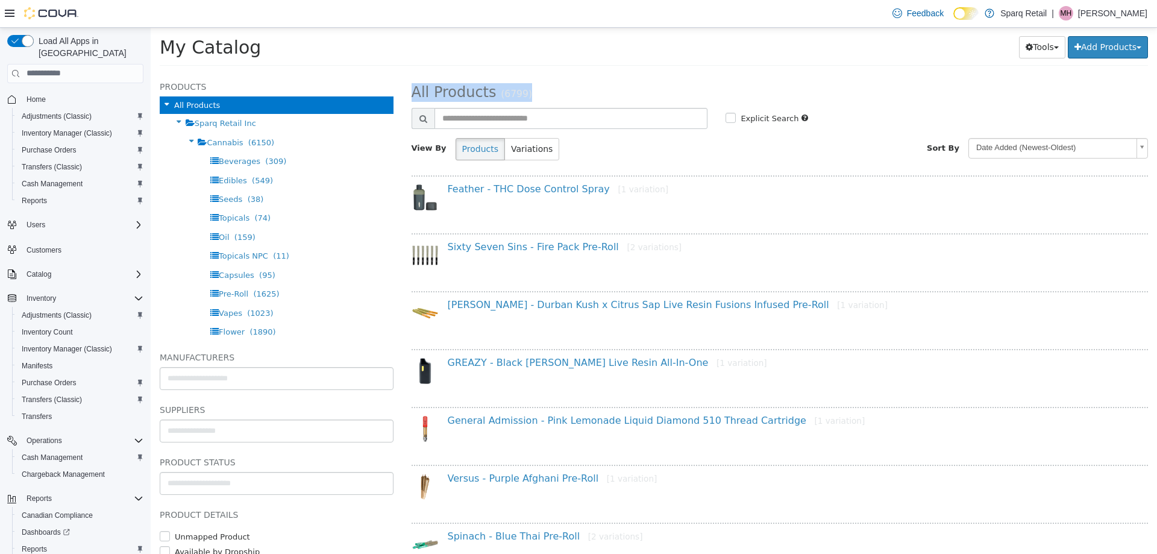
click at [534, 98] on h2 "All Products (6799)" at bounding box center [779, 92] width 755 height 19
click at [529, 99] on h2 "All Products (6799)" at bounding box center [779, 92] width 755 height 19
click at [423, 91] on span "All Products" at bounding box center [453, 91] width 85 height 17
drag, startPoint x: 412, startPoint y: 91, endPoint x: 580, endPoint y: 91, distance: 168.1
click at [580, 91] on h2 "All Products (6799)" at bounding box center [779, 92] width 755 height 19
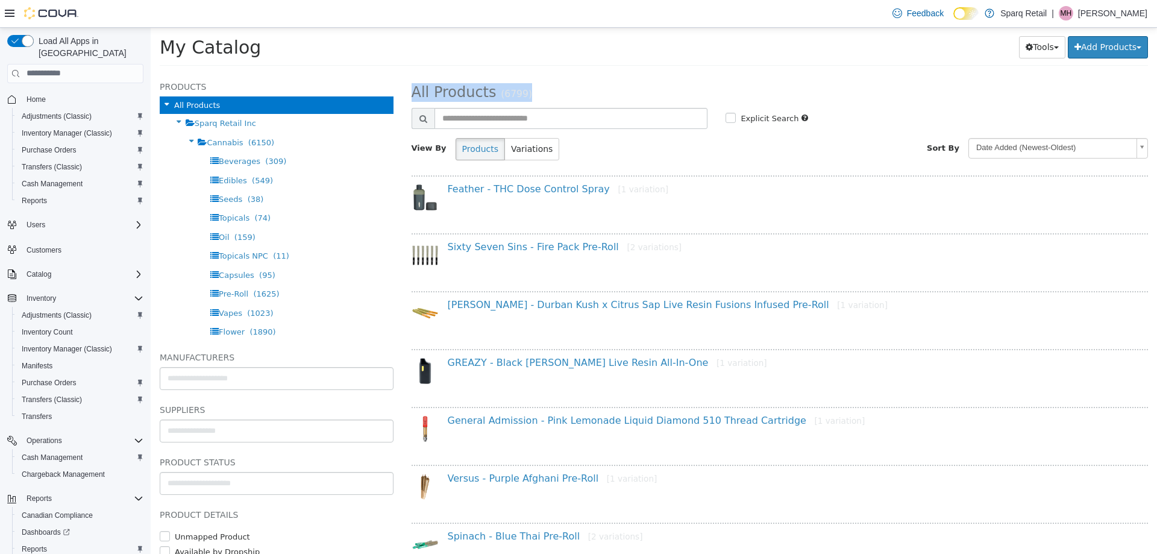
click at [580, 91] on h2 "All Products (6799)" at bounding box center [779, 92] width 755 height 19
click at [643, 58] on div "Tools Merge Products Map Private Products Bulk Product Editor Export Add Produc…" at bounding box center [864, 46] width 567 height 23
drag, startPoint x: 161, startPoint y: 45, endPoint x: 352, endPoint y: 44, distance: 191.6
click at [342, 44] on h1 "My Catalog" at bounding box center [370, 46] width 421 height 23
click at [353, 44] on h1 "My Catalog" at bounding box center [370, 46] width 421 height 23
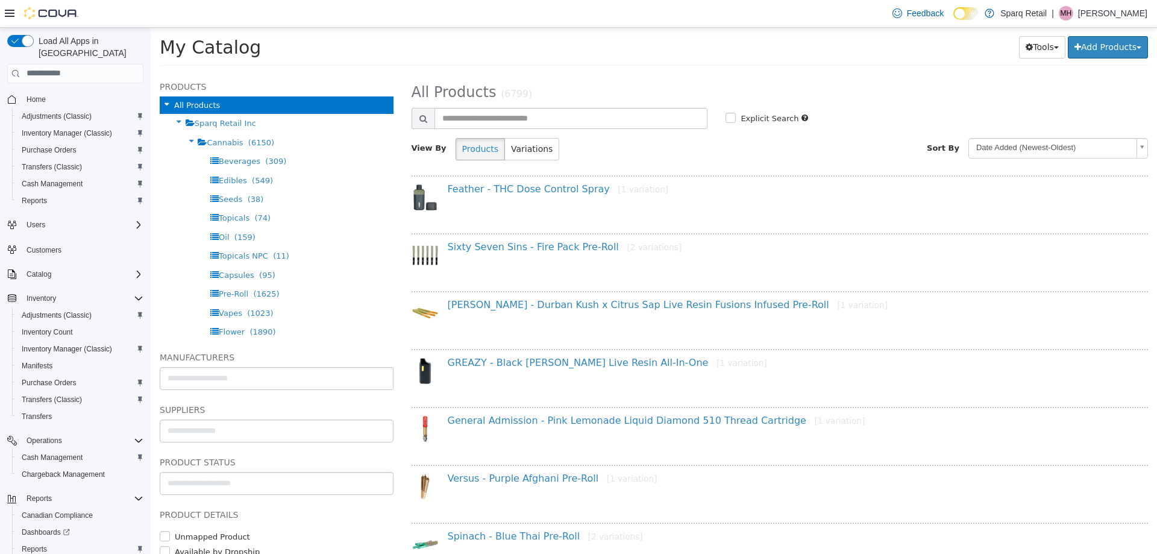
drag, startPoint x: 353, startPoint y: 44, endPoint x: 276, endPoint y: 46, distance: 77.1
click at [348, 46] on h1 "My Catalog" at bounding box center [370, 46] width 421 height 23
drag, startPoint x: 242, startPoint y: 48, endPoint x: 153, endPoint y: 37, distance: 89.7
click at [241, 48] on span "My Catalog" at bounding box center [210, 46] width 101 height 21
click at [148, 38] on div "Load All Apps in New Hub Home Adjustments (Classic) Inventory Manager (Classic)…" at bounding box center [75, 306] width 146 height 553
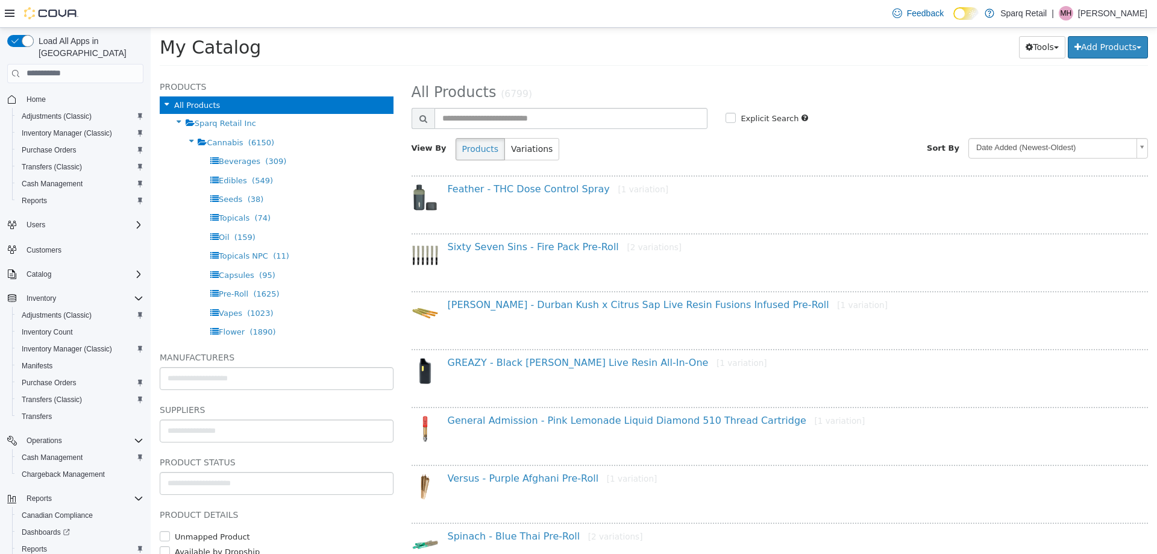
click at [154, 42] on div "My Catalog Tools Merge Products Map Private Products Bulk Product Editor Export…" at bounding box center [654, 50] width 1006 height 46
drag, startPoint x: 157, startPoint y: 42, endPoint x: 286, endPoint y: 56, distance: 129.7
click at [281, 57] on div "My Catalog Tools Merge Products Map Private Products Bulk Product Editor Export…" at bounding box center [654, 50] width 1006 height 46
click at [291, 54] on h1 "My Catalog" at bounding box center [370, 46] width 421 height 23
click at [216, 43] on span "My Catalog" at bounding box center [210, 46] width 101 height 21
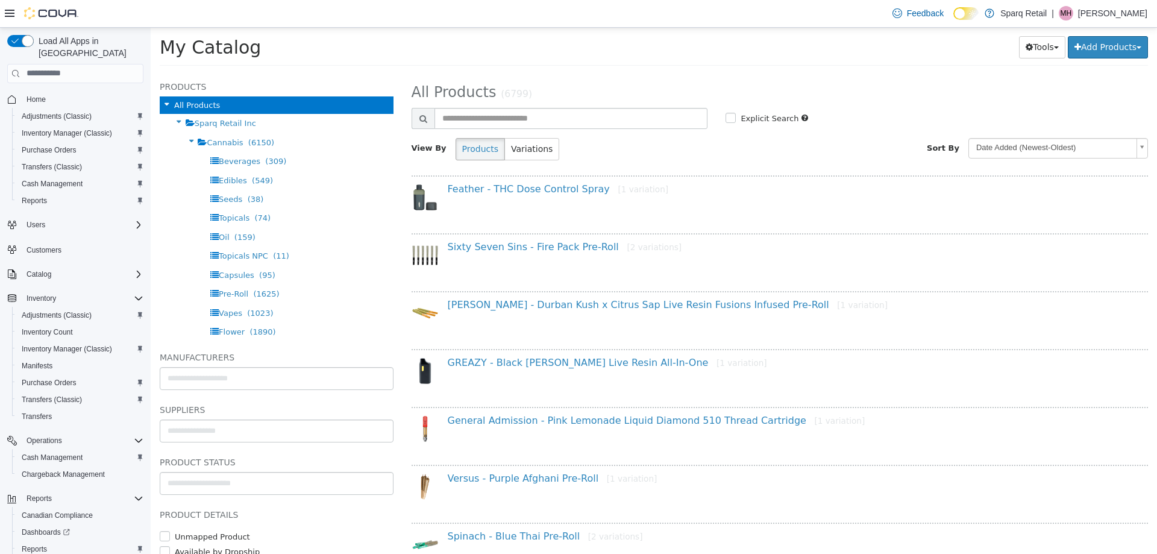
drag, startPoint x: 161, startPoint y: 45, endPoint x: 307, endPoint y: 45, distance: 146.4
click at [306, 45] on h1 "My Catalog" at bounding box center [370, 46] width 421 height 23
click at [310, 43] on h1 "My Catalog" at bounding box center [370, 46] width 421 height 23
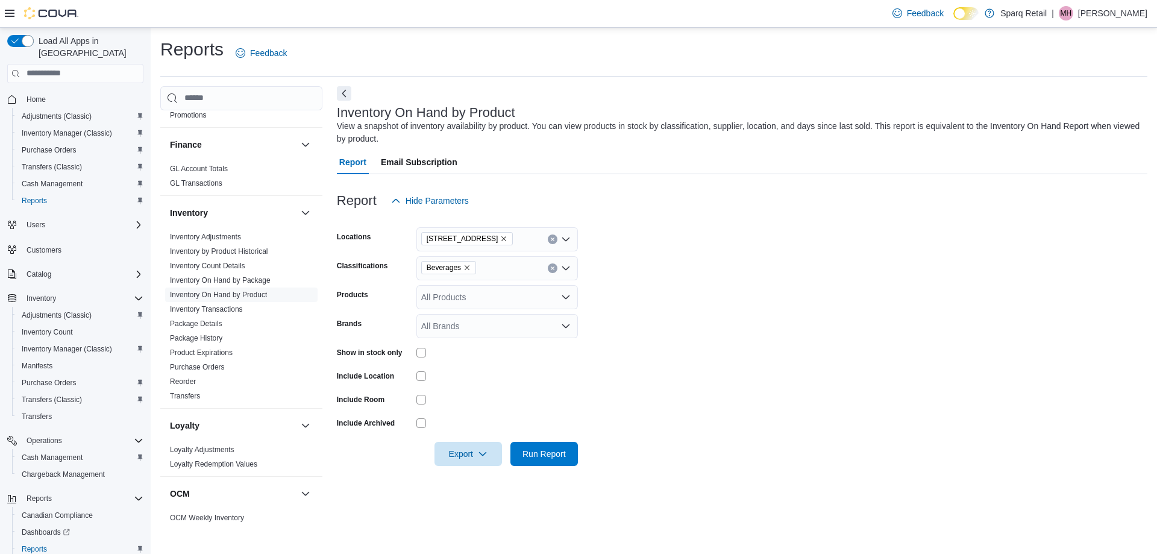
scroll to position [361, 0]
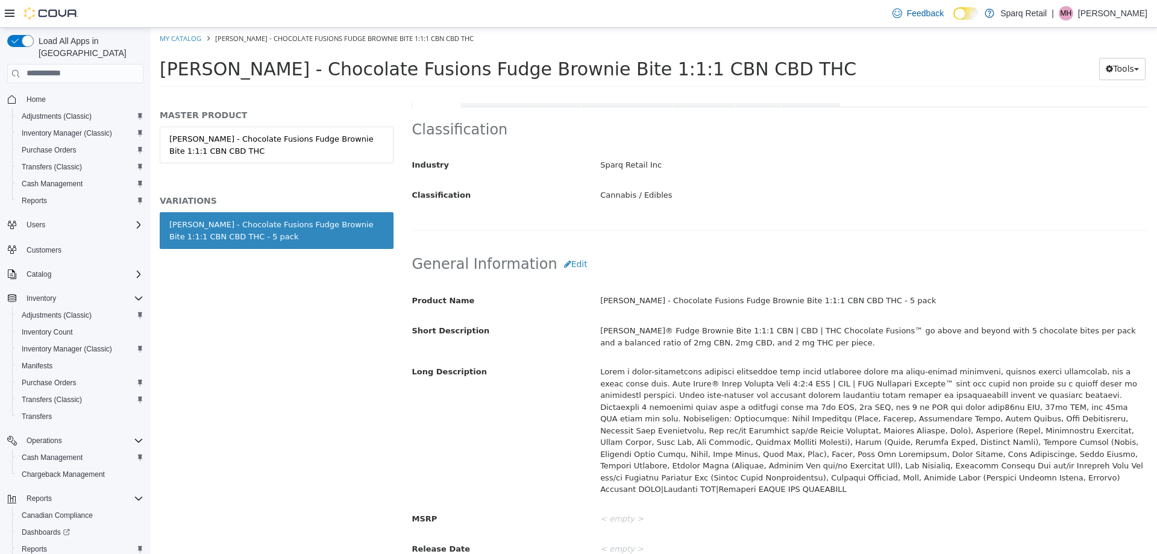
scroll to position [301, 0]
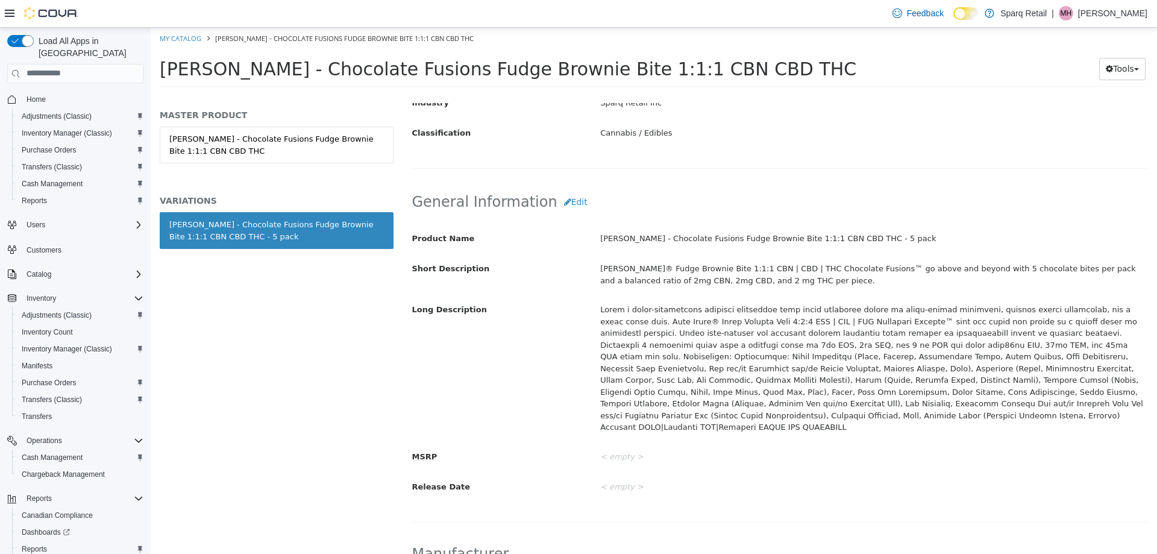
click at [796, 370] on div at bounding box center [873, 368] width 565 height 138
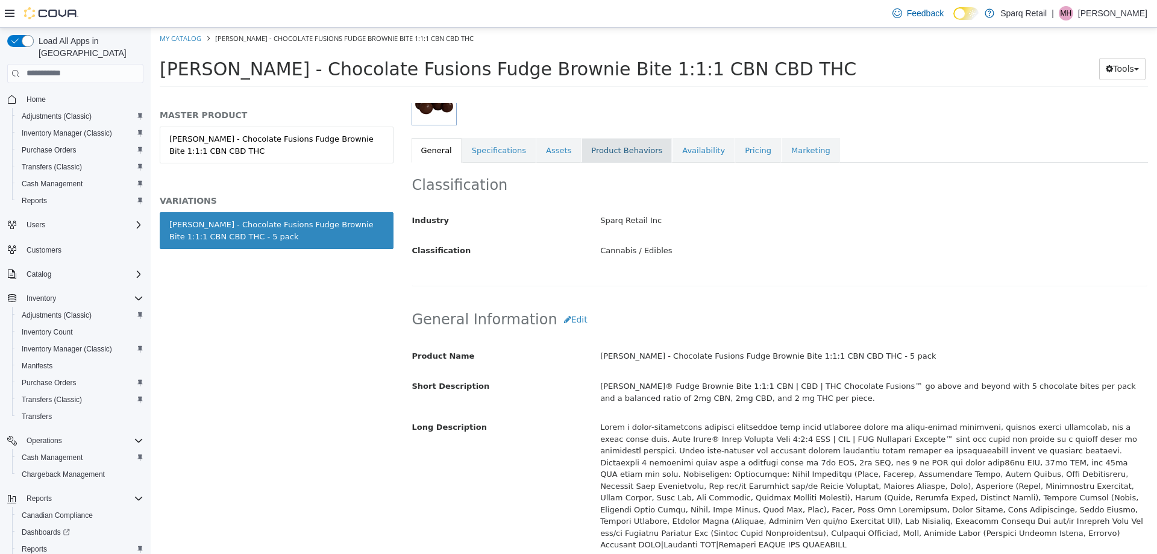
scroll to position [0, 0]
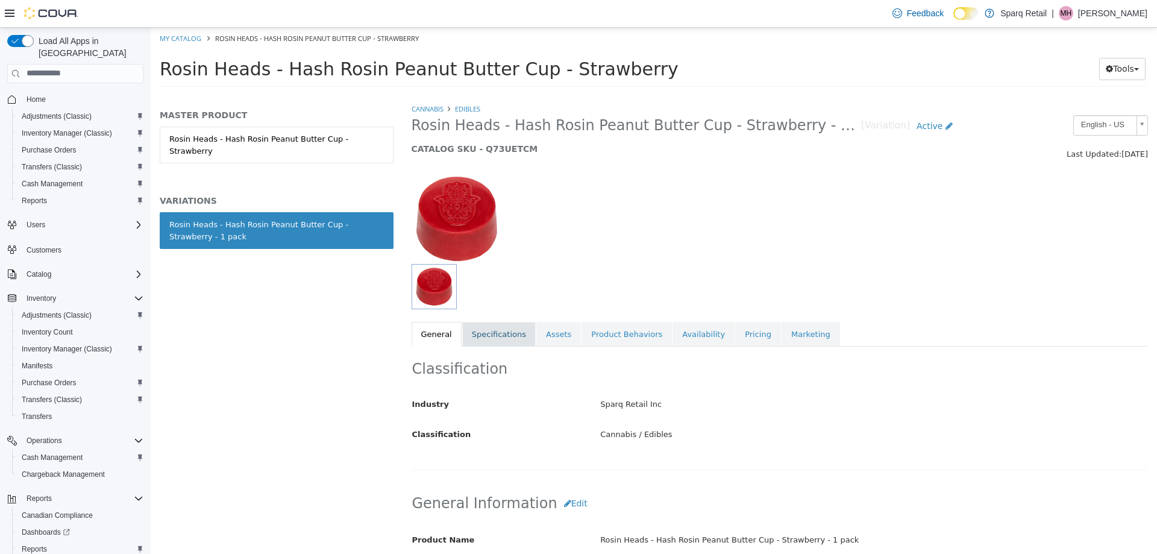
click at [496, 338] on link "Specifications" at bounding box center [498, 333] width 73 height 25
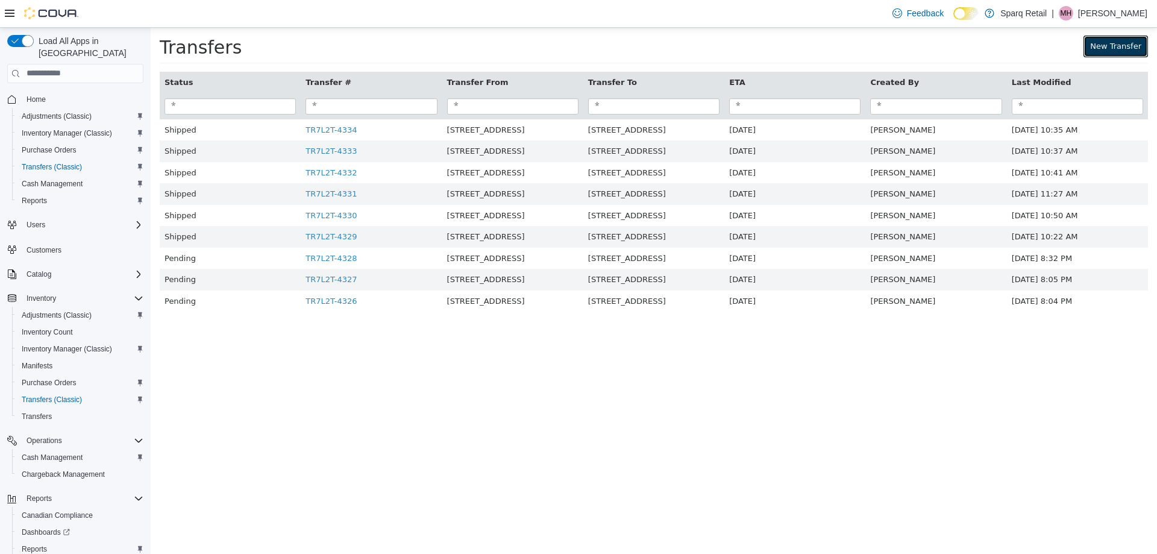
click at [1127, 49] on link "New Transfer" at bounding box center [1115, 46] width 64 height 22
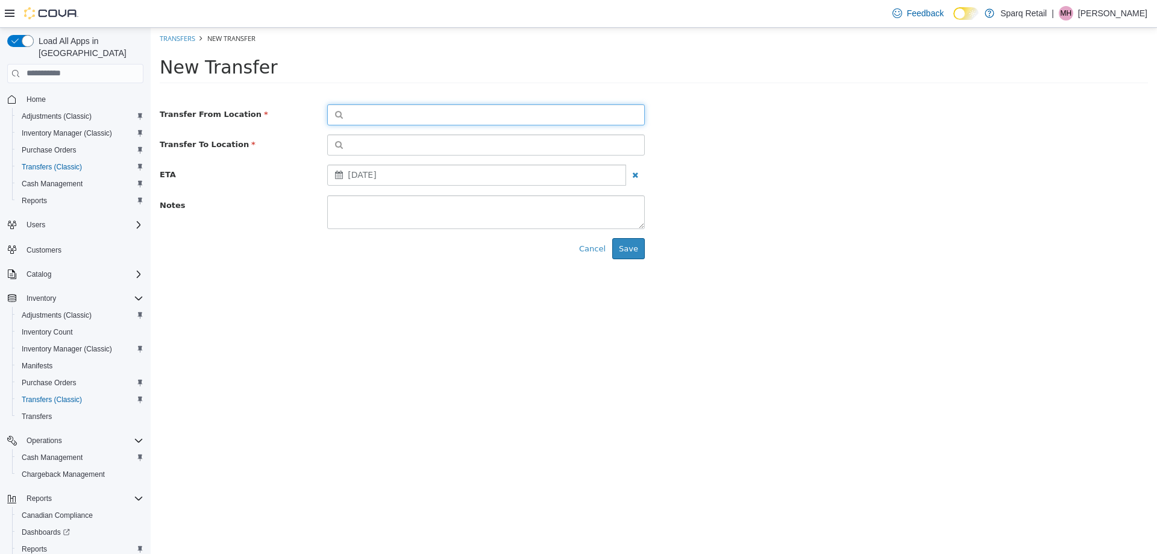
click at [371, 116] on button "button" at bounding box center [485, 114] width 317 height 21
click at [593, 139] on span "or browse" at bounding box center [614, 135] width 59 height 20
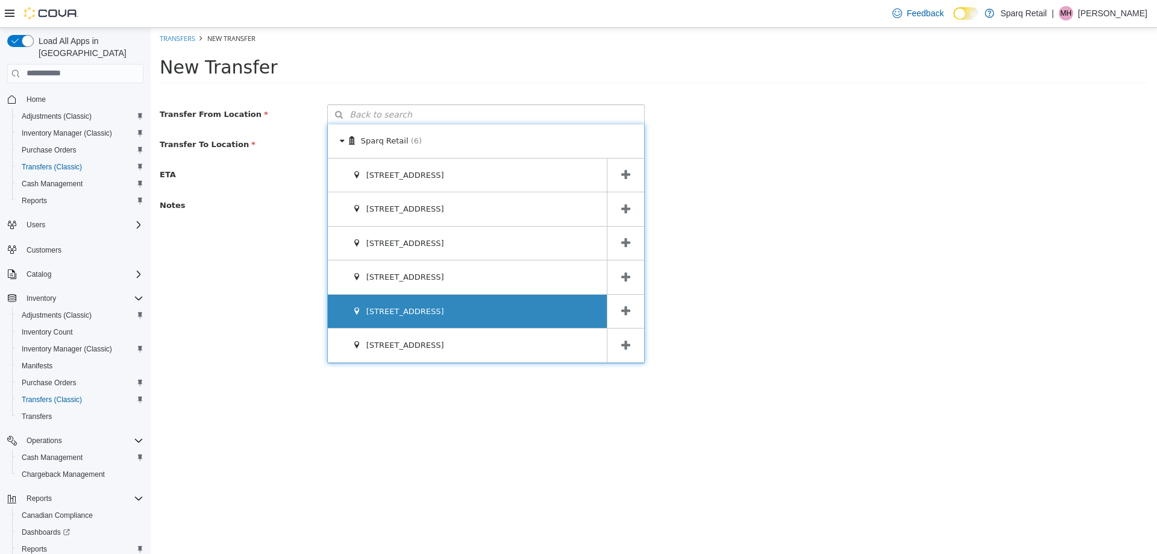
drag, startPoint x: 624, startPoint y: 339, endPoint x: 596, endPoint y: 317, distance: 34.3
click at [624, 339] on span at bounding box center [625, 345] width 37 height 34
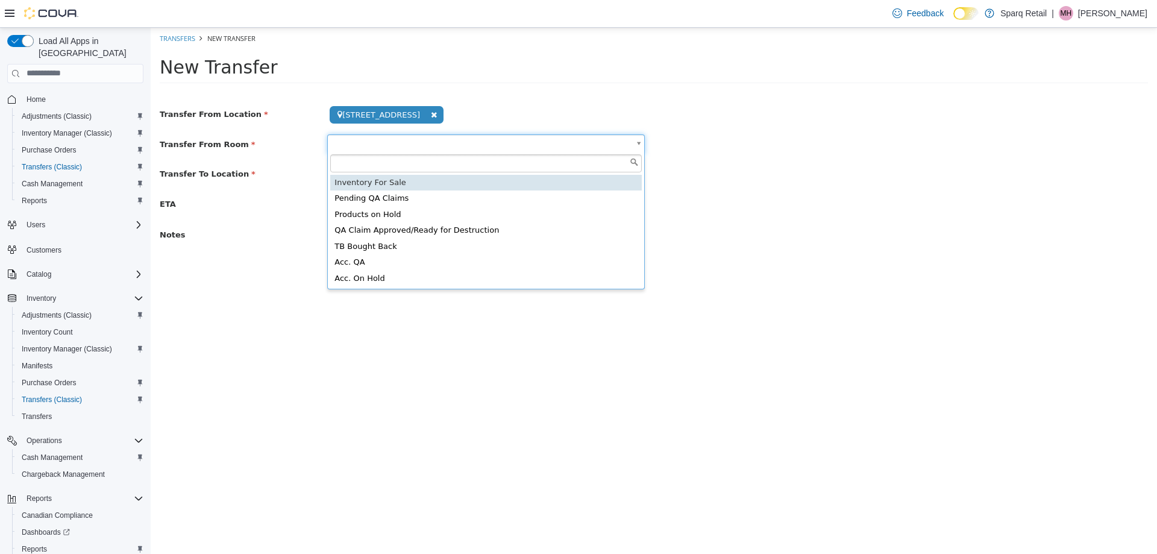
click at [424, 151] on body "**********" at bounding box center [654, 162] width 1006 height 270
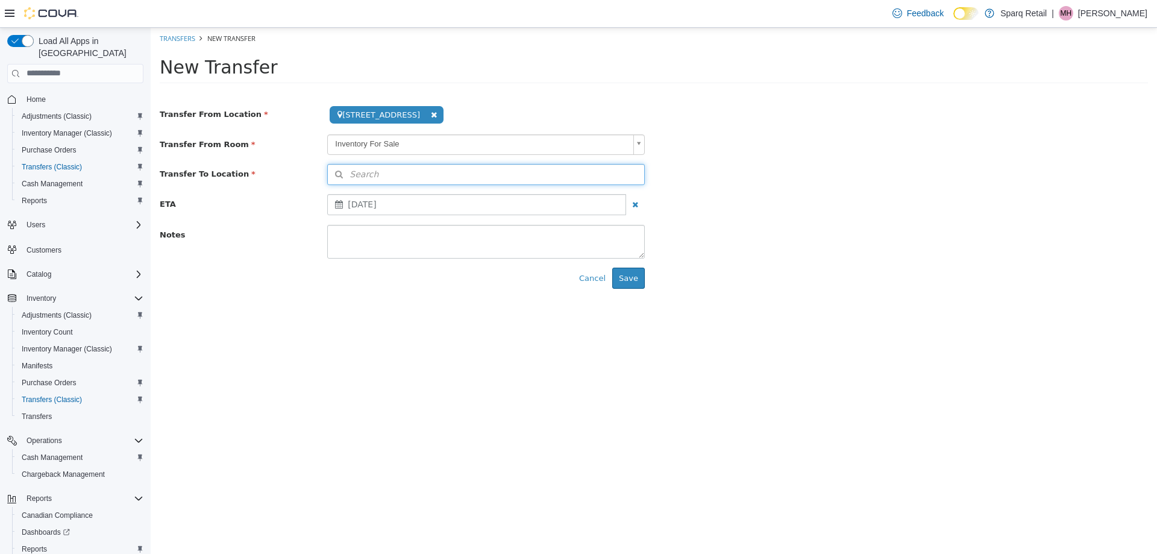
click at [372, 172] on span "Search" at bounding box center [353, 173] width 51 height 13
click at [616, 196] on span "or browse" at bounding box center [614, 195] width 59 height 20
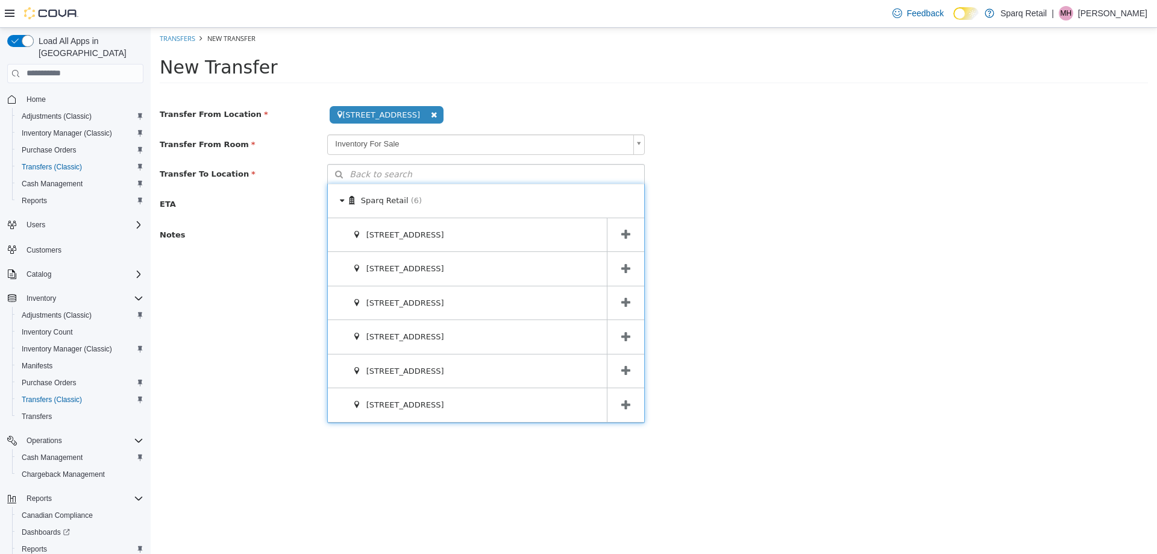
click at [627, 300] on icon at bounding box center [625, 301] width 9 height 11
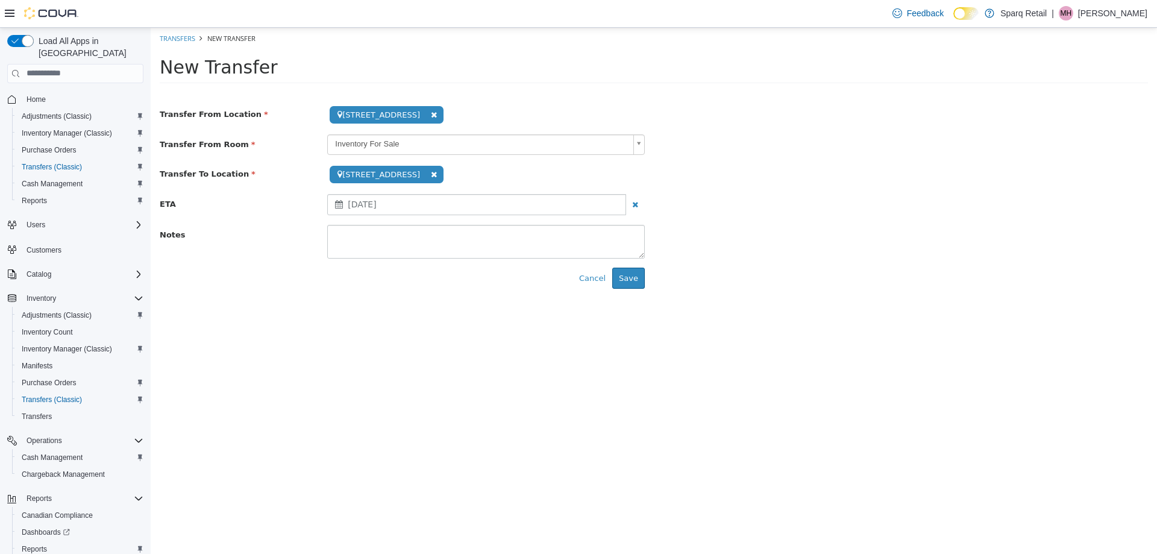
drag, startPoint x: 806, startPoint y: 255, endPoint x: 404, endPoint y: 248, distance: 401.9
click at [805, 255] on div "Notes" at bounding box center [654, 241] width 1006 height 34
click at [631, 281] on button "Save" at bounding box center [628, 278] width 33 height 22
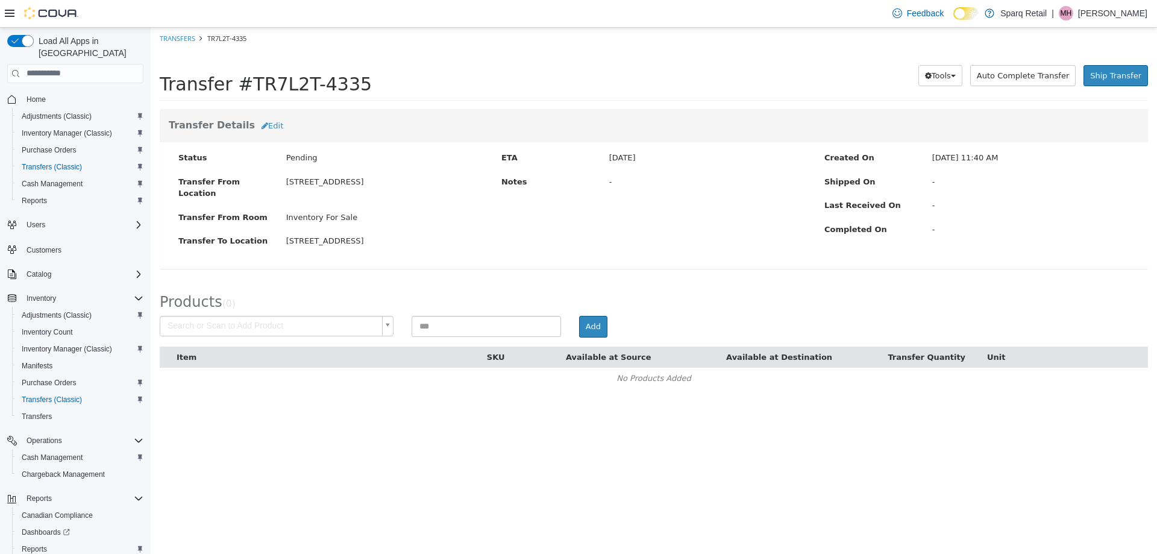
click at [268, 401] on html "× Save successful. Transfers TR7L2T-4335 Transfer #TR7L2T-4335 Preparing Downlo…" at bounding box center [654, 214] width 1006 height 374
drag, startPoint x: 305, startPoint y: 460, endPoint x: 264, endPoint y: 416, distance: 59.7
click at [302, 401] on html "× Save successful. Transfers TR7L2T-4335 Transfer #TR7L2T-4335 Preparing Downlo…" at bounding box center [654, 214] width 1006 height 374
click at [235, 316] on body "× Save successful. Transfers TR7L2T-4335 Transfer #TR7L2T-4335 Preparing Downlo…" at bounding box center [654, 214] width 1006 height 374
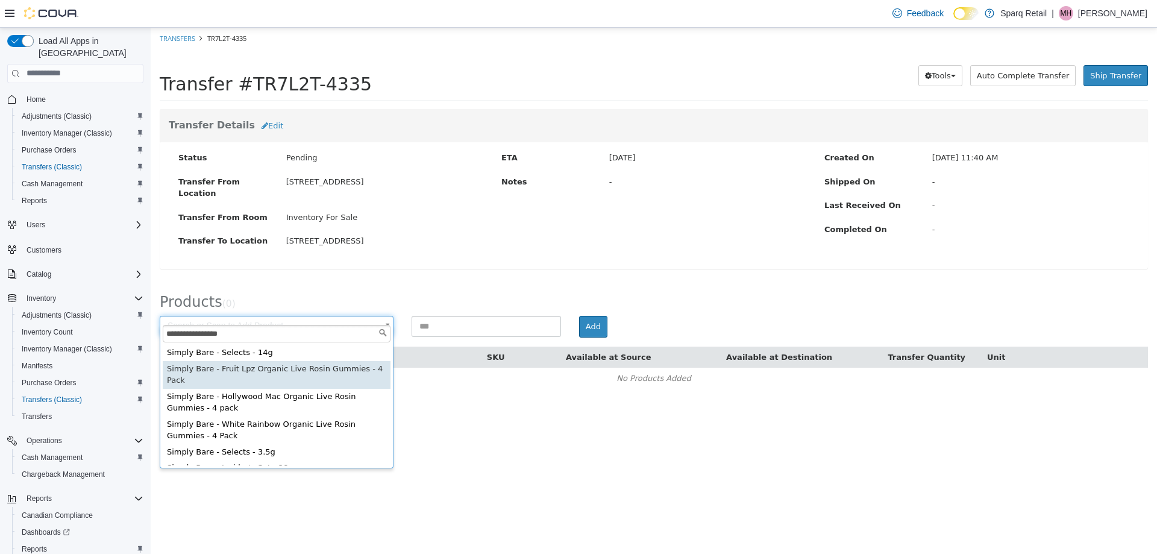
type input "**********"
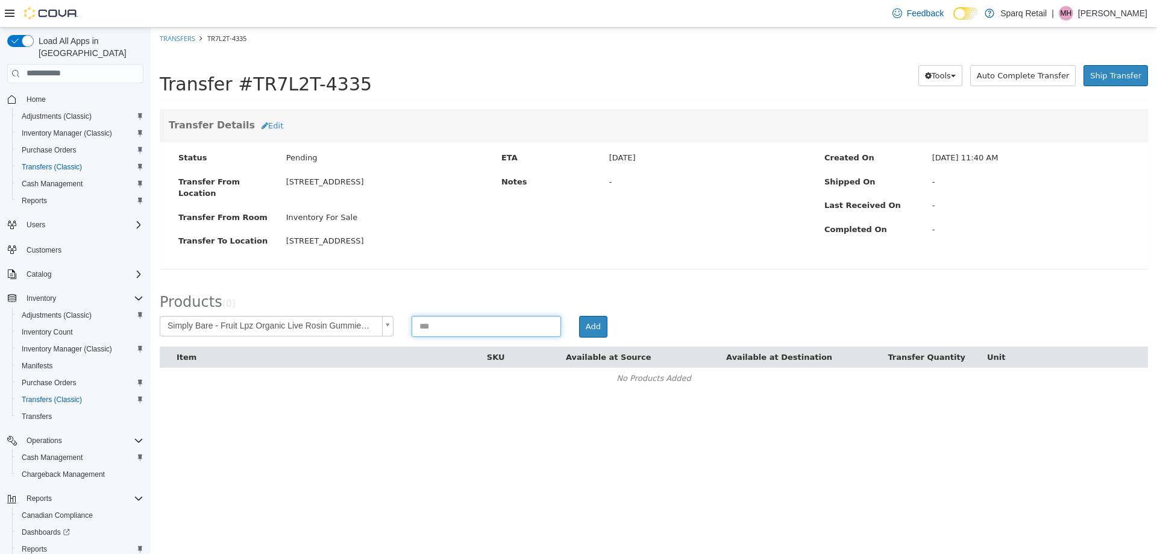
click at [479, 316] on input at bounding box center [485, 325] width 149 height 21
type input "*"
click at [592, 315] on button "Add" at bounding box center [593, 326] width 28 height 22
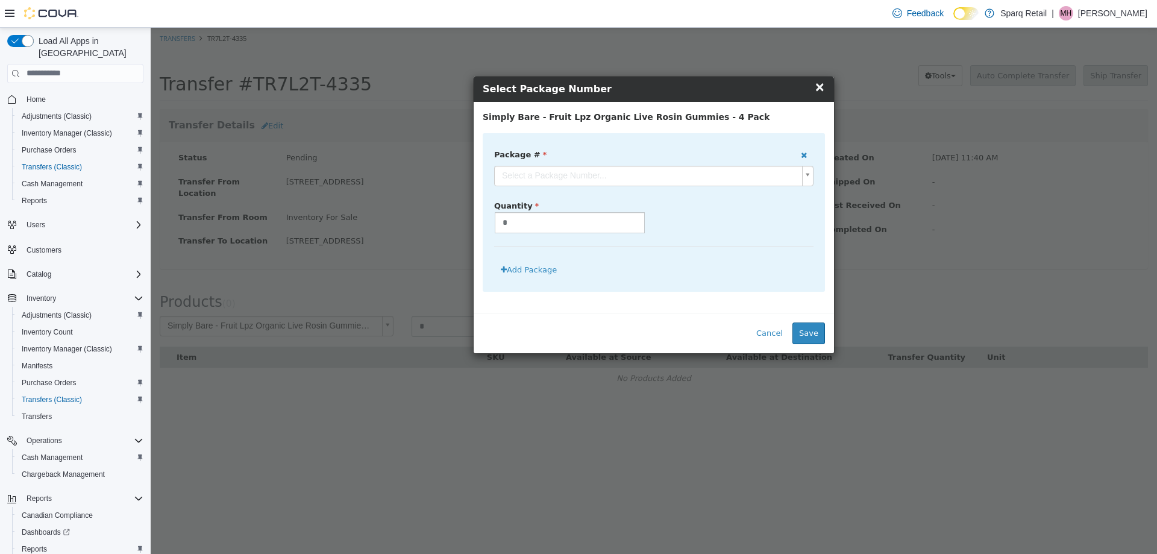
click at [547, 170] on body "**********" at bounding box center [654, 214] width 1006 height 374
click at [816, 330] on button "Save" at bounding box center [808, 333] width 33 height 22
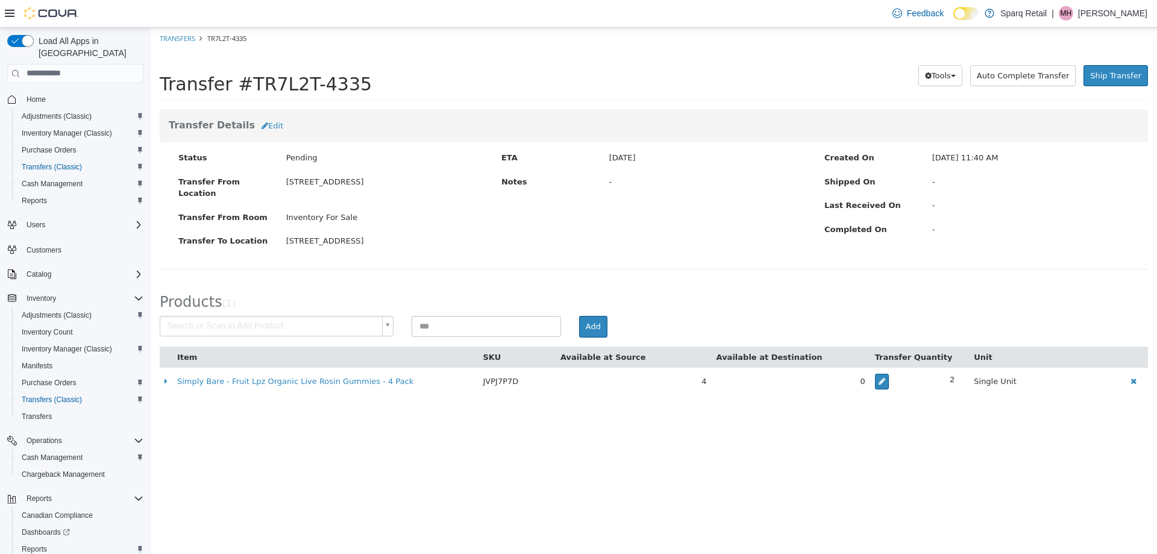
click at [252, 320] on body "× Save successful. Transfers TR7L2T-4335 Transfer #TR7L2T-4335 Preparing Downlo…" at bounding box center [654, 217] width 1006 height 380
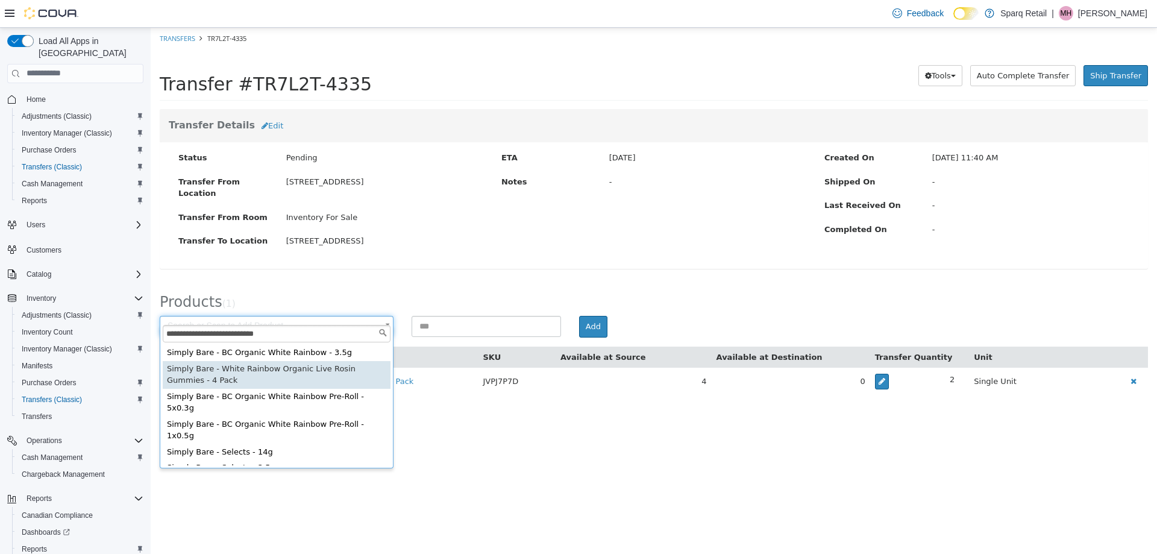
type input "**********"
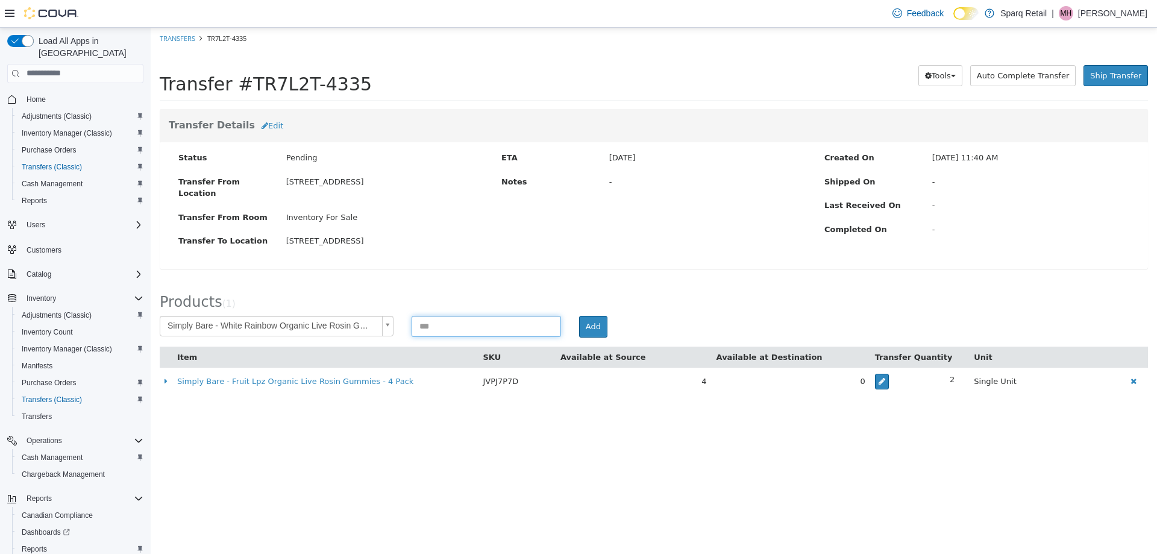
click at [452, 315] on input at bounding box center [485, 325] width 149 height 21
type input "*"
click at [595, 315] on button "Add" at bounding box center [593, 326] width 28 height 22
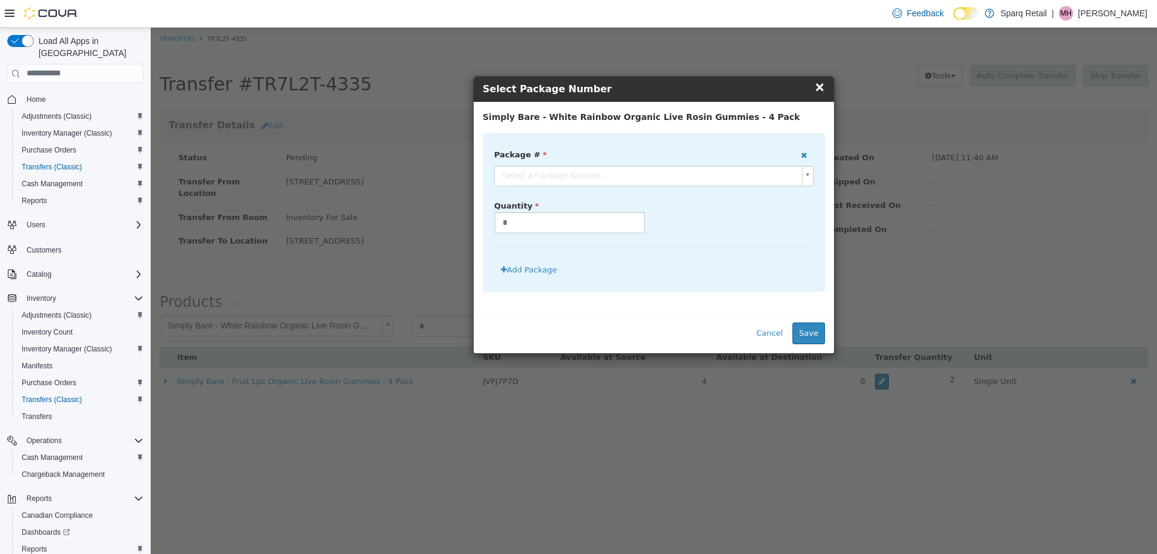
click at [561, 175] on body "**********" at bounding box center [654, 217] width 1006 height 380
click at [816, 324] on button "Save" at bounding box center [808, 333] width 33 height 22
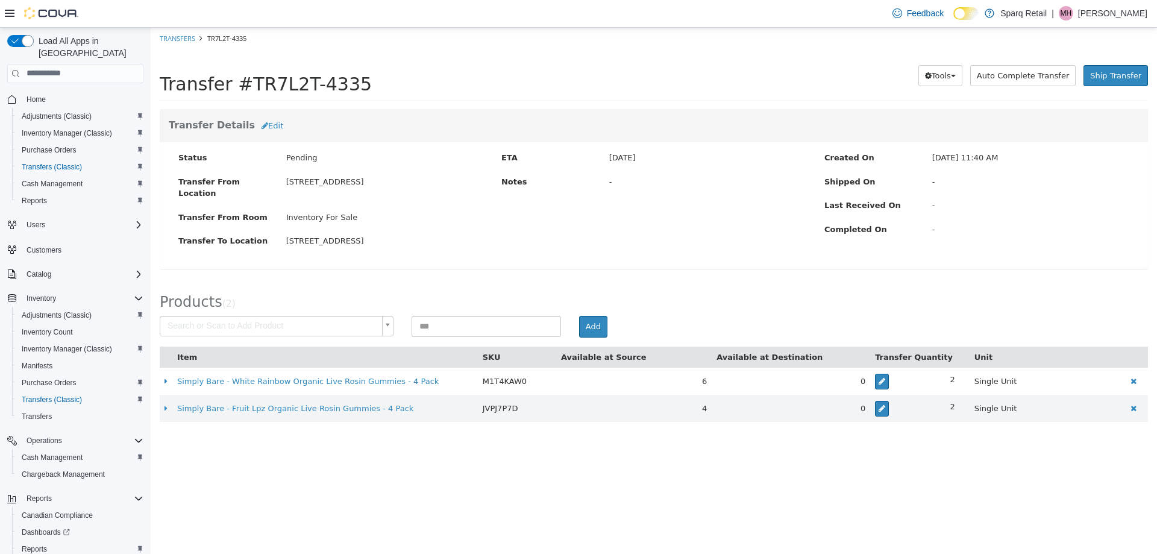
click at [244, 320] on body "× Save successful. Transfers TR7L2T-4335 Transfer #TR7L2T-4335 Preparing Downlo…" at bounding box center [654, 230] width 1006 height 407
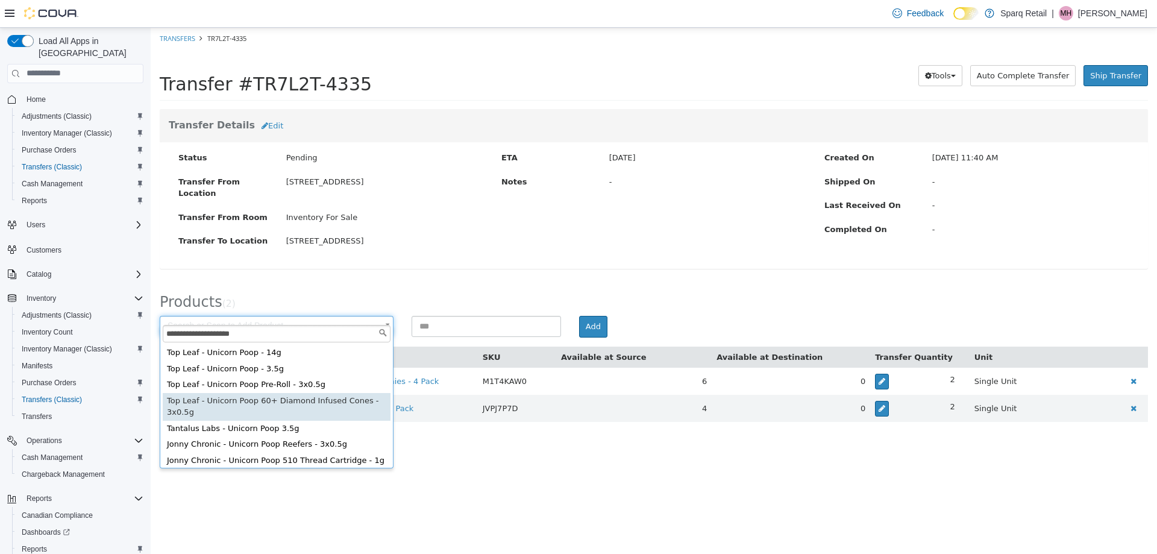
type input "**********"
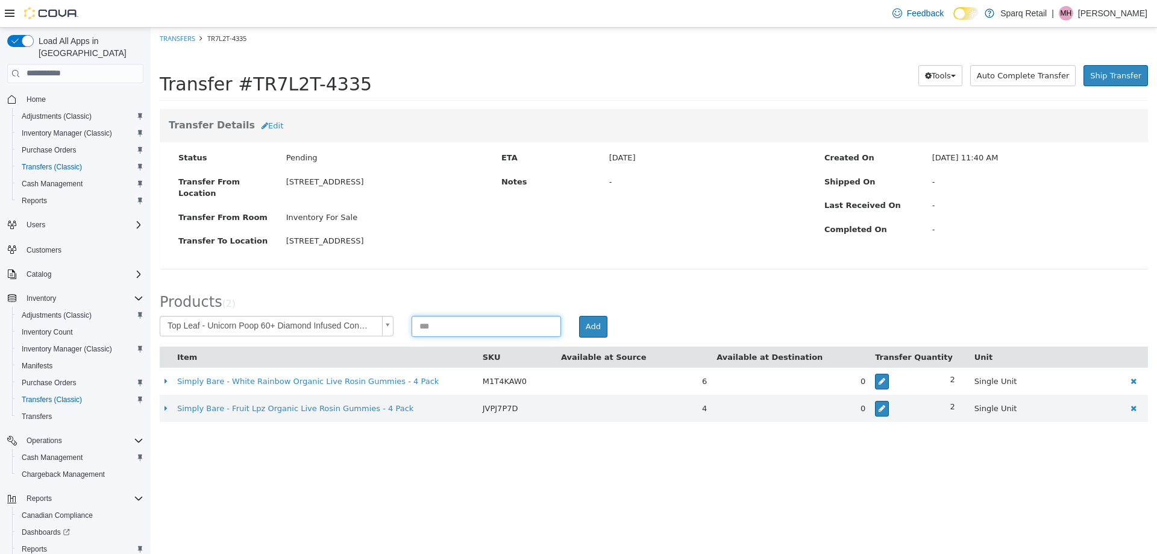
click at [462, 315] on input at bounding box center [485, 325] width 149 height 21
click at [306, 308] on body "**********" at bounding box center [654, 230] width 1006 height 407
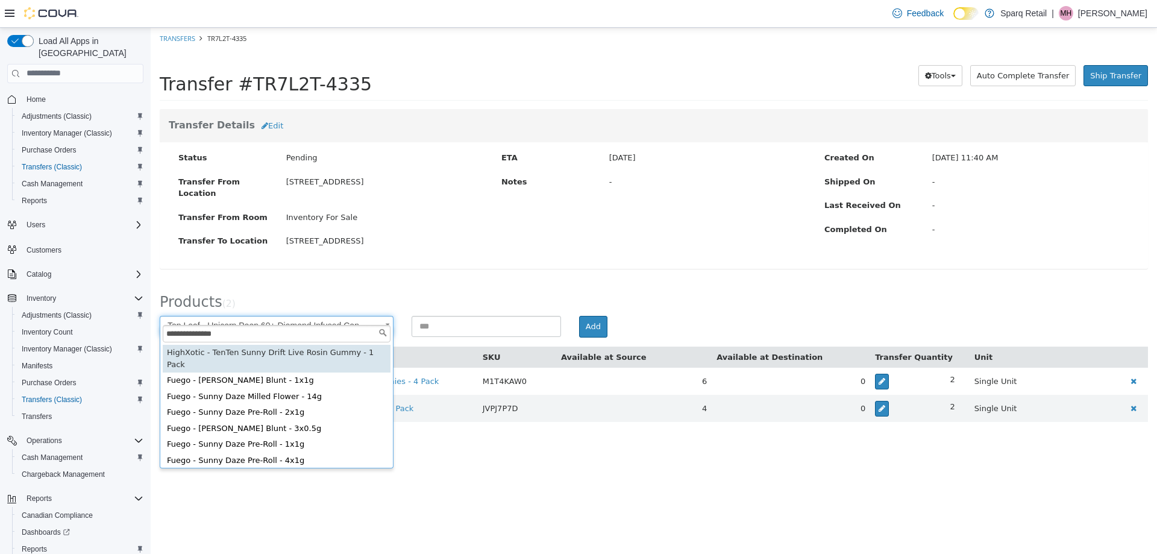
type input "**********"
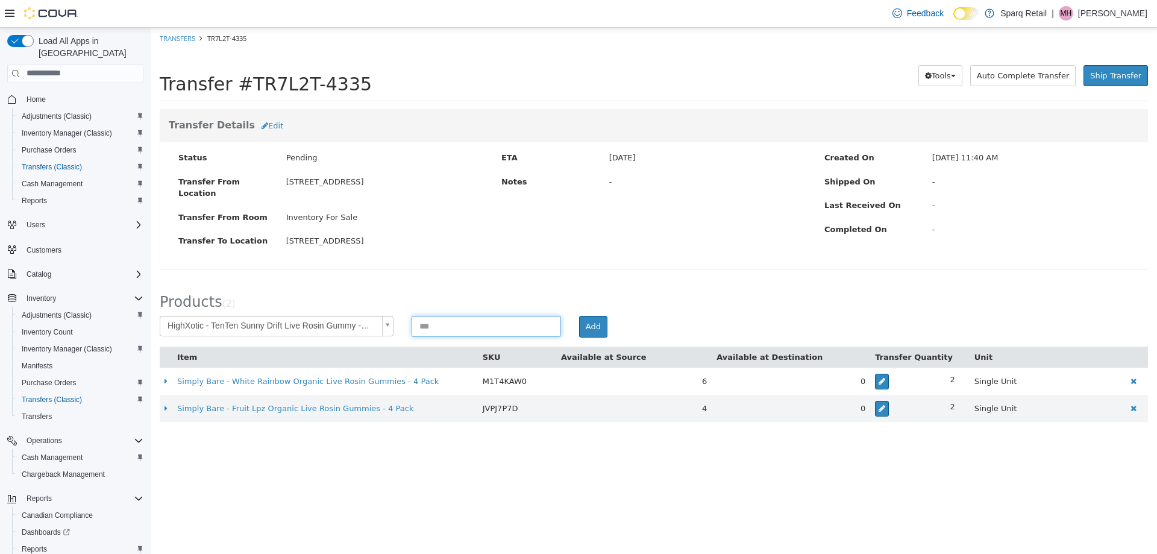
click at [442, 315] on input at bounding box center [485, 325] width 149 height 21
type input "**"
click at [586, 315] on button "Add" at bounding box center [593, 326] width 28 height 22
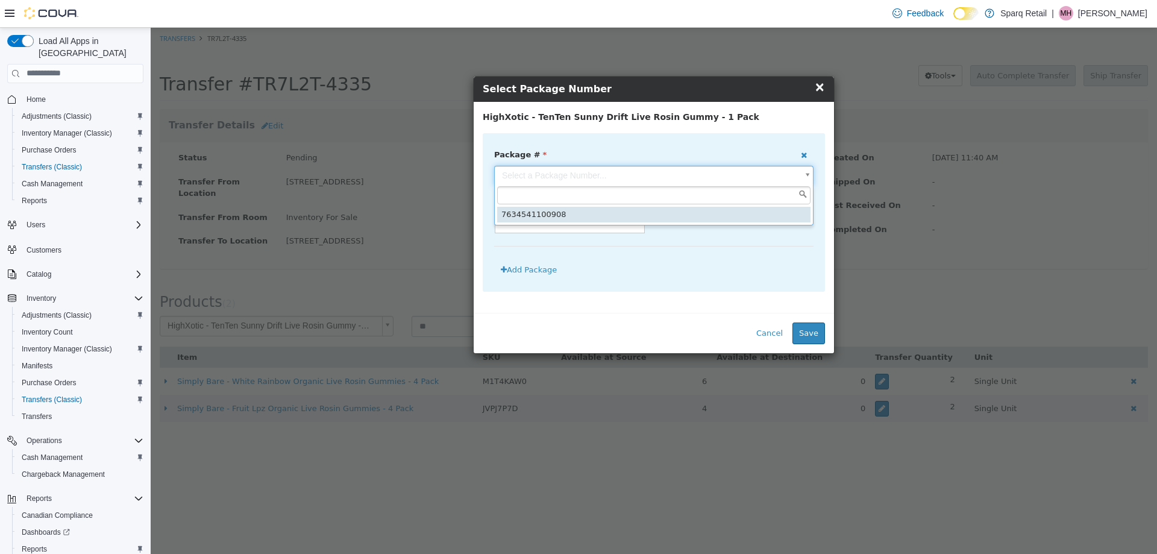
click at [527, 180] on body "**********" at bounding box center [654, 230] width 1006 height 407
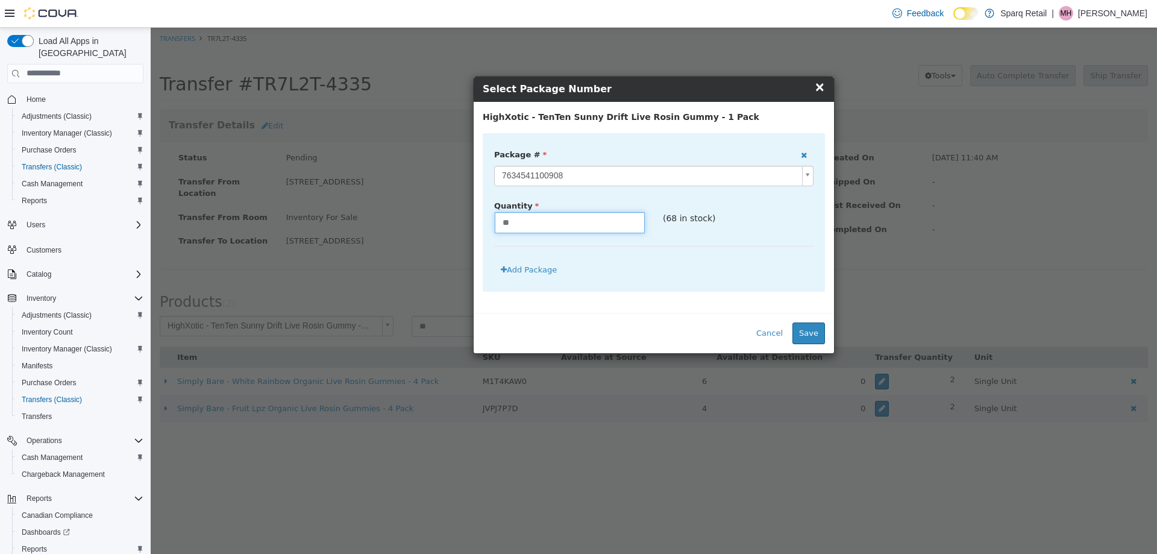
click at [548, 222] on input "**" at bounding box center [570, 221] width 150 height 21
drag, startPoint x: 561, startPoint y: 221, endPoint x: 849, endPoint y: 315, distance: 302.9
click at [583, 223] on input "**" at bounding box center [570, 221] width 150 height 21
click at [825, 334] on div "Cancel Save" at bounding box center [654, 332] width 360 height 40
click at [811, 334] on button "Save" at bounding box center [808, 333] width 33 height 22
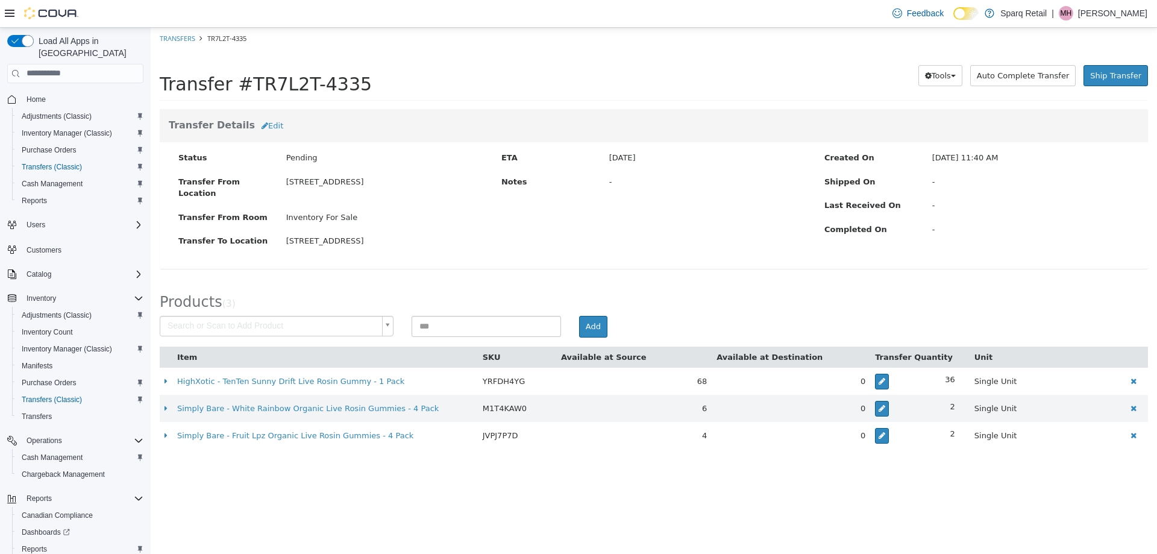
click at [230, 313] on body "× Save successful. Transfers TR7L2T-4335 Transfer #TR7L2T-4335 Preparing Downlo…" at bounding box center [654, 244] width 1006 height 434
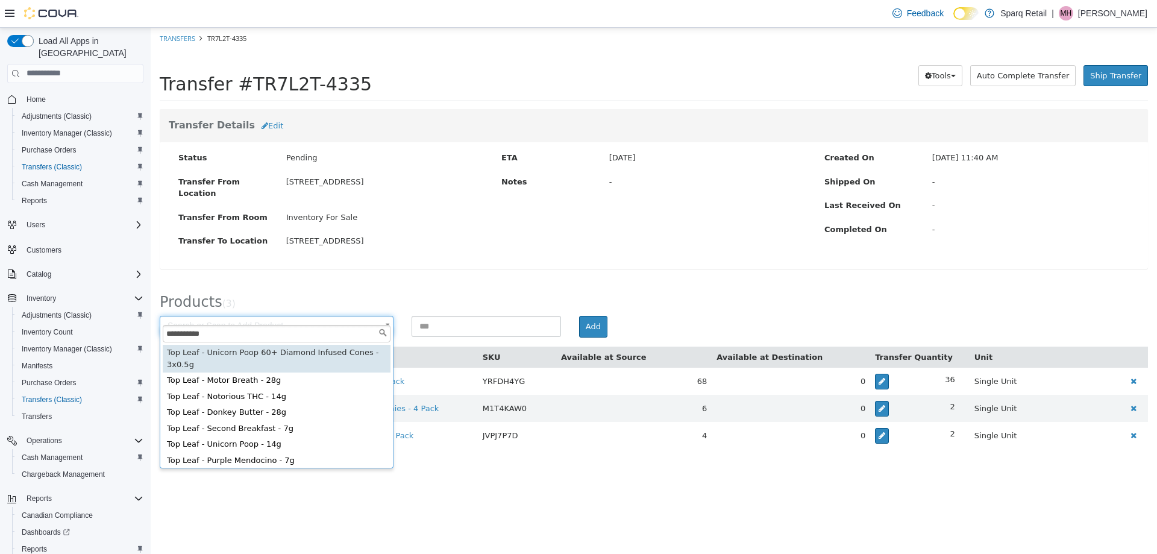
type input "**********"
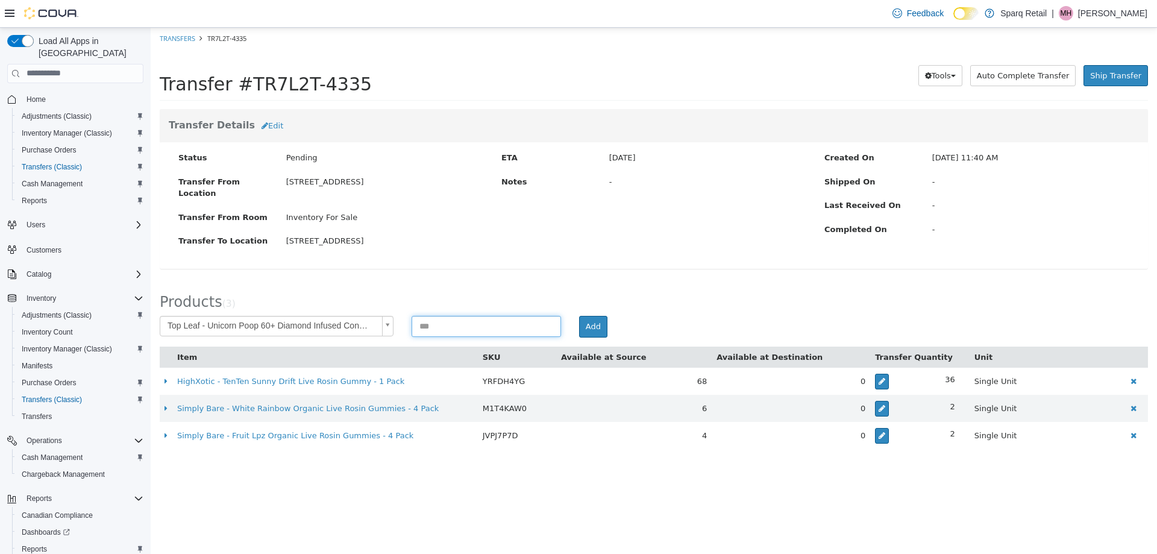
click at [515, 322] on input at bounding box center [485, 325] width 149 height 21
type input "*"
click at [593, 315] on button "Add" at bounding box center [593, 326] width 28 height 22
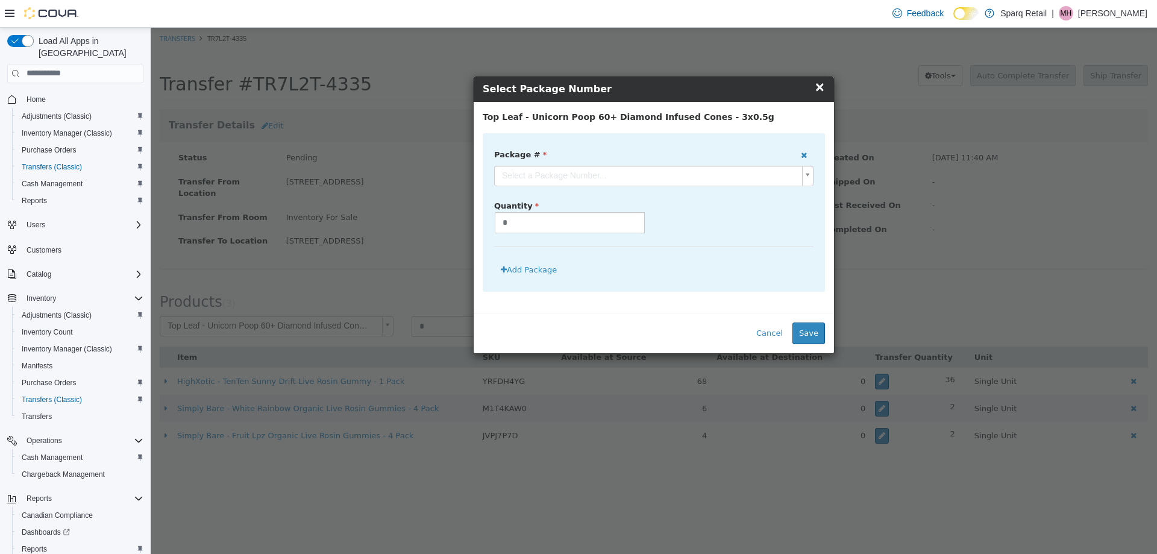
click at [614, 175] on body "**********" at bounding box center [654, 244] width 1006 height 434
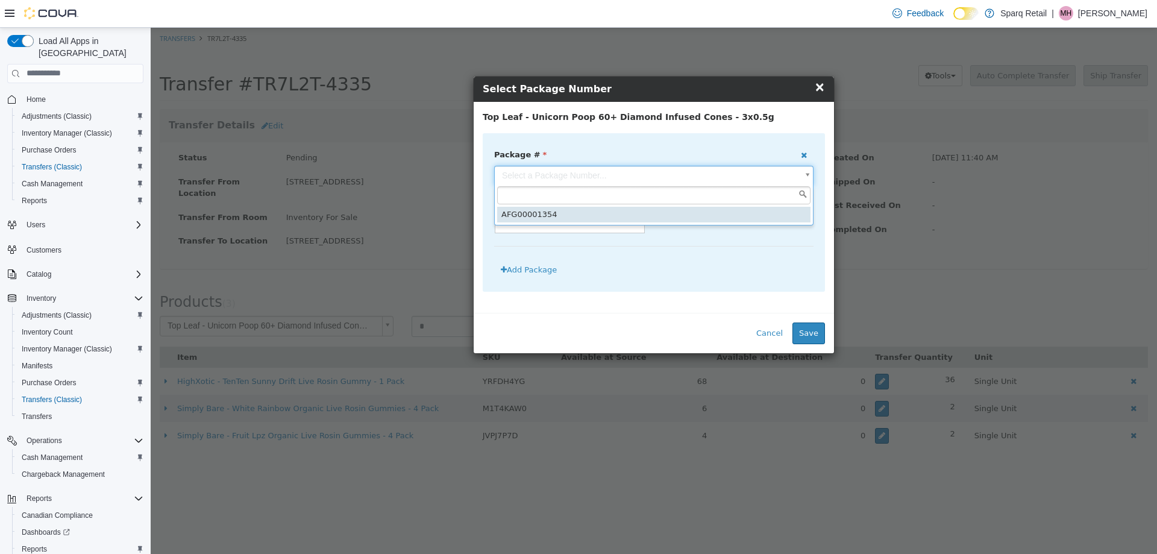
click at [546, 222] on div "AFG00001354" at bounding box center [653, 205] width 319 height 39
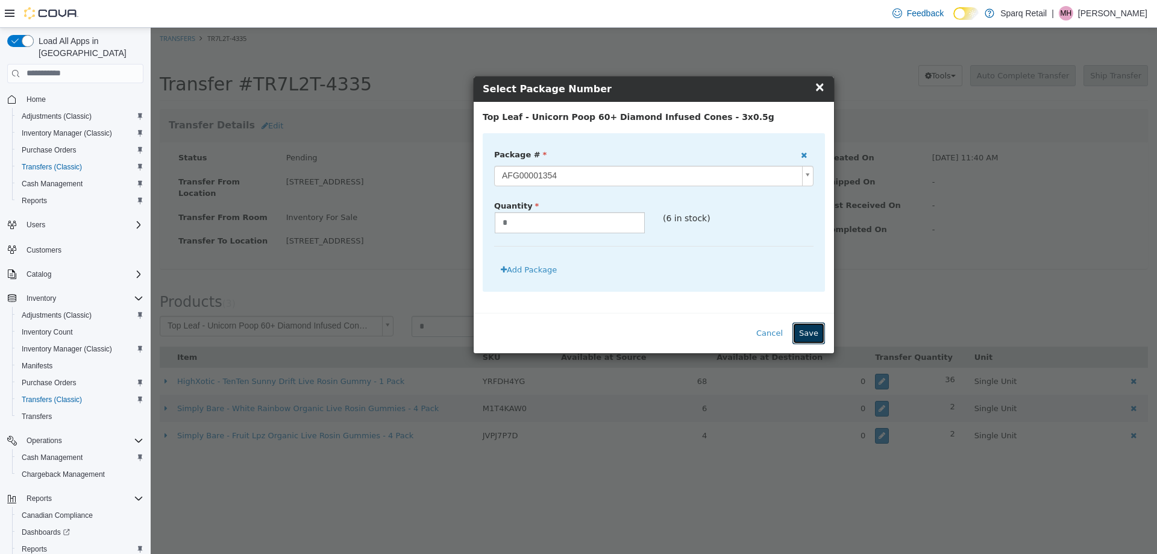
click at [824, 334] on button "Save" at bounding box center [808, 333] width 33 height 22
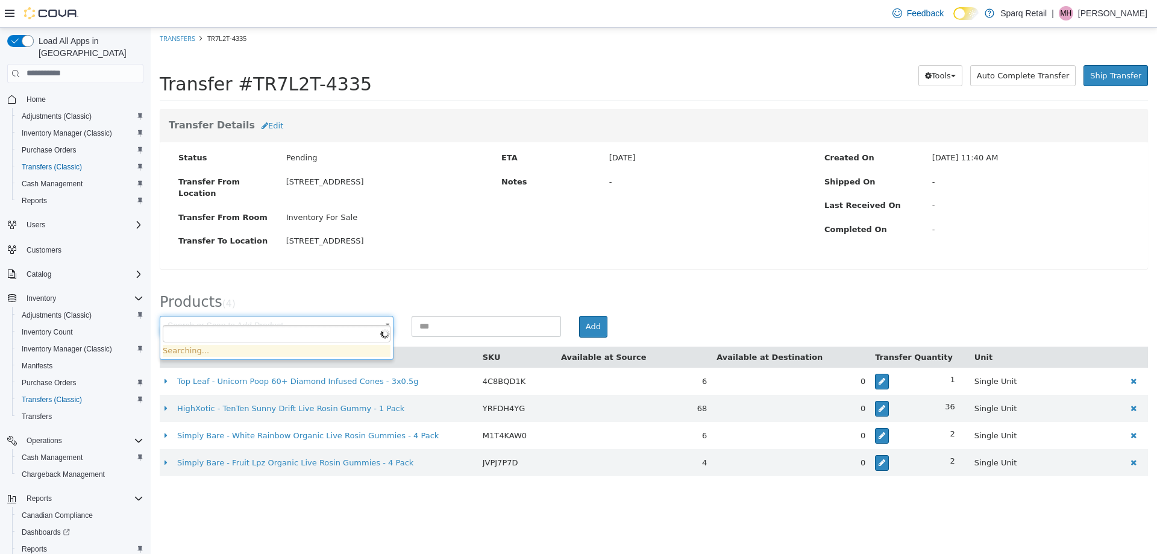
click at [194, 313] on body "× Save successful. Transfers TR7L2T-4335 Transfer #TR7L2T-4335 Preparing Downlo…" at bounding box center [654, 257] width 1006 height 461
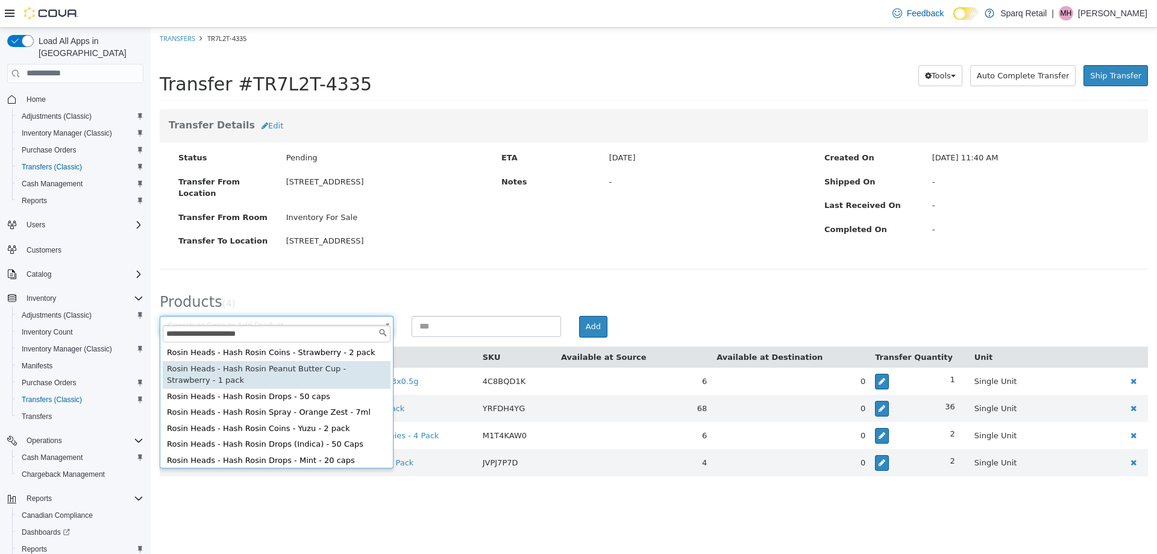
type input "**********"
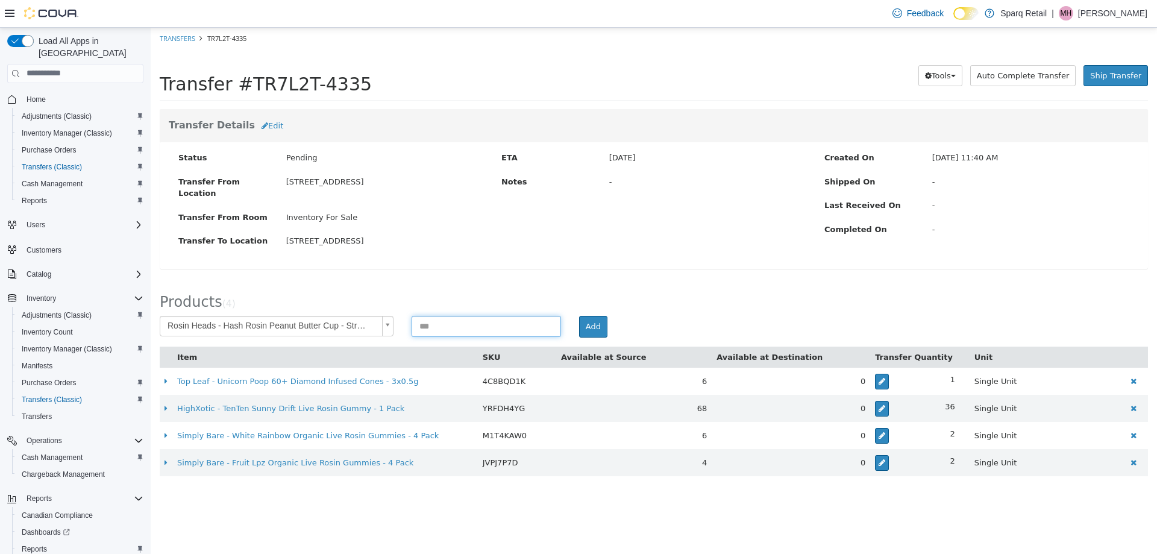
click at [477, 317] on input at bounding box center [485, 325] width 149 height 21
type input "*"
click at [590, 316] on button "Add" at bounding box center [593, 326] width 28 height 22
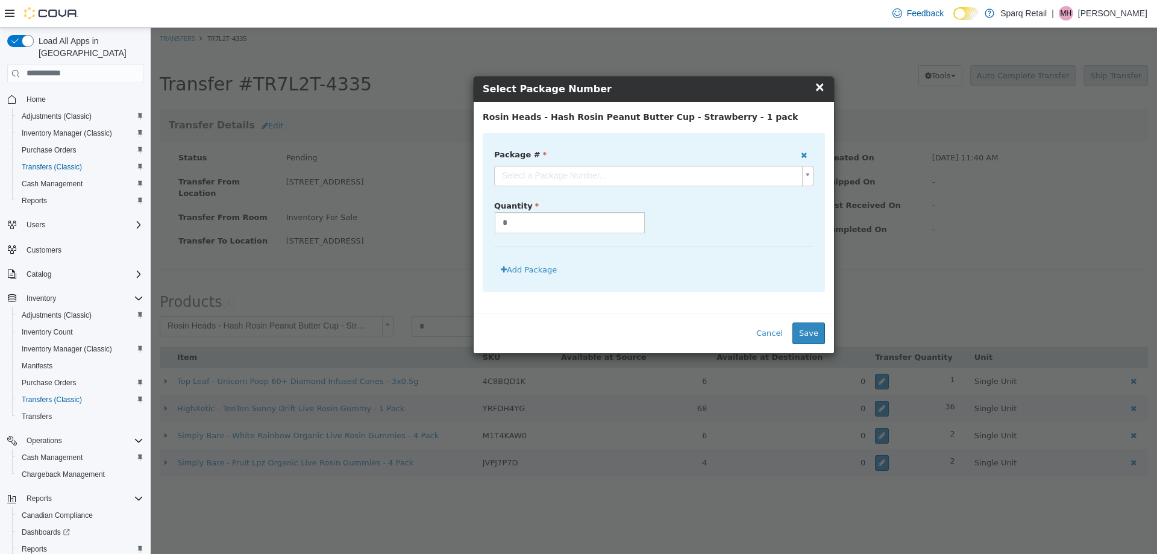
click at [558, 178] on body "**********" at bounding box center [654, 257] width 1006 height 461
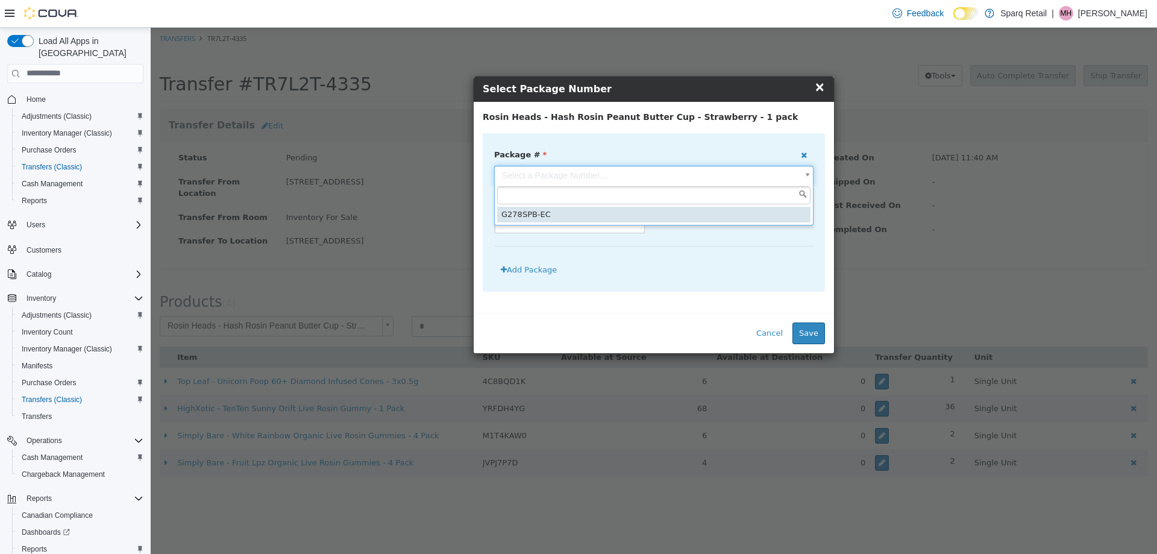
drag, startPoint x: 554, startPoint y: 213, endPoint x: 810, endPoint y: 283, distance: 264.7
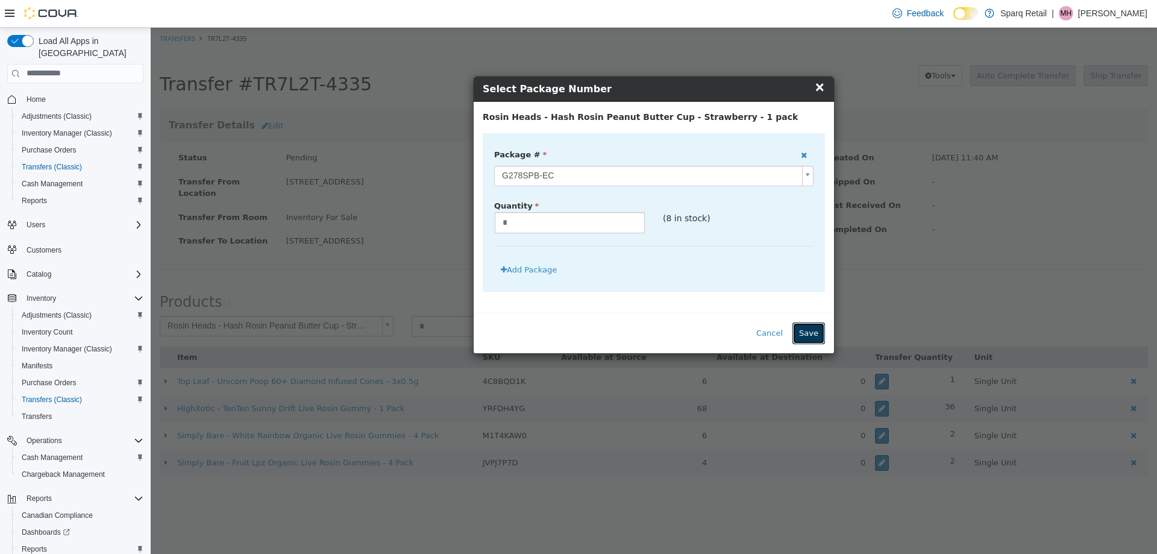
click at [809, 333] on button "Save" at bounding box center [808, 333] width 33 height 22
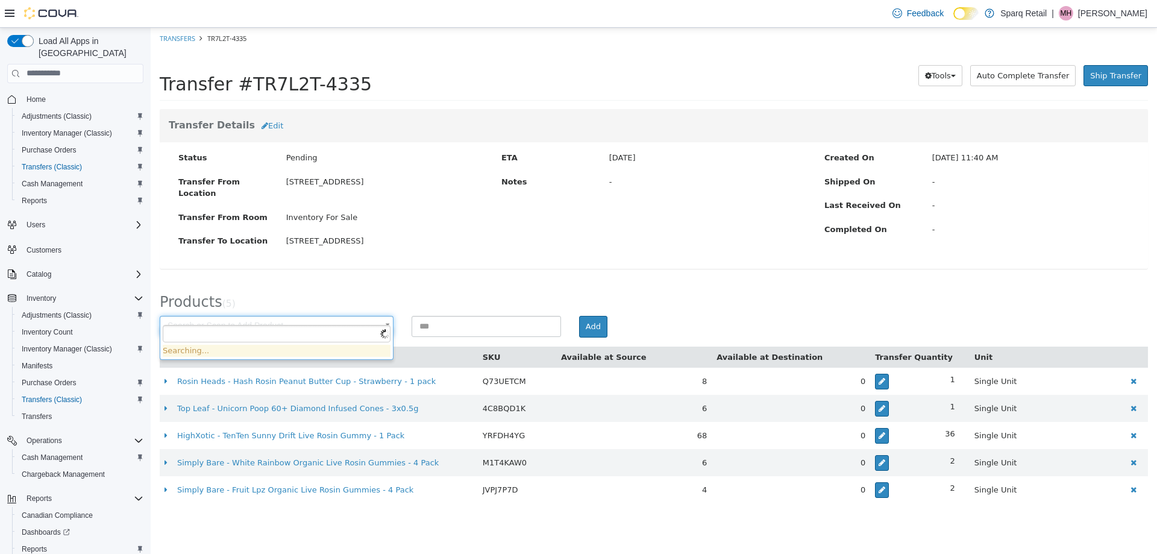
click at [192, 314] on body "× Save successful. Transfers TR7L2T-4335 Transfer #TR7L2T-4335 Preparing Downlo…" at bounding box center [654, 271] width 1006 height 488
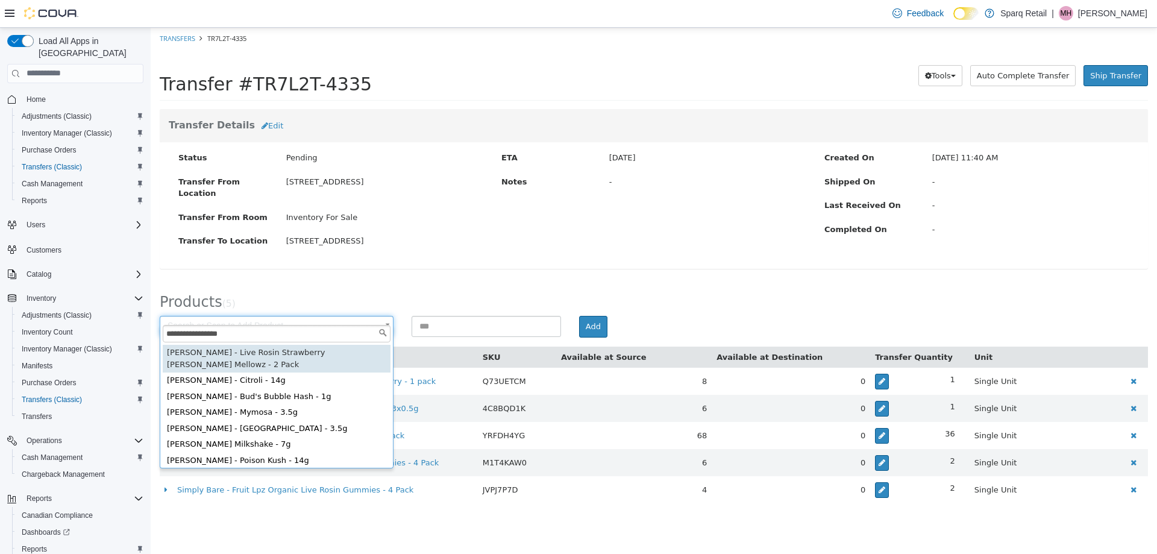
type input "**********"
drag, startPoint x: 321, startPoint y: 351, endPoint x: 337, endPoint y: 352, distance: 16.3
type input "**********"
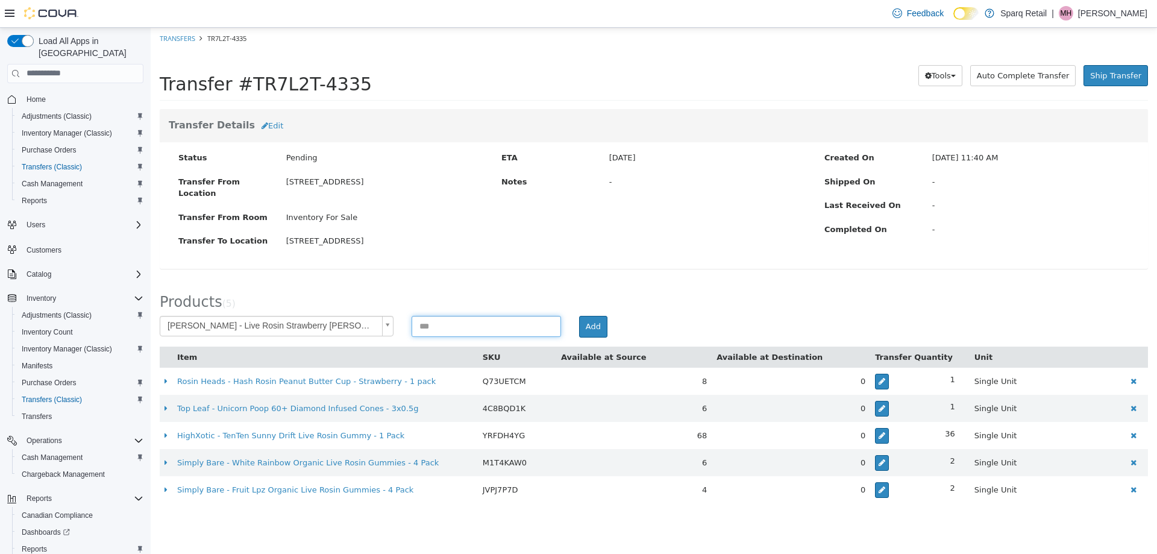
click at [436, 315] on input at bounding box center [485, 325] width 149 height 21
type input "*"
click at [585, 315] on button "Add" at bounding box center [593, 326] width 28 height 22
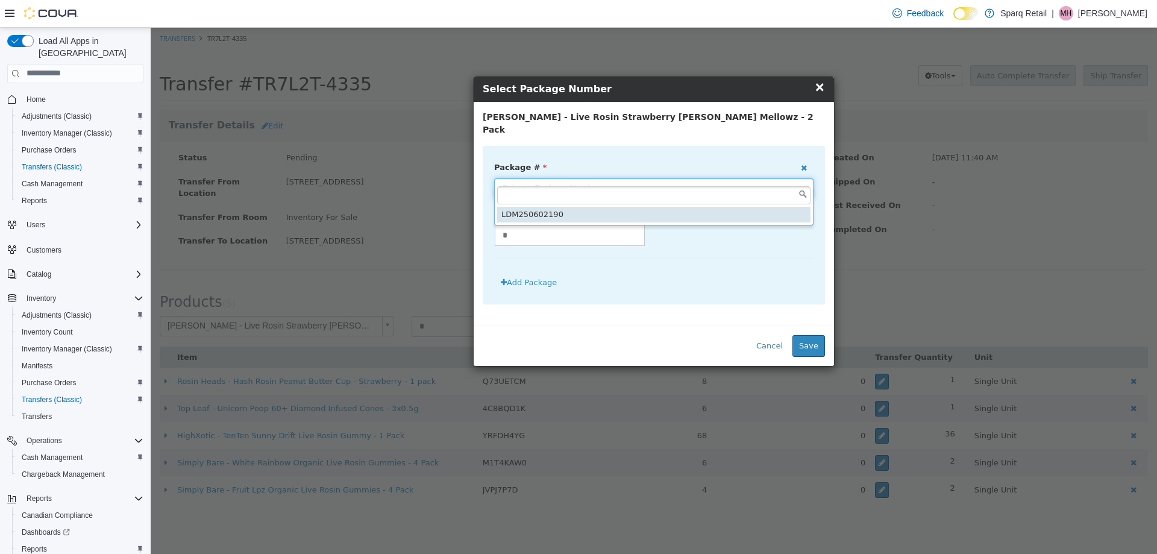
click at [547, 175] on body "**********" at bounding box center [654, 271] width 1006 height 488
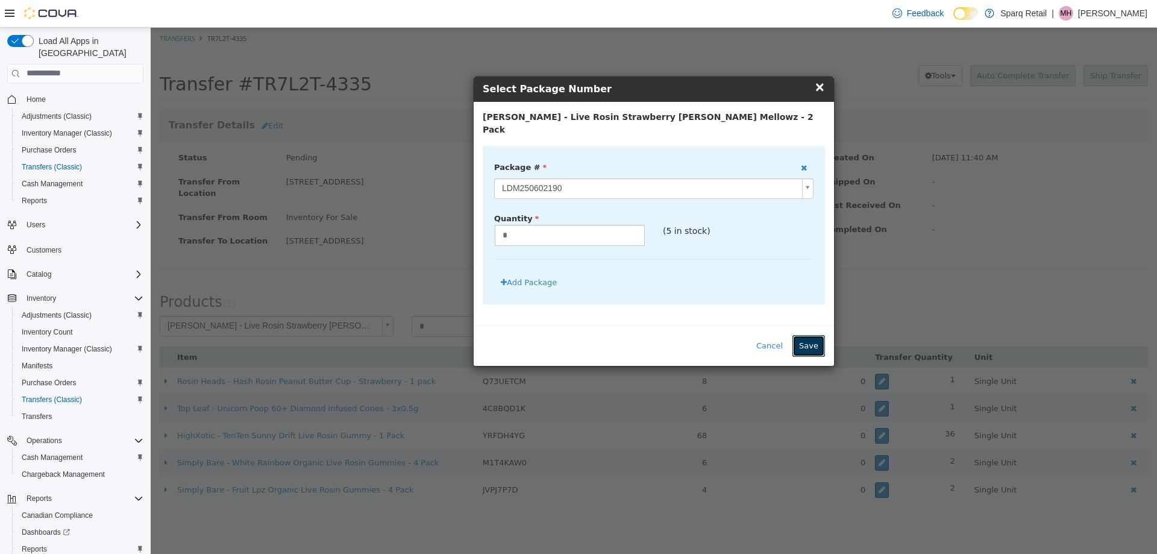
click at [799, 334] on button "Save" at bounding box center [808, 345] width 33 height 22
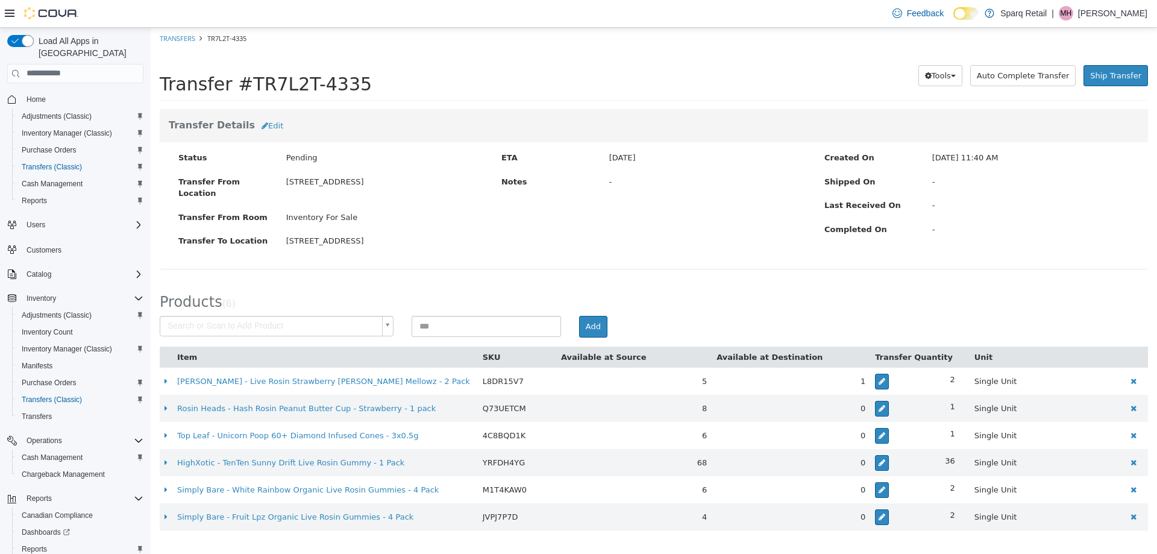
click at [198, 322] on body "× Save successful. Transfers TR7L2T-4335 Transfer #TR7L2T-4335 Preparing Downlo…" at bounding box center [654, 284] width 1006 height 515
click at [202, 308] on body "× Save successful. Transfers TR7L2T-4335 Transfer #TR7L2T-4335 Preparing Downlo…" at bounding box center [654, 284] width 1006 height 515
click at [201, 308] on body "× Save successful. Transfers TR7L2T-4335 Transfer #TR7L2T-4335 Preparing Downlo…" at bounding box center [654, 284] width 1006 height 515
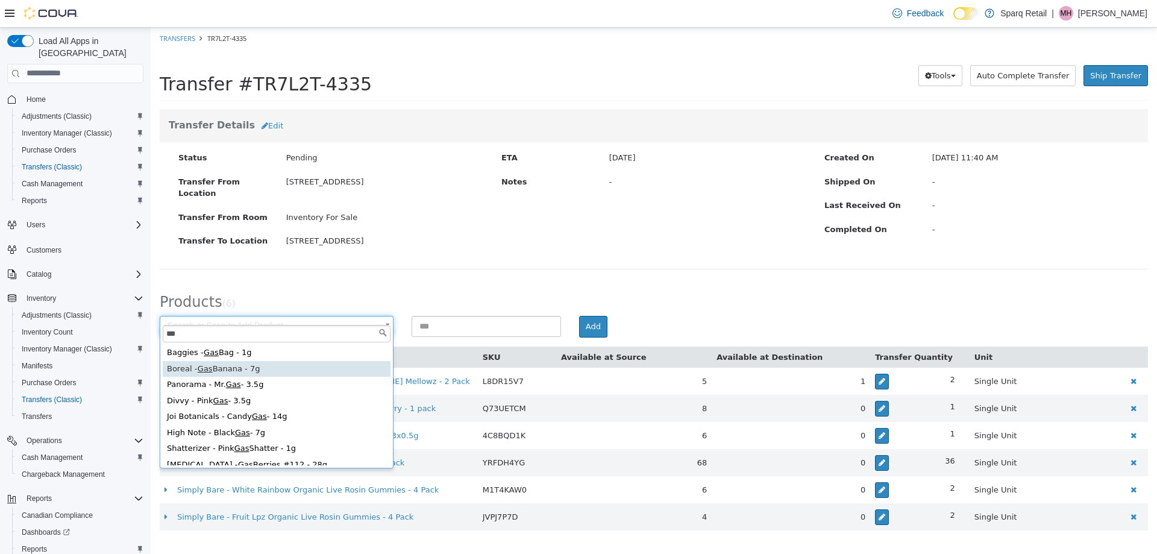
type input "***"
type input "**********"
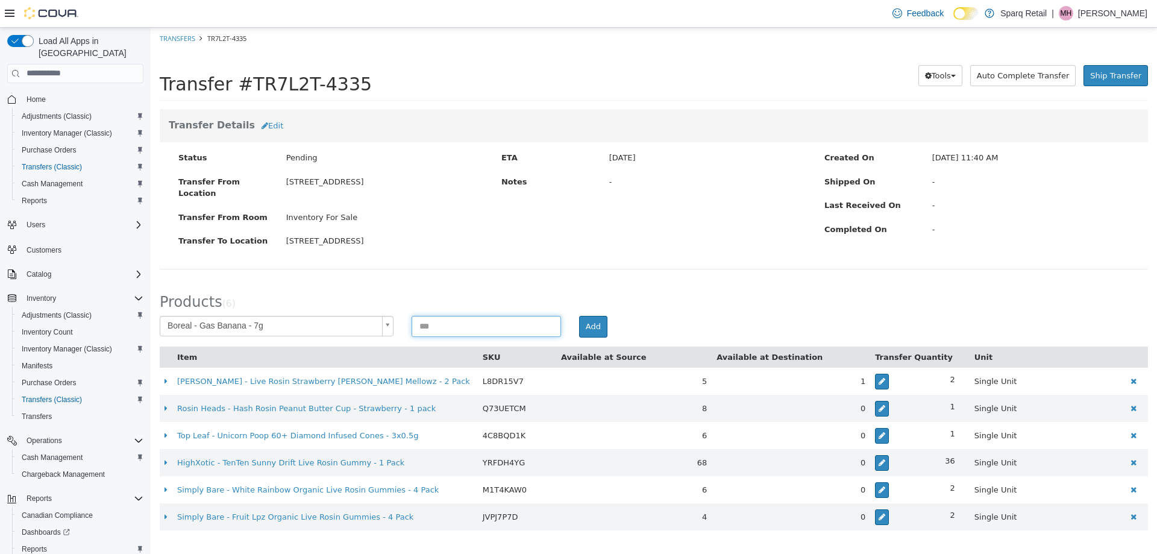
click at [454, 315] on input at bounding box center [485, 325] width 149 height 21
type input "*"
click at [603, 316] on button "Add" at bounding box center [593, 326] width 28 height 22
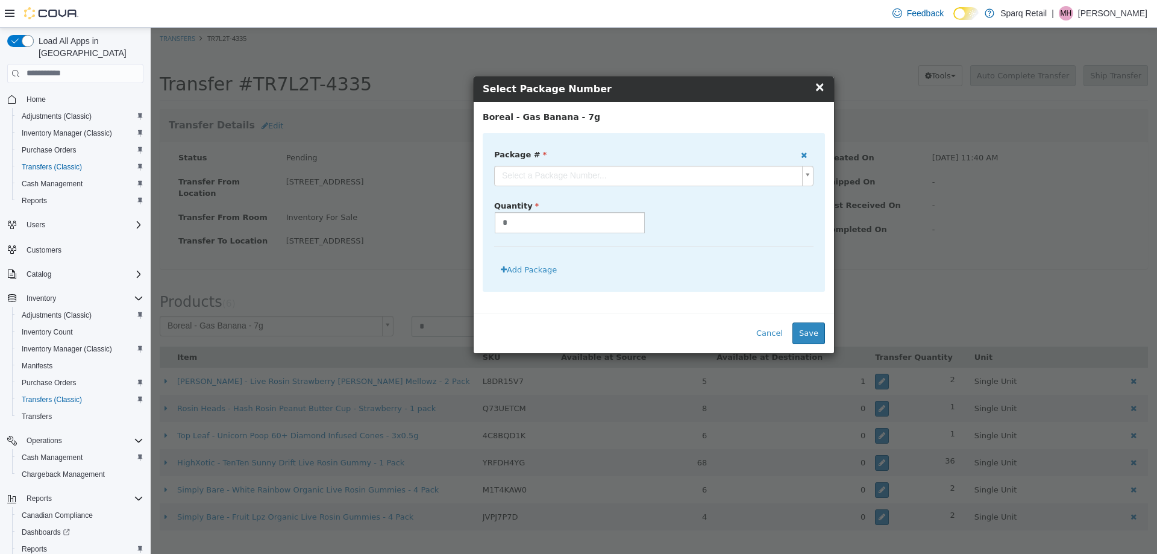
drag, startPoint x: 541, startPoint y: 168, endPoint x: 552, endPoint y: 188, distance: 22.9
click at [541, 168] on body "**********" at bounding box center [654, 284] width 1006 height 515
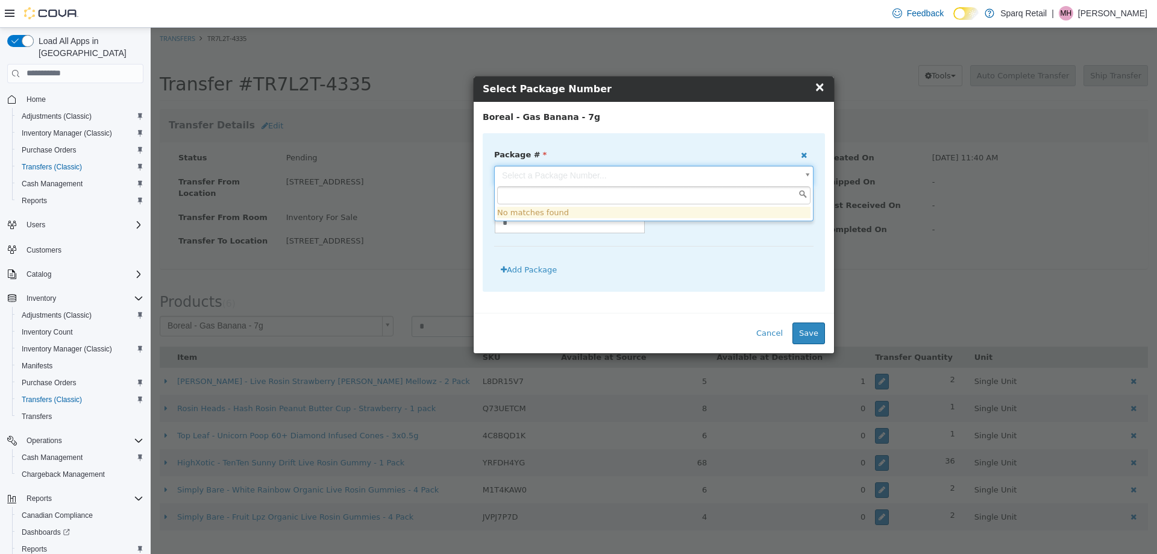
drag, startPoint x: 569, startPoint y: 275, endPoint x: 834, endPoint y: 343, distance: 273.7
click at [578, 275] on body "**********" at bounding box center [654, 284] width 1006 height 515
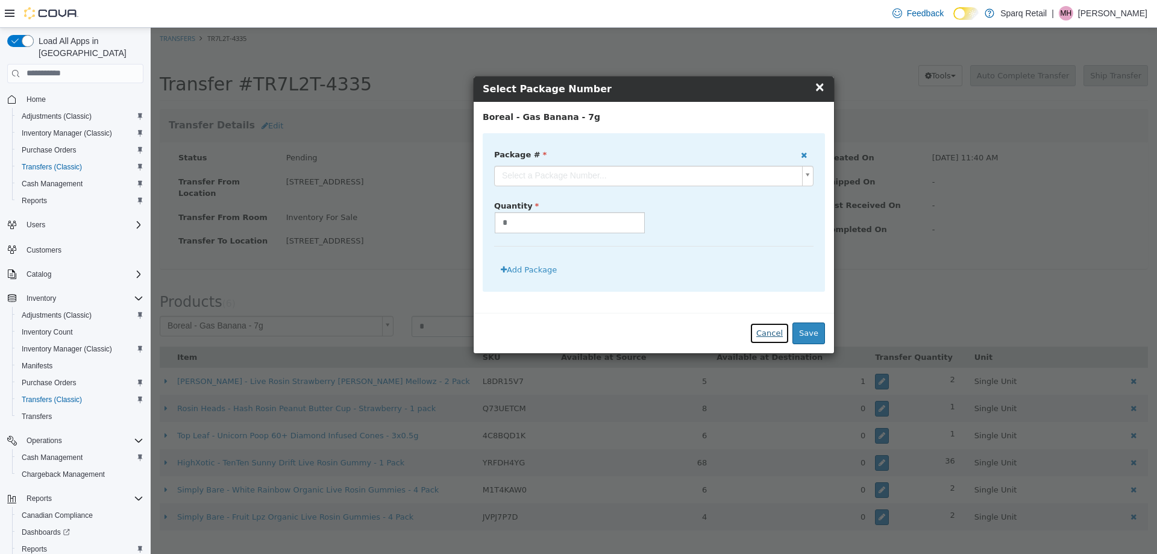
click at [767, 334] on button "Cancel" at bounding box center [769, 333] width 40 height 22
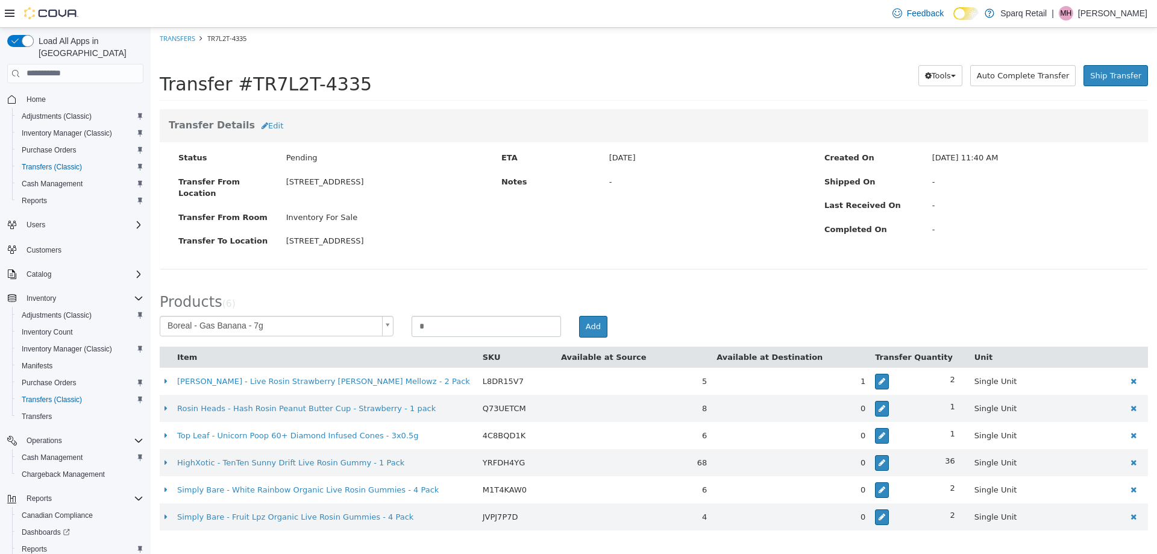
click at [294, 313] on body "**********" at bounding box center [654, 284] width 1006 height 515
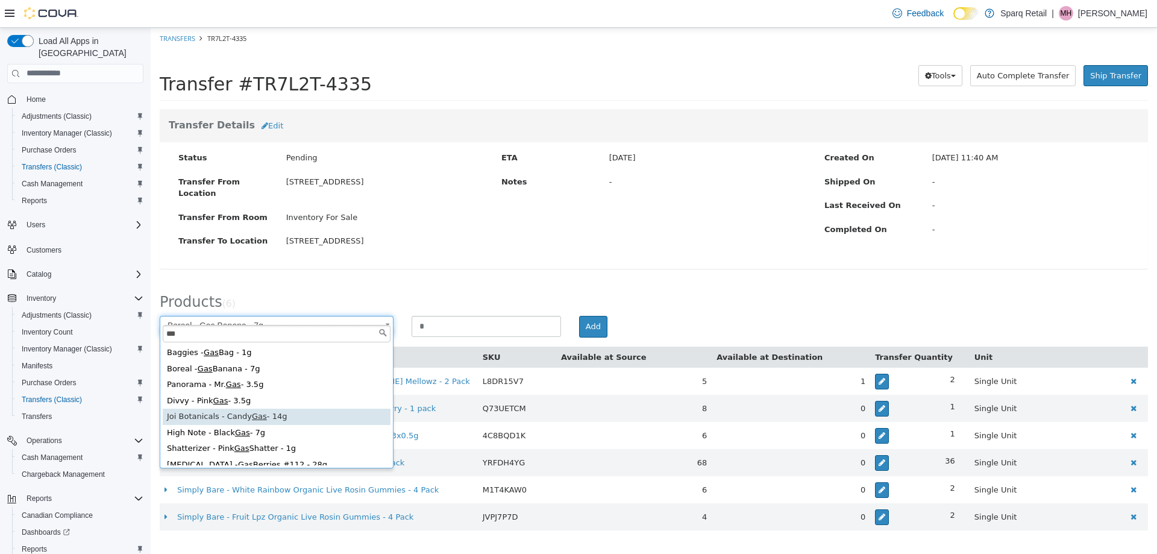
scroll to position [60, 0]
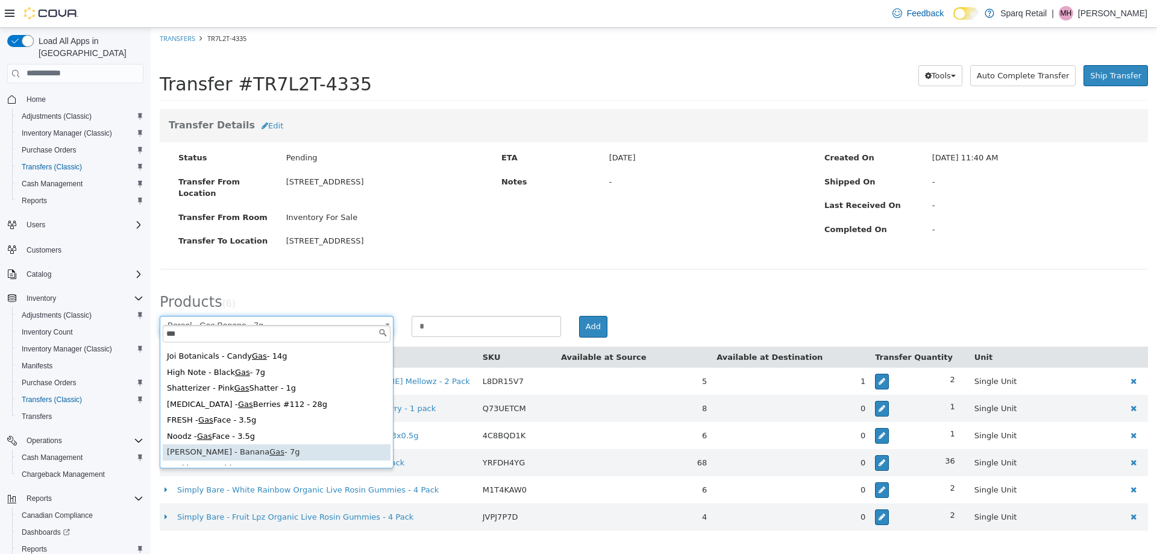
type input "***"
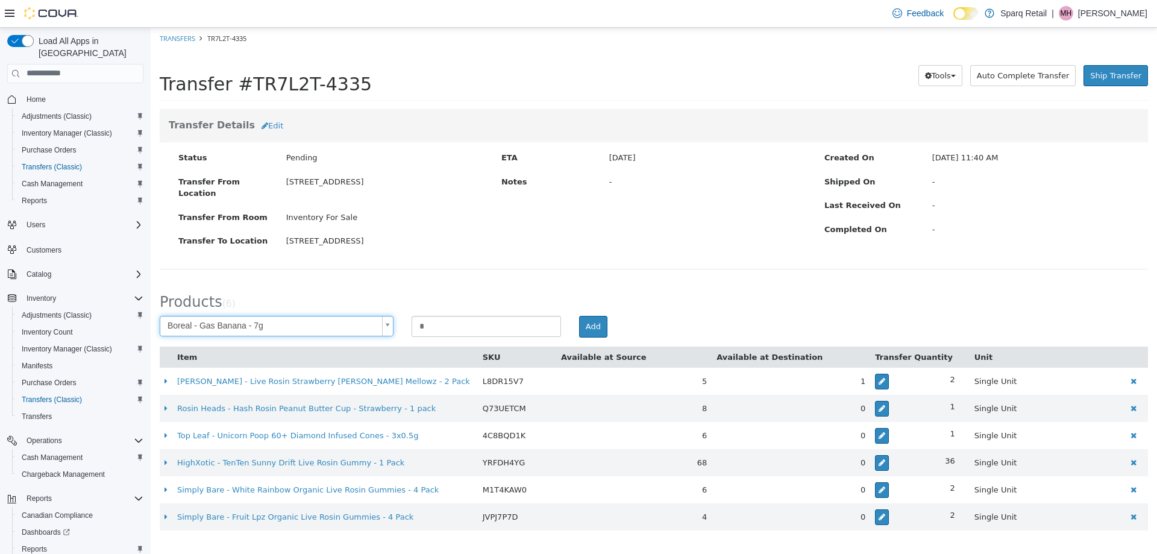
click at [274, 264] on body "**********" at bounding box center [654, 284] width 1006 height 515
click at [370, 314] on body "**********" at bounding box center [654, 284] width 1006 height 515
click at [373, 260] on body "**********" at bounding box center [654, 284] width 1006 height 515
click at [1130, 73] on span "Ship Transfer" at bounding box center [1115, 74] width 51 height 9
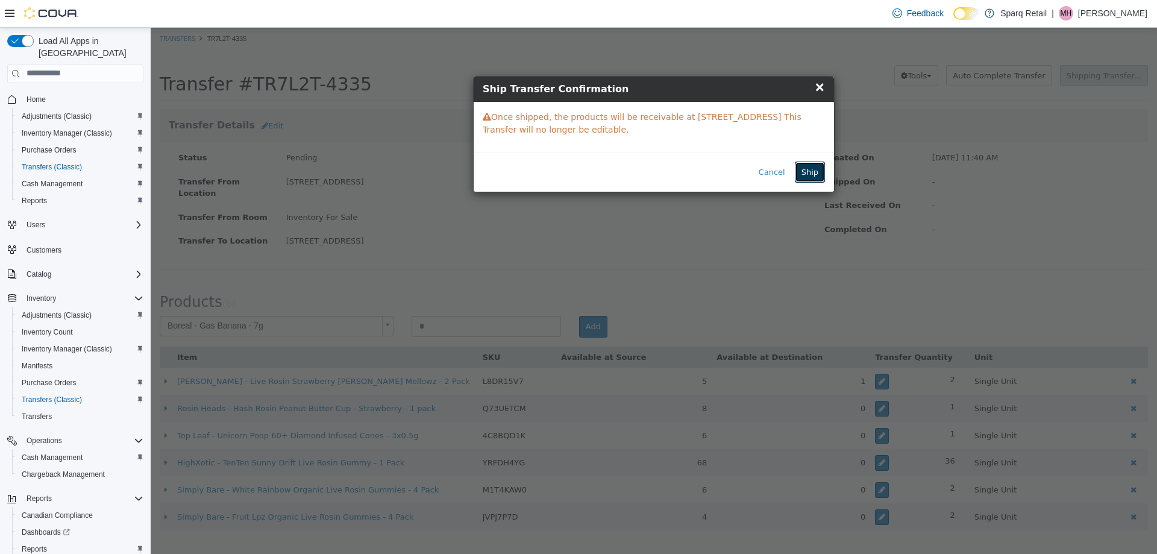
click at [814, 171] on button "Ship" at bounding box center [810, 172] width 30 height 22
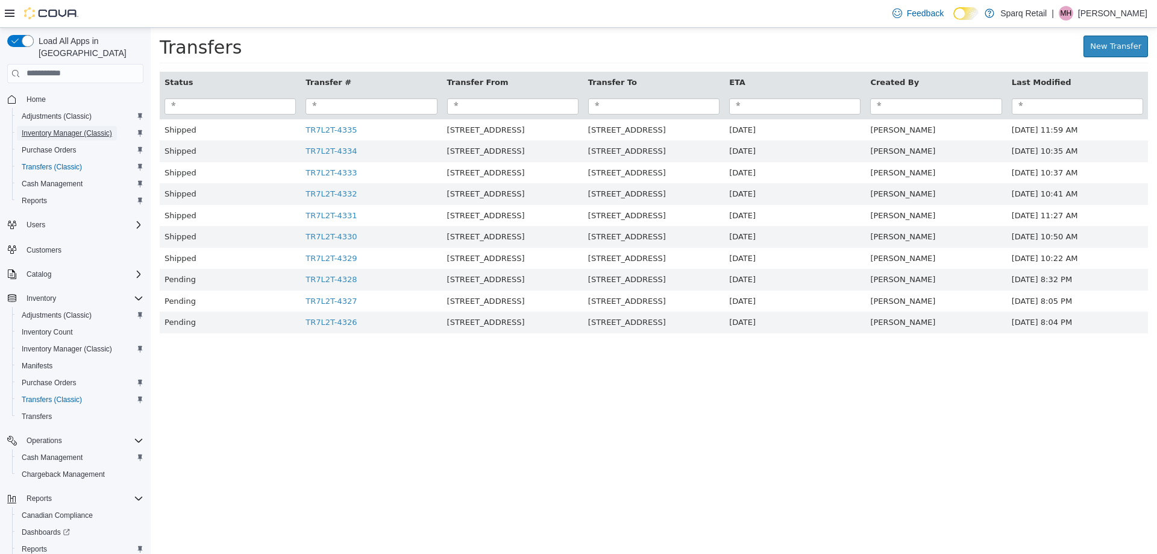
click at [62, 127] on span "Inventory Manager (Classic)" at bounding box center [67, 133] width 90 height 14
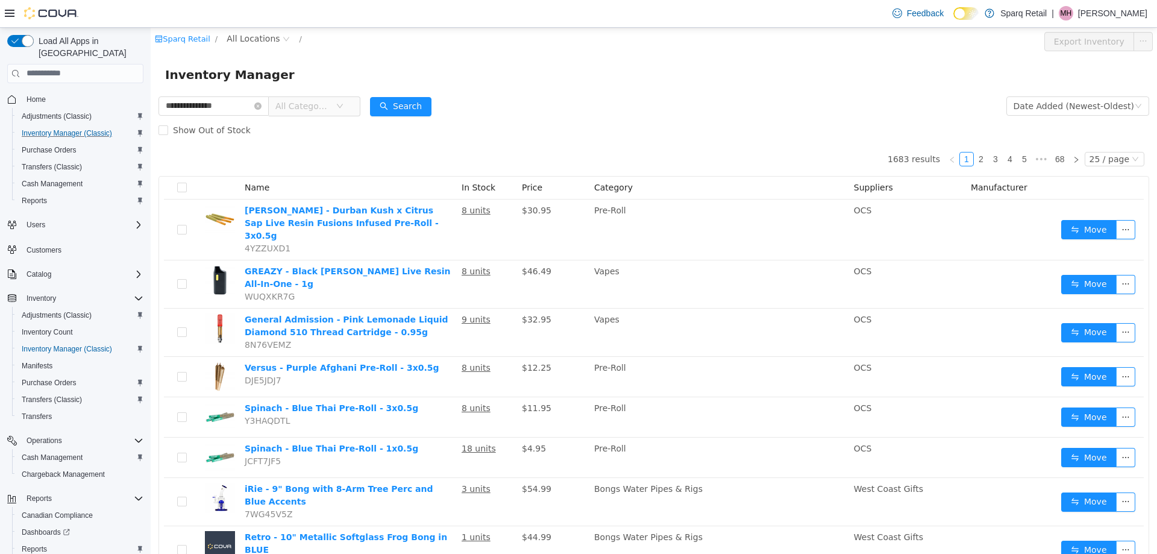
type input "**********"
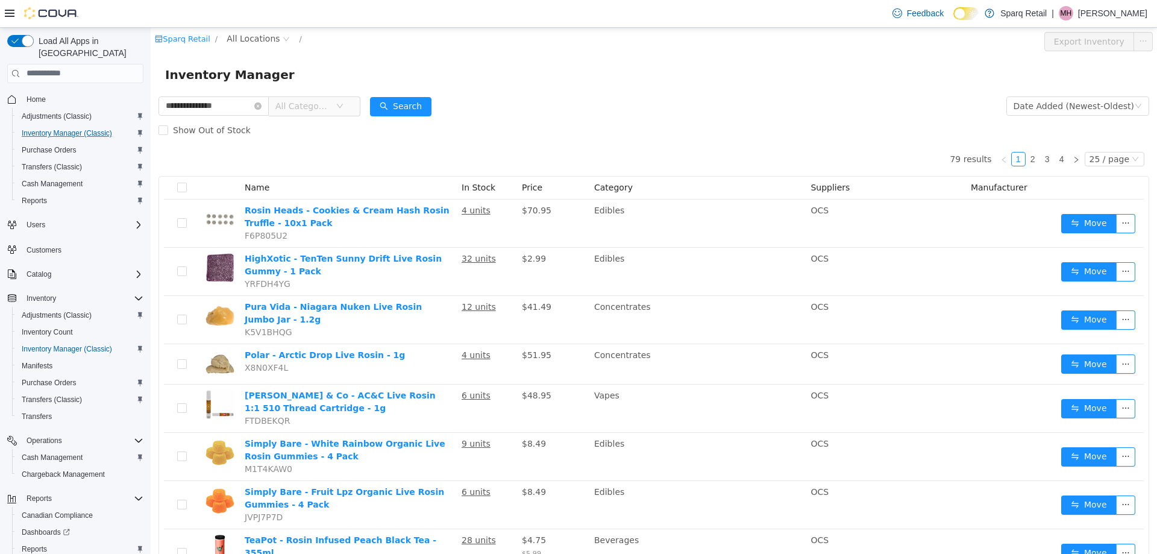
click at [297, 104] on span "All Categories" at bounding box center [302, 105] width 55 height 12
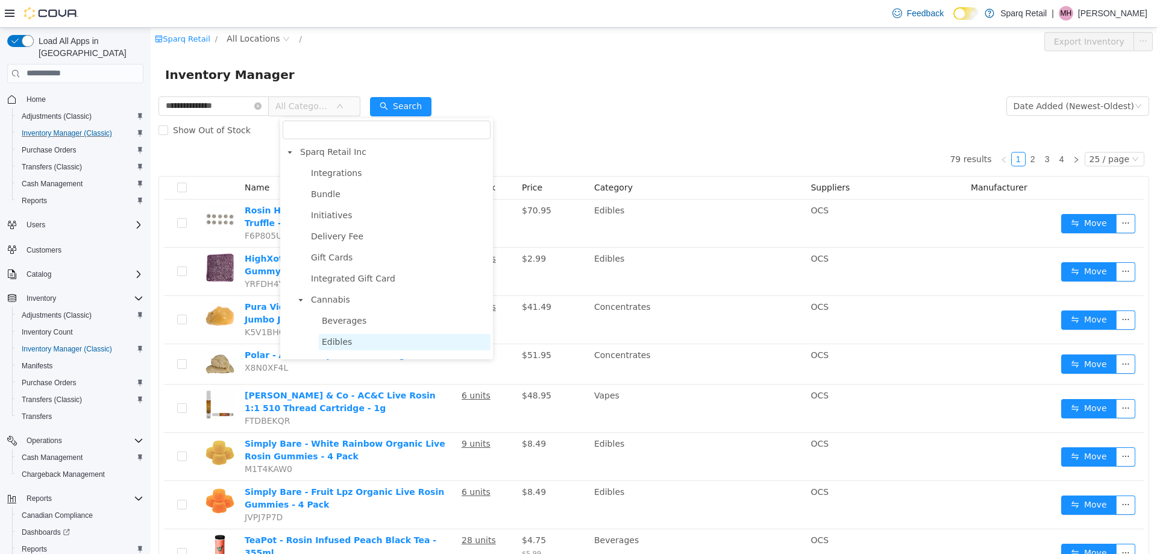
click at [350, 347] on span "Edibles" at bounding box center [405, 341] width 172 height 16
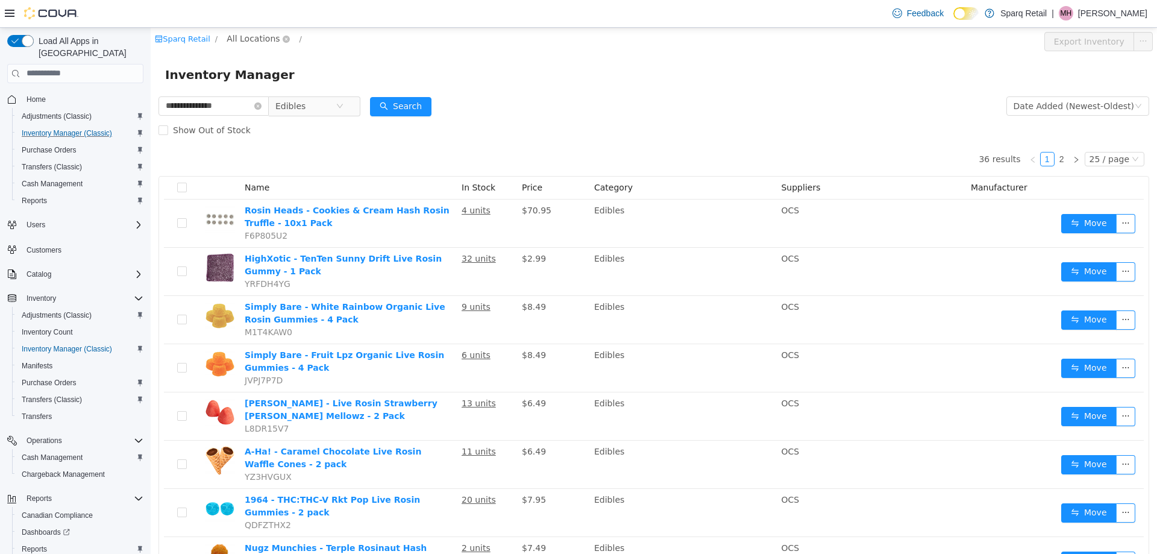
click at [241, 36] on span "All Locations" at bounding box center [253, 37] width 53 height 13
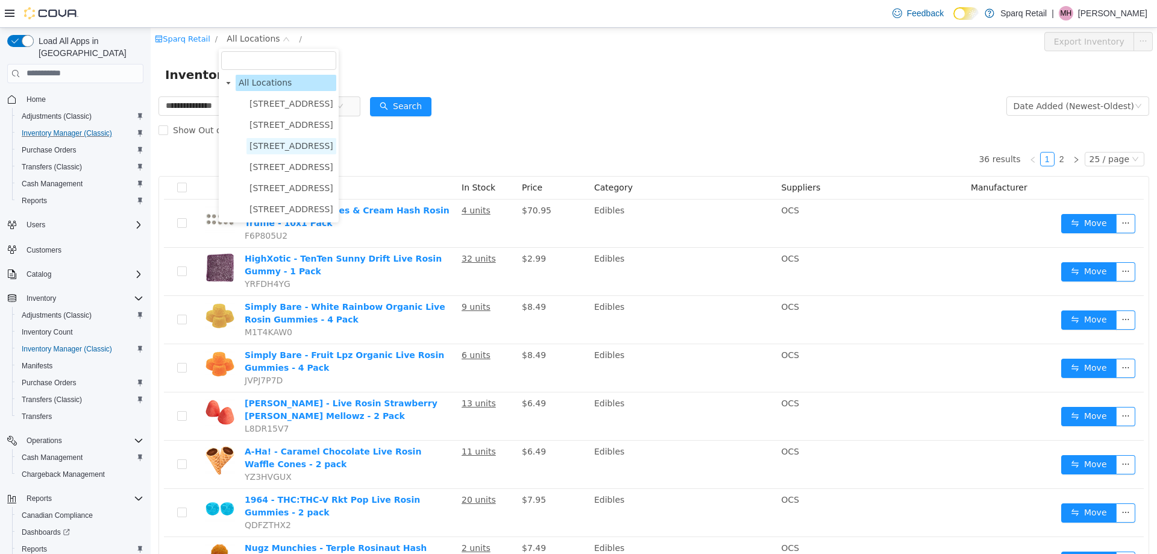
click at [276, 146] on span "[STREET_ADDRESS]" at bounding box center [291, 145] width 84 height 10
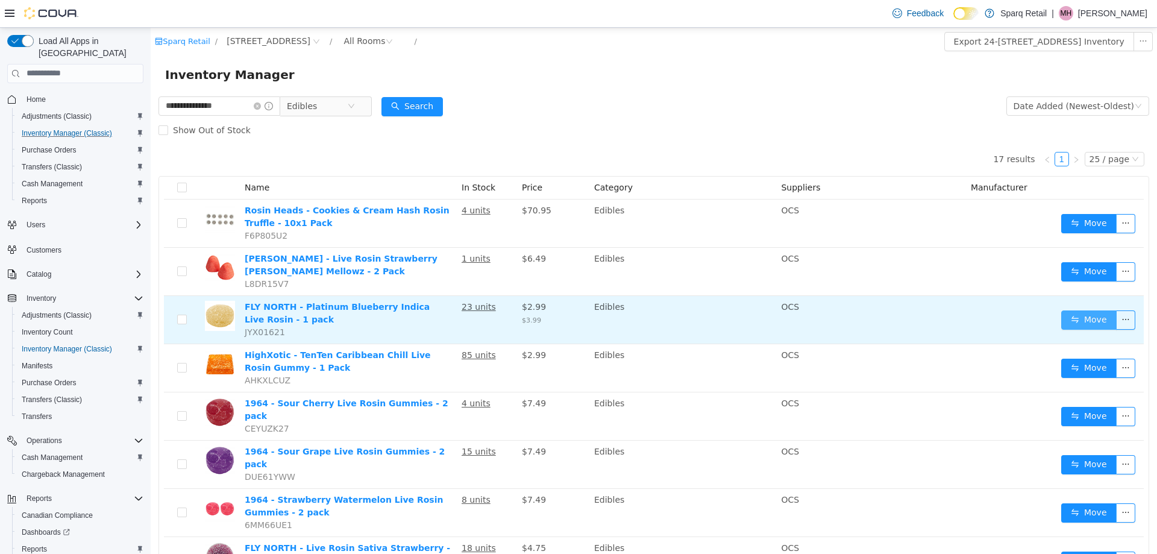
click at [1065, 315] on button "Move" at bounding box center [1088, 319] width 55 height 19
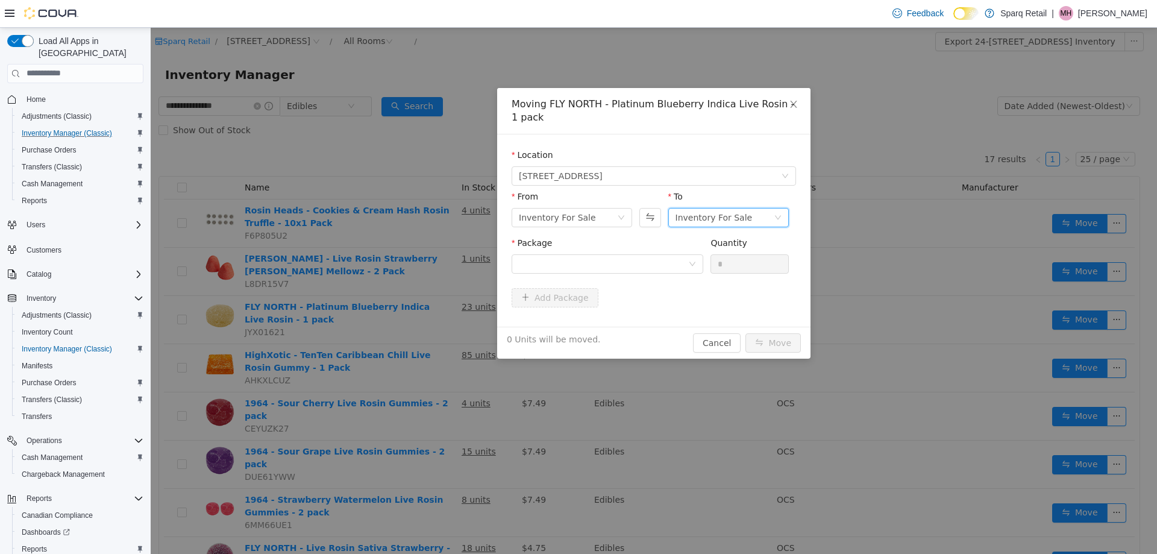
click at [698, 214] on div "Inventory For Sale" at bounding box center [713, 217] width 77 height 18
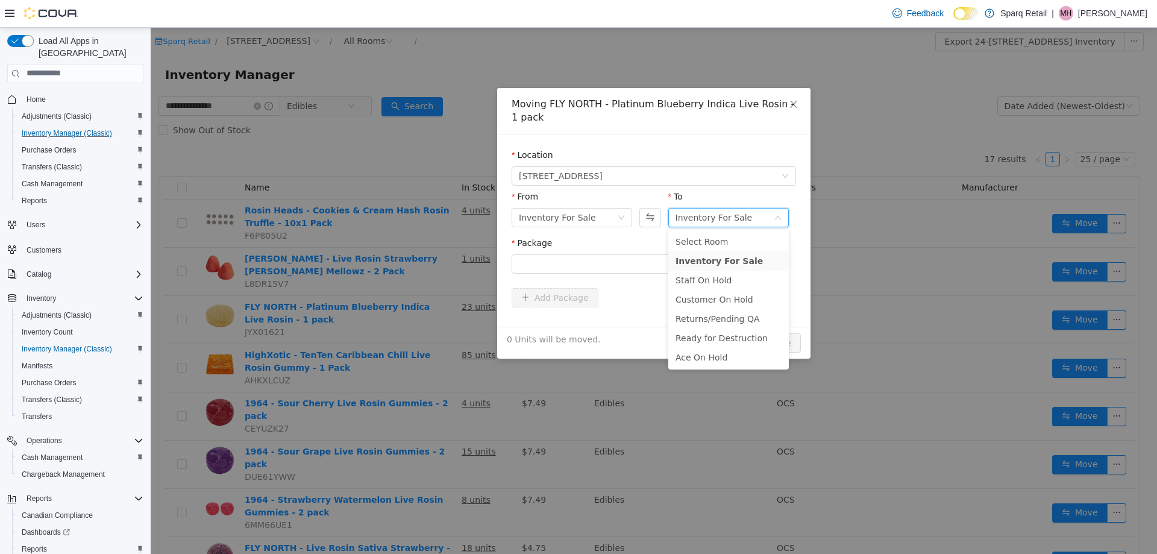
drag, startPoint x: 688, startPoint y: 367, endPoint x: 686, endPoint y: 357, distance: 10.5
click at [688, 366] on ul "Select Room Inventory For Sale Staff On Hold Customer On Hold Returns/Pending Q…" at bounding box center [728, 299] width 120 height 140
click at [686, 357] on li "Ace On Hold" at bounding box center [728, 356] width 120 height 19
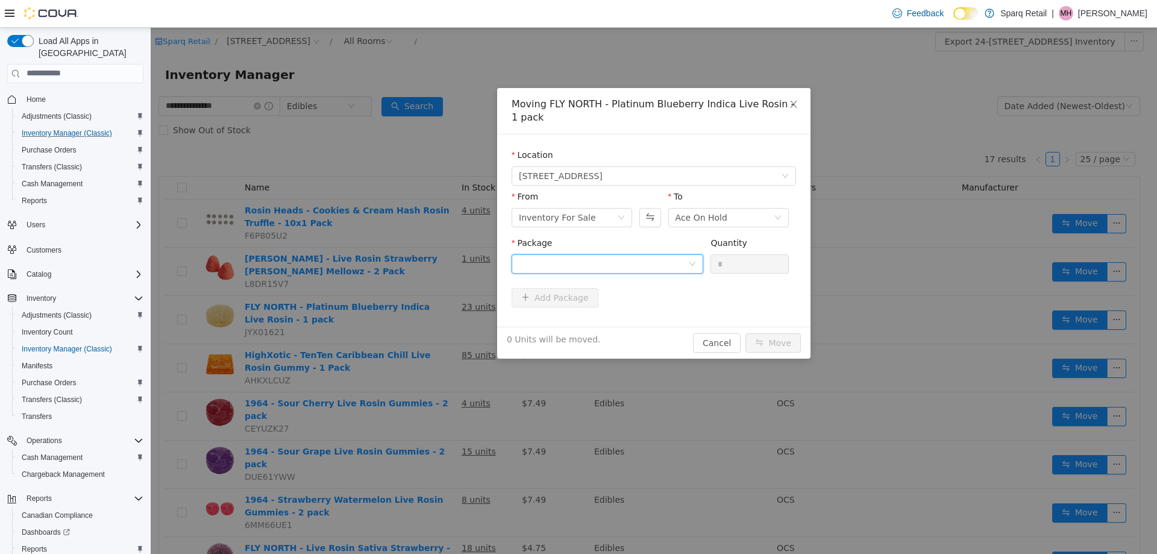
click at [554, 262] on div at bounding box center [603, 263] width 169 height 18
click at [609, 310] on li "49900000A Quantity : 23 Units" at bounding box center [607, 313] width 192 height 33
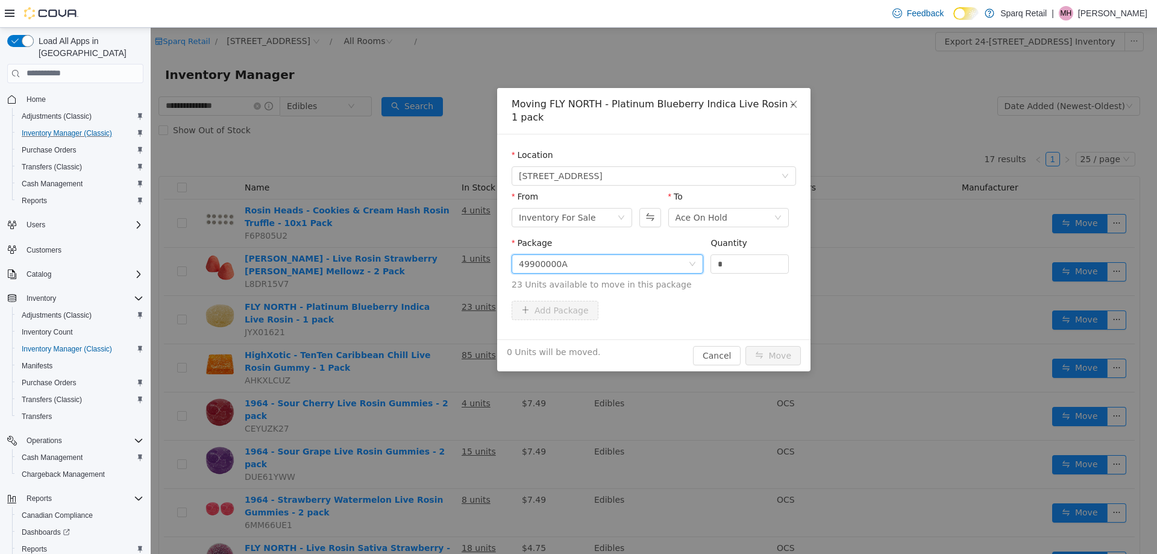
drag, startPoint x: 746, startPoint y: 268, endPoint x: 633, endPoint y: 252, distance: 113.8
click at [633, 248] on span "Package 49900000A Quantity * 23 Units available to move in this package" at bounding box center [653, 263] width 284 height 53
type input "*"
click at [755, 339] on div "6 Units will be moved. Cancel Move" at bounding box center [653, 355] width 313 height 32
click at [769, 349] on button "Move" at bounding box center [772, 354] width 55 height 19
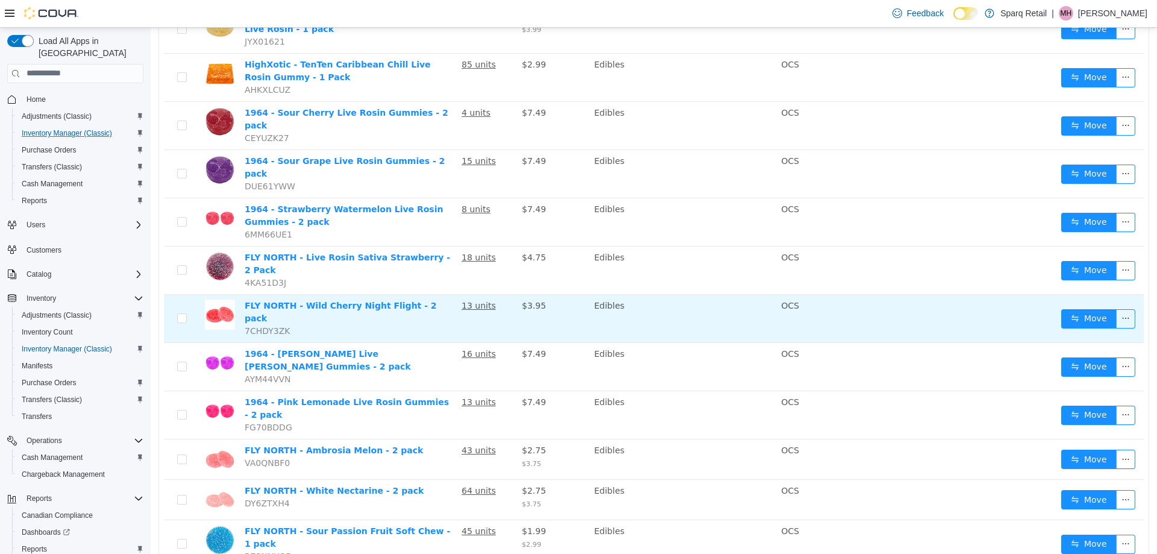
scroll to position [405, 0]
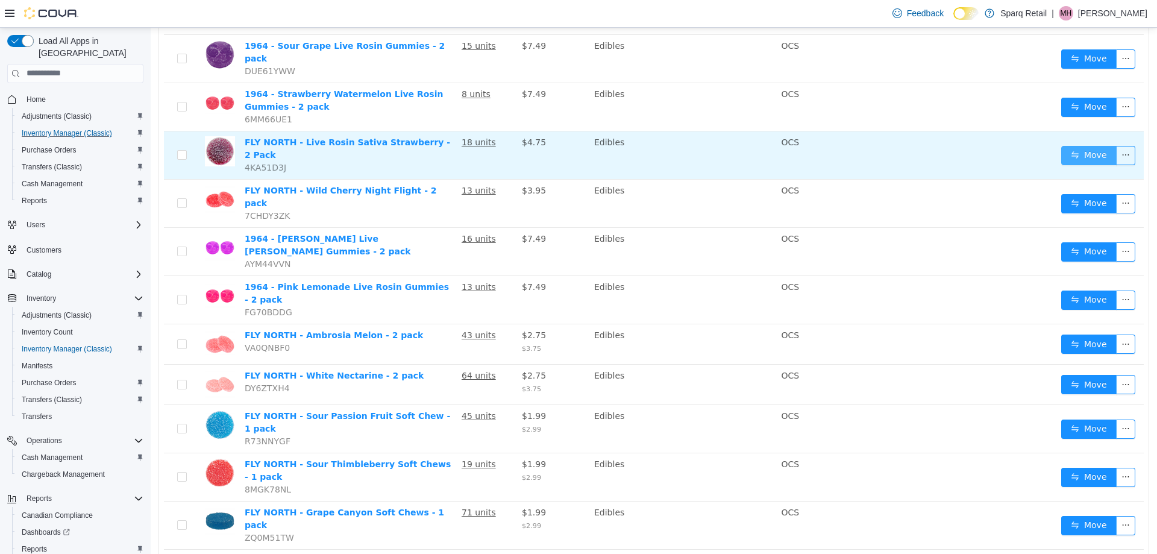
click at [1067, 145] on button "Move" at bounding box center [1088, 154] width 55 height 19
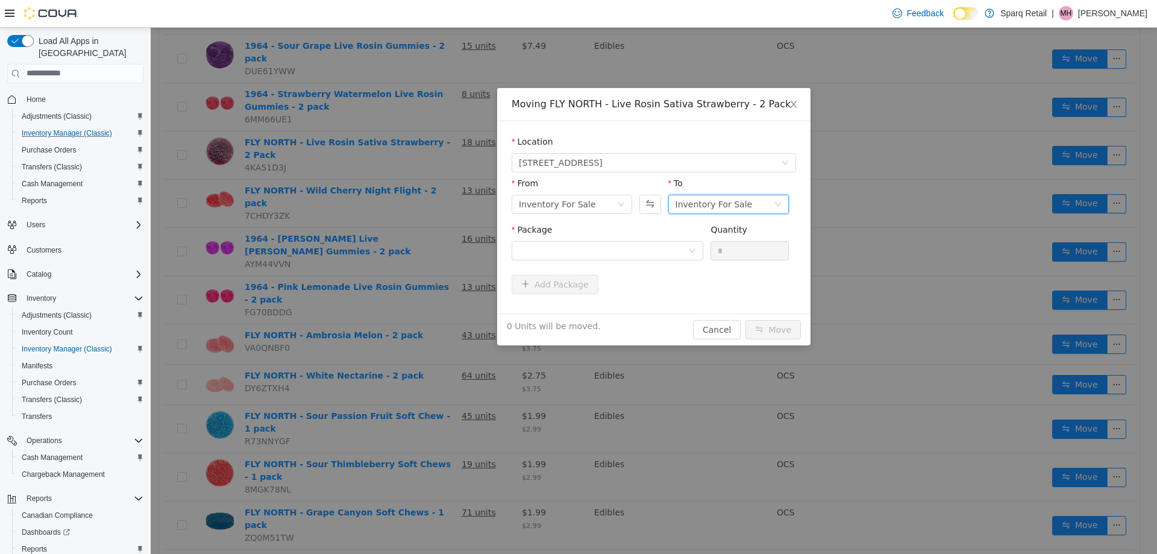
click at [704, 201] on div "Inventory For Sale" at bounding box center [713, 204] width 77 height 18
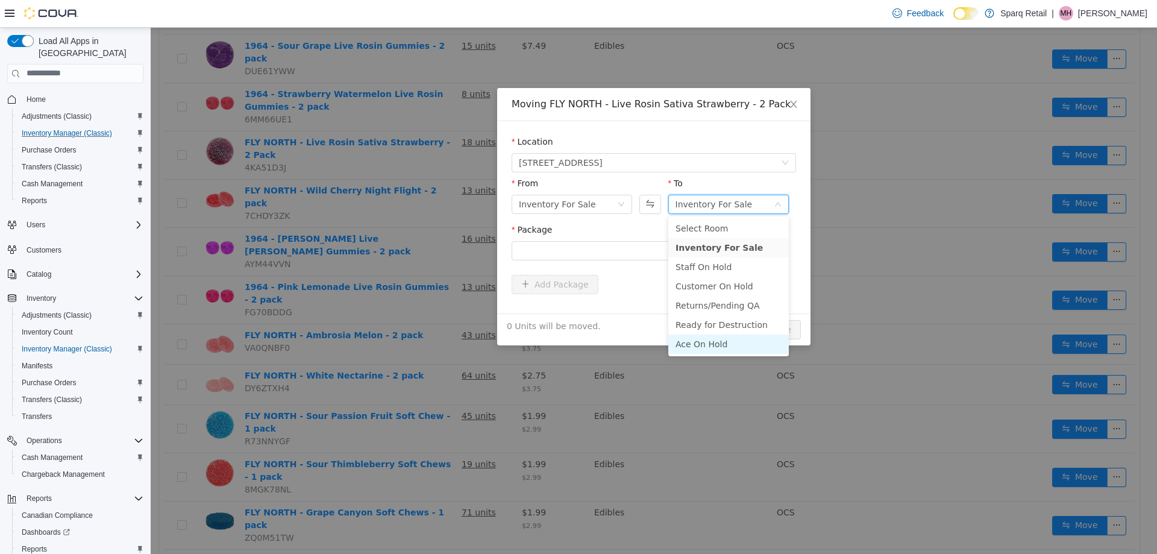
click at [691, 345] on li "Ace On Hold" at bounding box center [728, 343] width 120 height 19
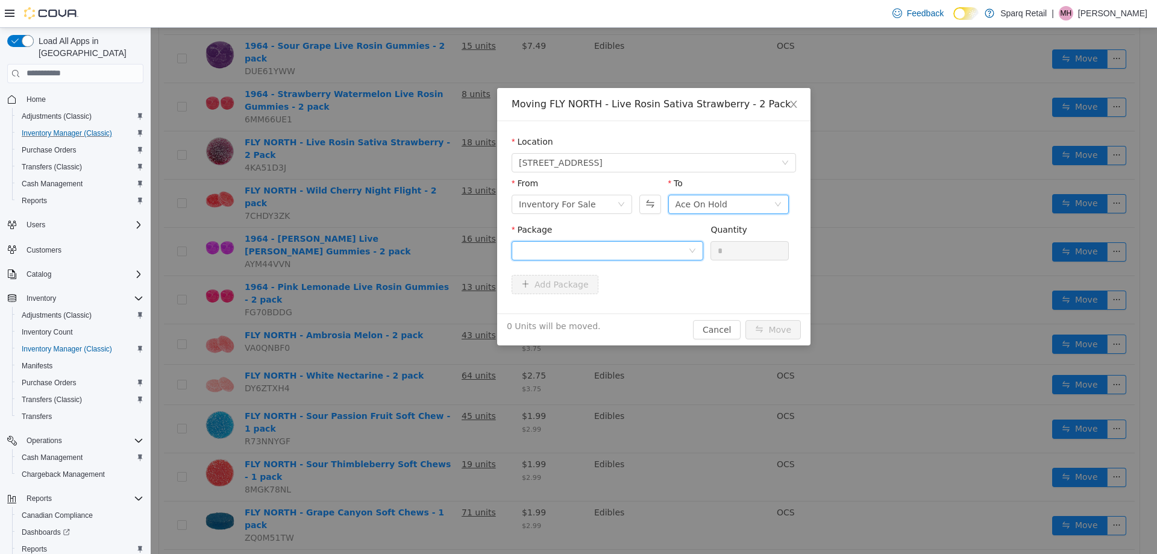
click at [572, 242] on div at bounding box center [603, 250] width 169 height 18
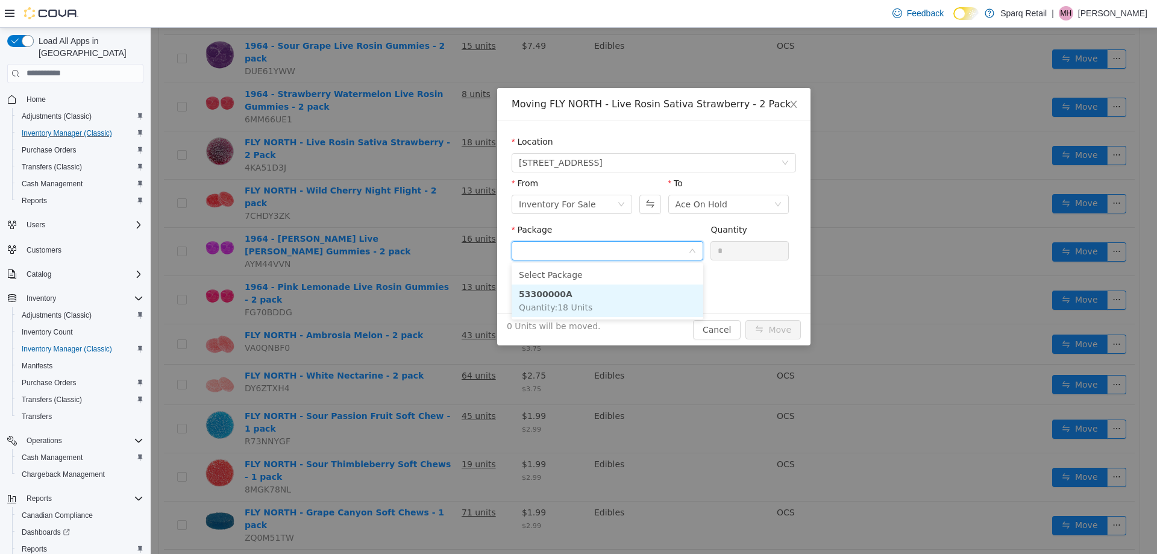
click at [570, 303] on span "Quantity : 18 Units" at bounding box center [555, 307] width 73 height 10
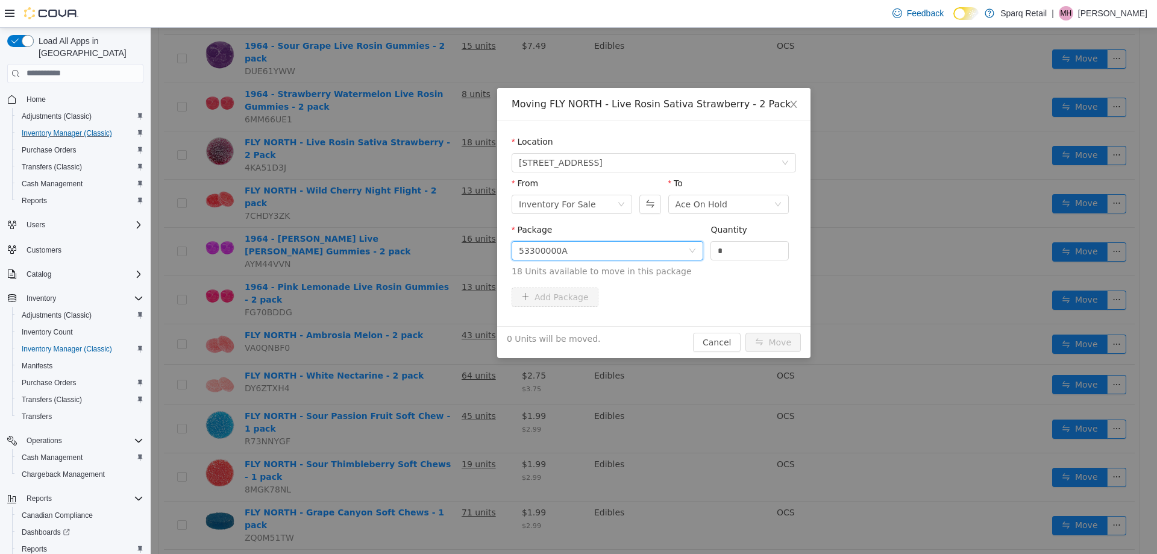
click at [643, 248] on span "Package 53300000A Quantity * 18 Units available to move in this package" at bounding box center [653, 250] width 284 height 53
type input "*"
click at [765, 341] on button "Move" at bounding box center [772, 341] width 55 height 19
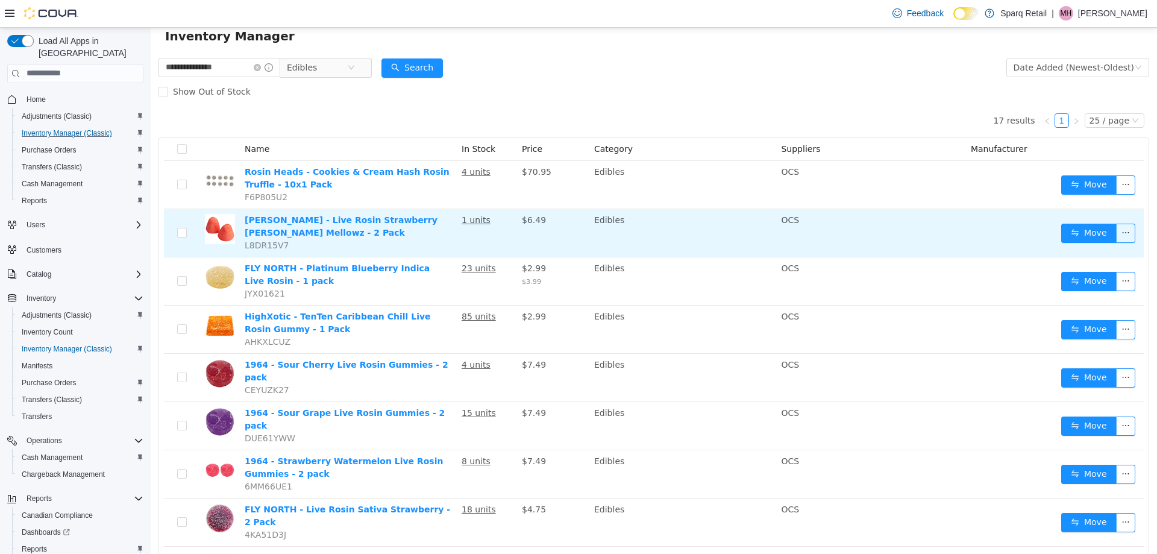
scroll to position [0, 0]
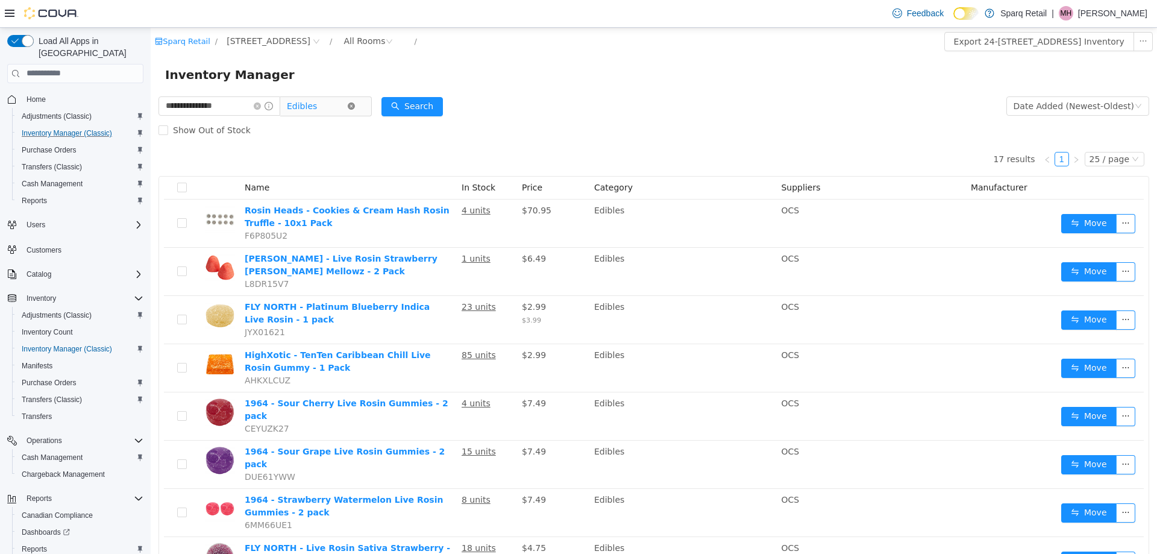
click at [355, 107] on icon "icon: close-circle" at bounding box center [351, 105] width 7 height 7
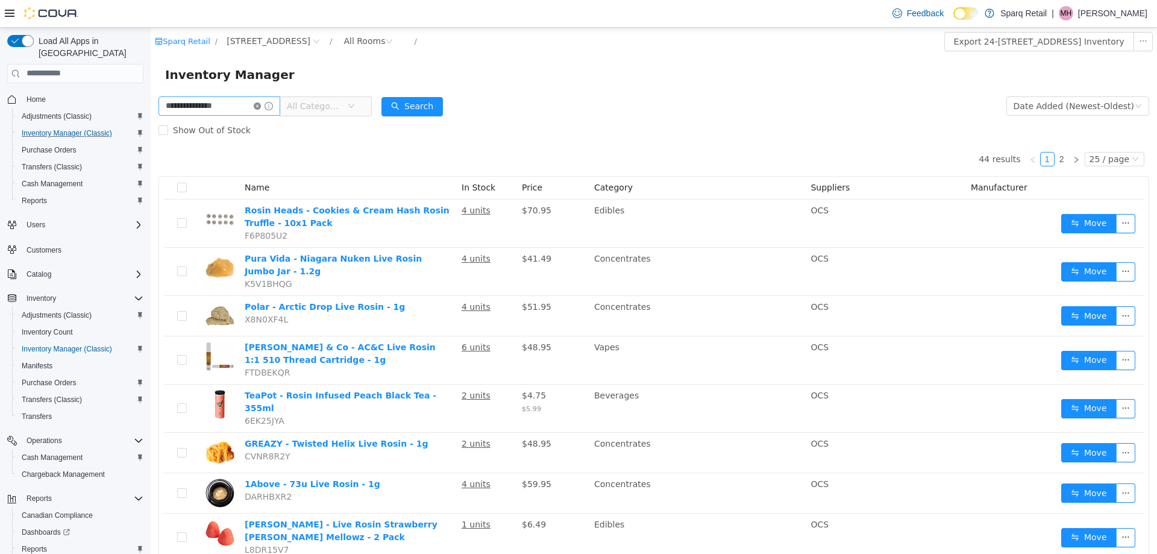
click at [261, 104] on icon "icon: close-circle" at bounding box center [257, 105] width 7 height 7
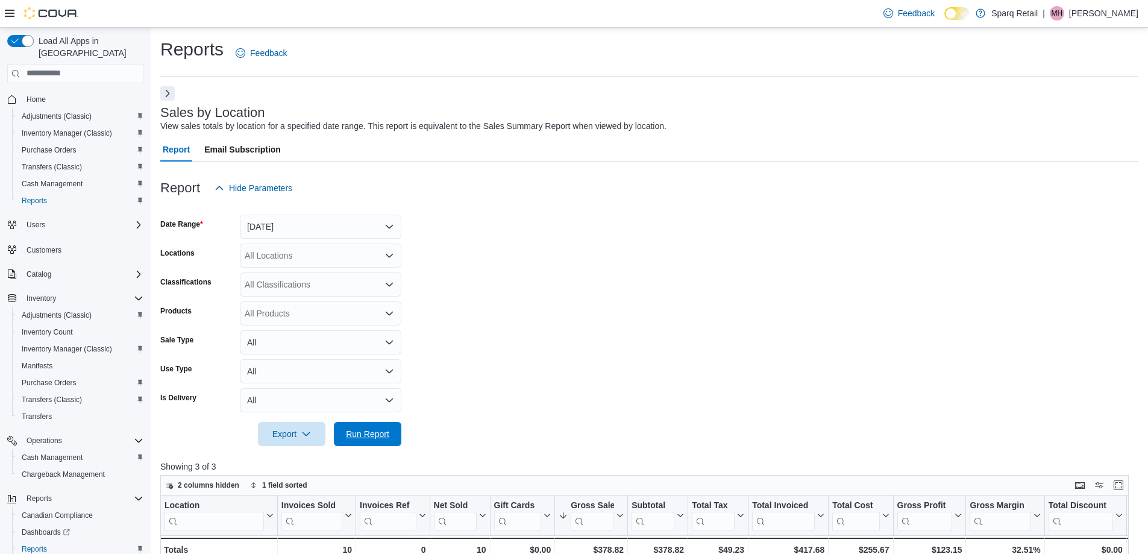
click at [360, 438] on span "Run Report" at bounding box center [367, 434] width 43 height 12
click at [355, 422] on span "Run Report" at bounding box center [367, 433] width 53 height 24
click at [585, 270] on form "Date Range [DATE] Locations All Locations Classifications All Classifications P…" at bounding box center [649, 323] width 978 height 246
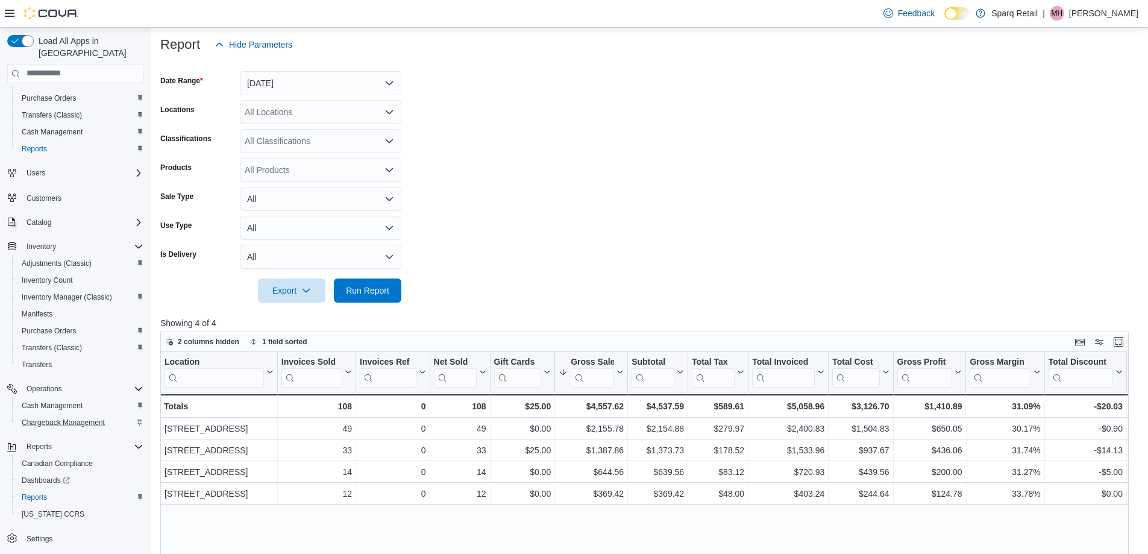
scroll to position [181, 0]
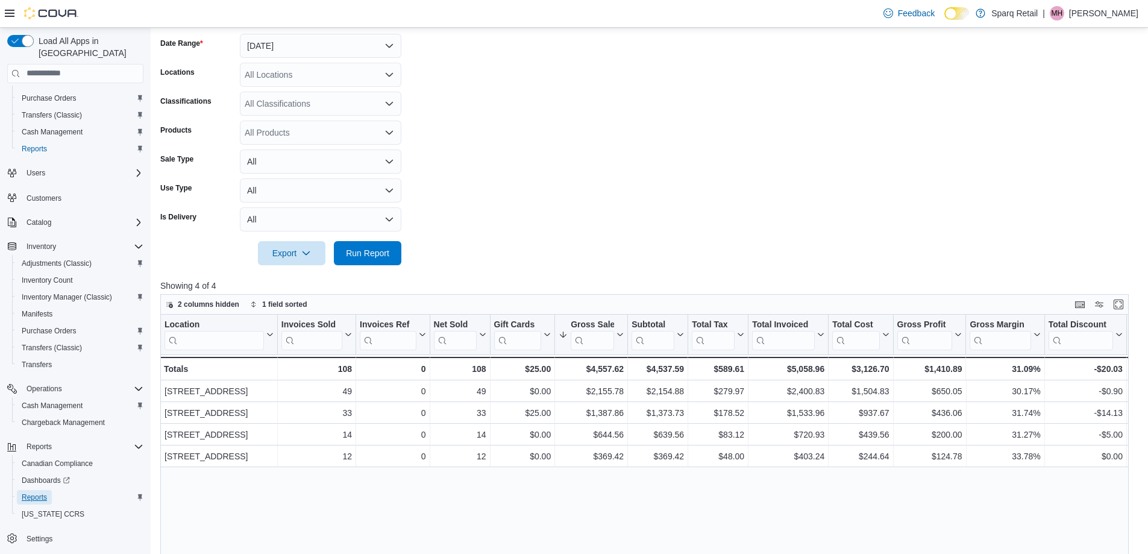
click at [30, 492] on span "Reports" at bounding box center [34, 497] width 25 height 10
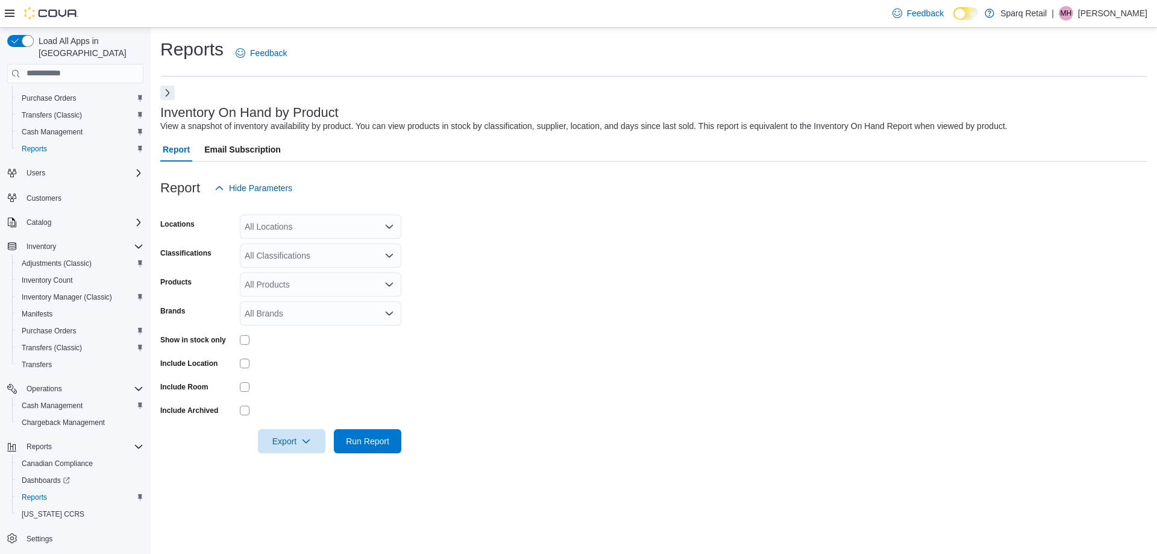
click at [170, 92] on button "Next" at bounding box center [167, 93] width 14 height 14
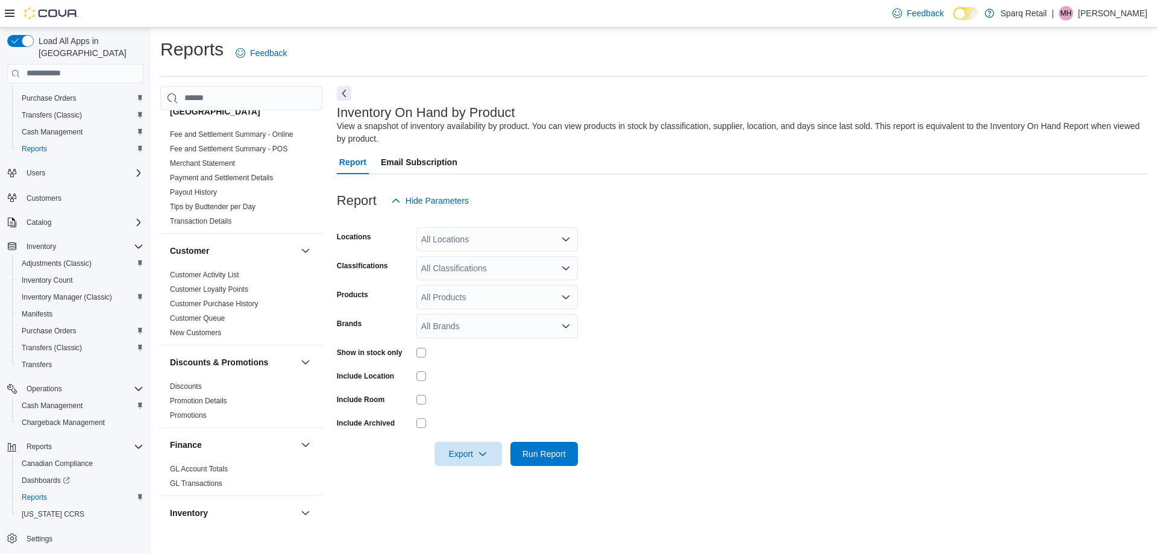
scroll to position [422, 0]
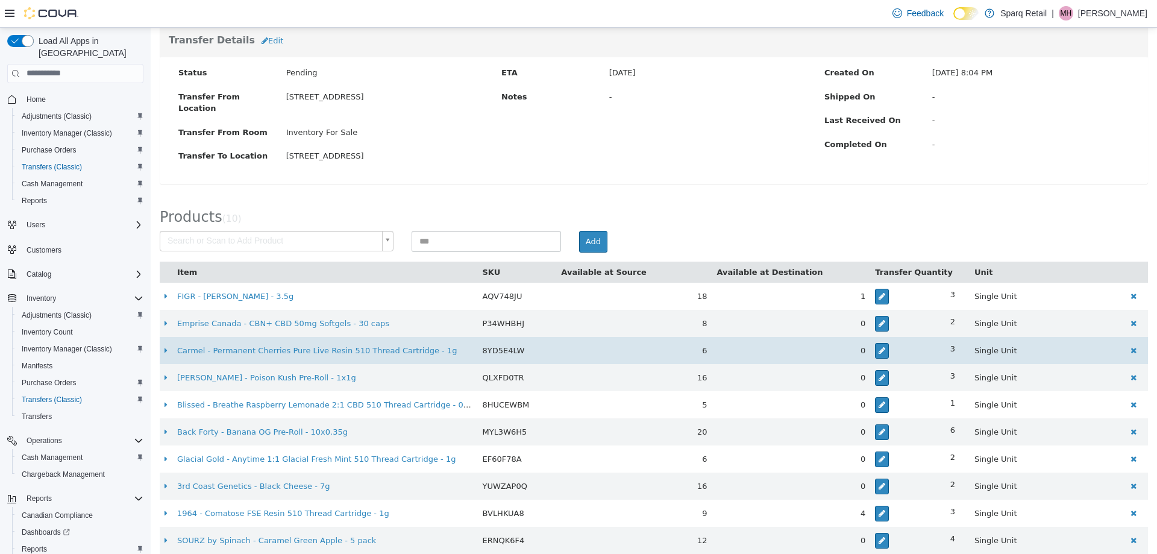
scroll to position [86, 0]
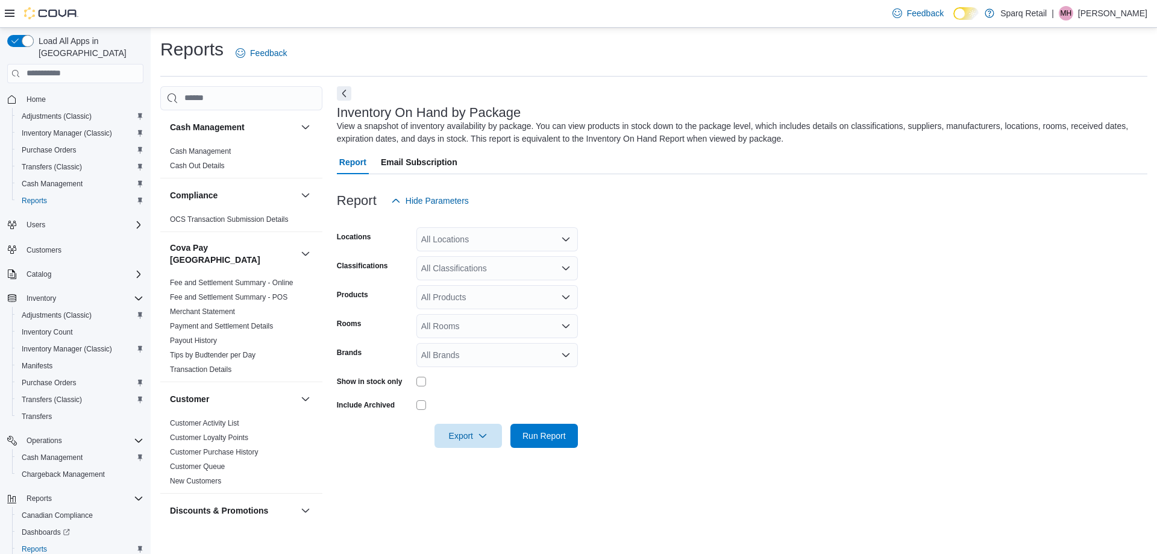
click at [436, 243] on div "All Locations" at bounding box center [496, 239] width 161 height 24
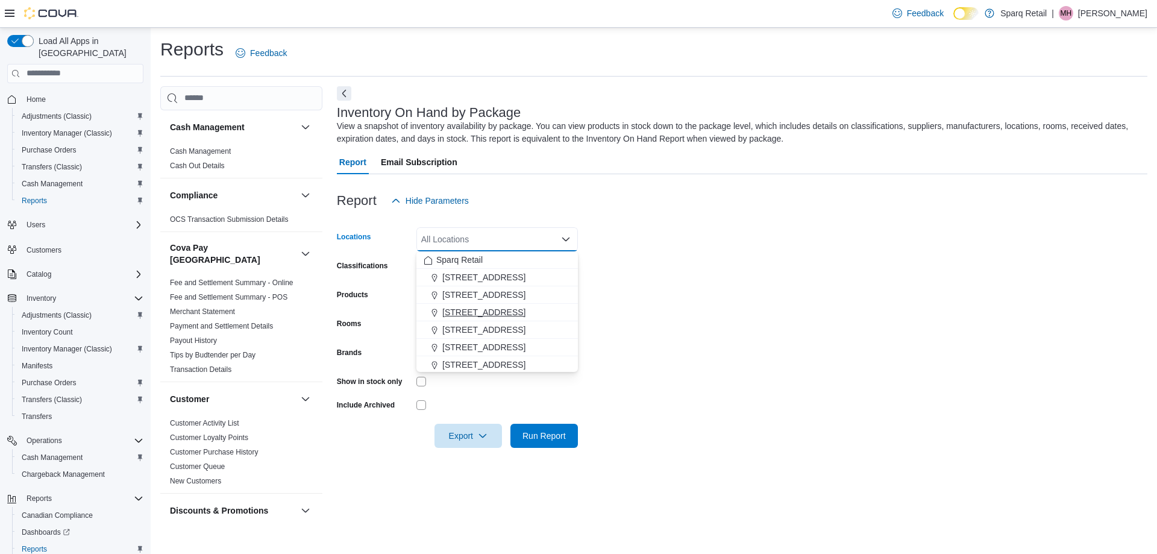
click at [472, 311] on span "[STREET_ADDRESS]" at bounding box center [483, 312] width 83 height 12
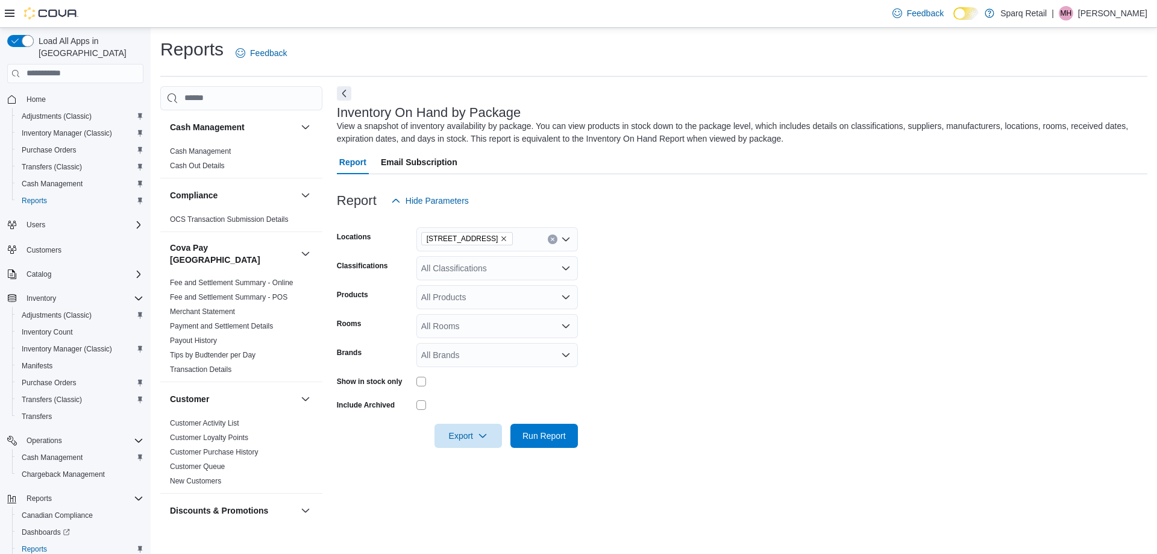
drag, startPoint x: 804, startPoint y: 311, endPoint x: 477, endPoint y: 287, distance: 328.0
click at [803, 311] on form "Locations [STREET_ADDRESS] Classifications All Classifications Products All Pro…" at bounding box center [742, 330] width 810 height 235
click at [443, 302] on div "All Products" at bounding box center [496, 297] width 161 height 24
click at [563, 292] on icon "Close list of options" at bounding box center [566, 297] width 10 height 10
click at [575, 293] on div "All Products" at bounding box center [496, 297] width 161 height 24
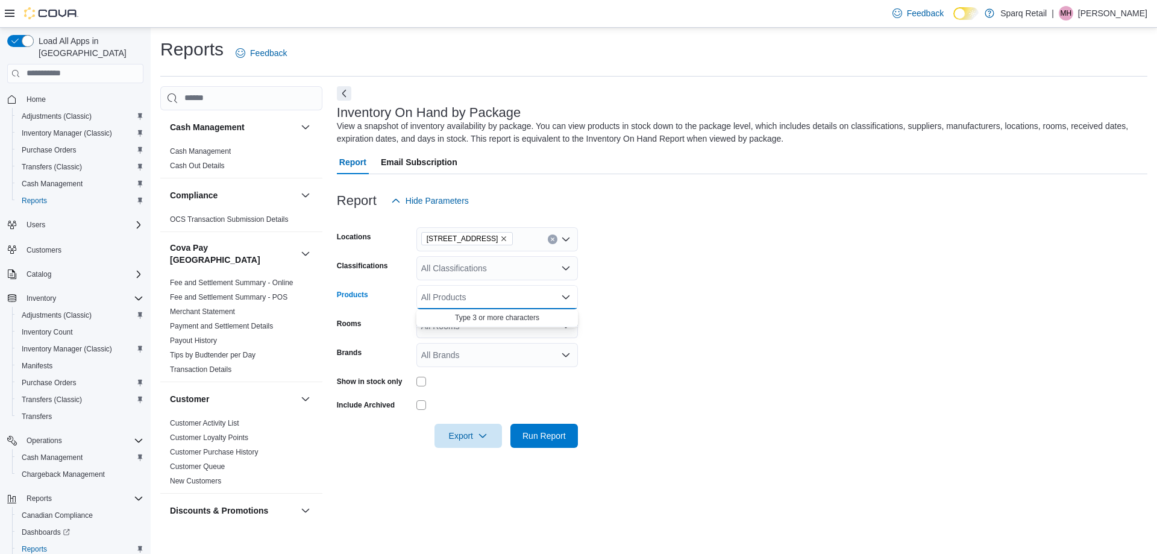
click at [567, 264] on icon "Open list of options" at bounding box center [566, 268] width 10 height 10
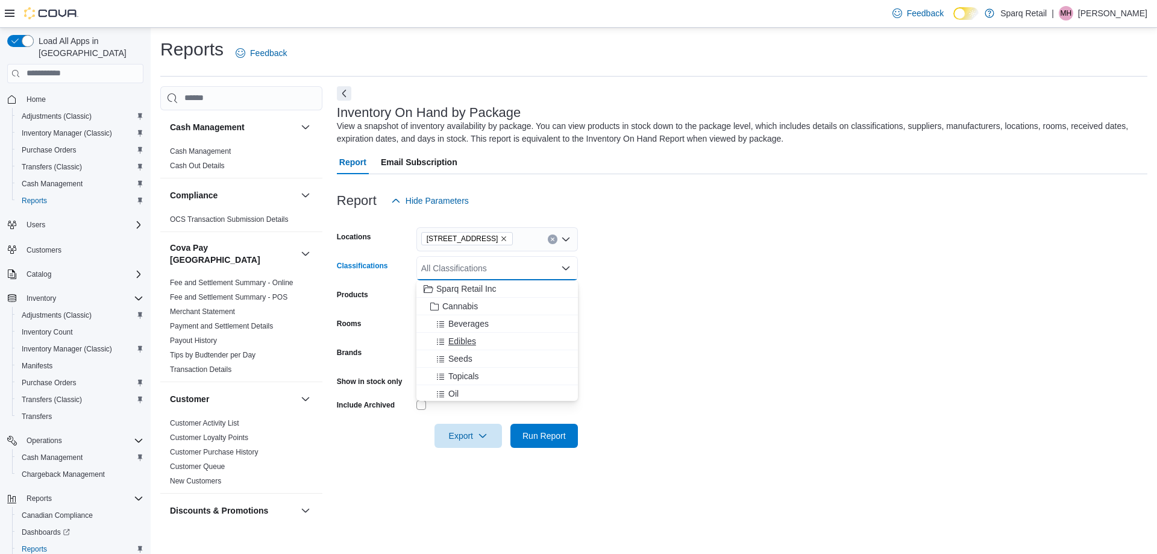
click at [454, 343] on span "Edibles" at bounding box center [462, 341] width 28 height 12
click at [661, 295] on form "Locations [STREET_ADDRESS] Classifications Edibles Combo box. Selected. Edibles…" at bounding box center [742, 330] width 810 height 235
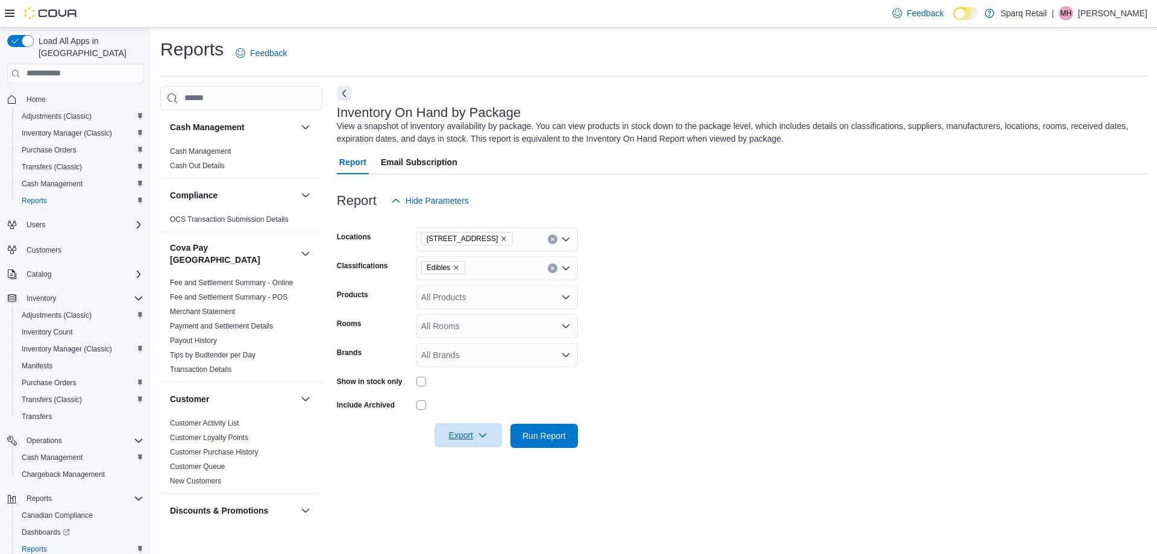
click at [475, 431] on span "Export" at bounding box center [468, 435] width 53 height 24
click at [470, 465] on button "Export to Excel" at bounding box center [470, 460] width 69 height 24
